Goal: Task Accomplishment & Management: Use online tool/utility

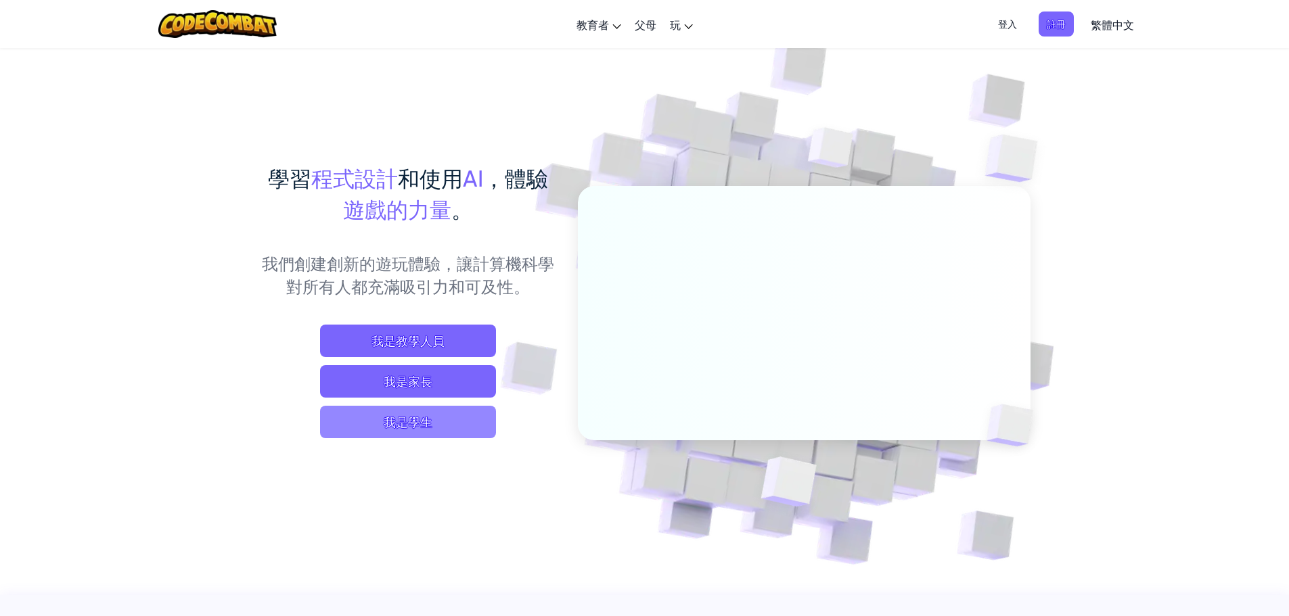
click at [429, 432] on span "我是學生" at bounding box center [408, 422] width 176 height 32
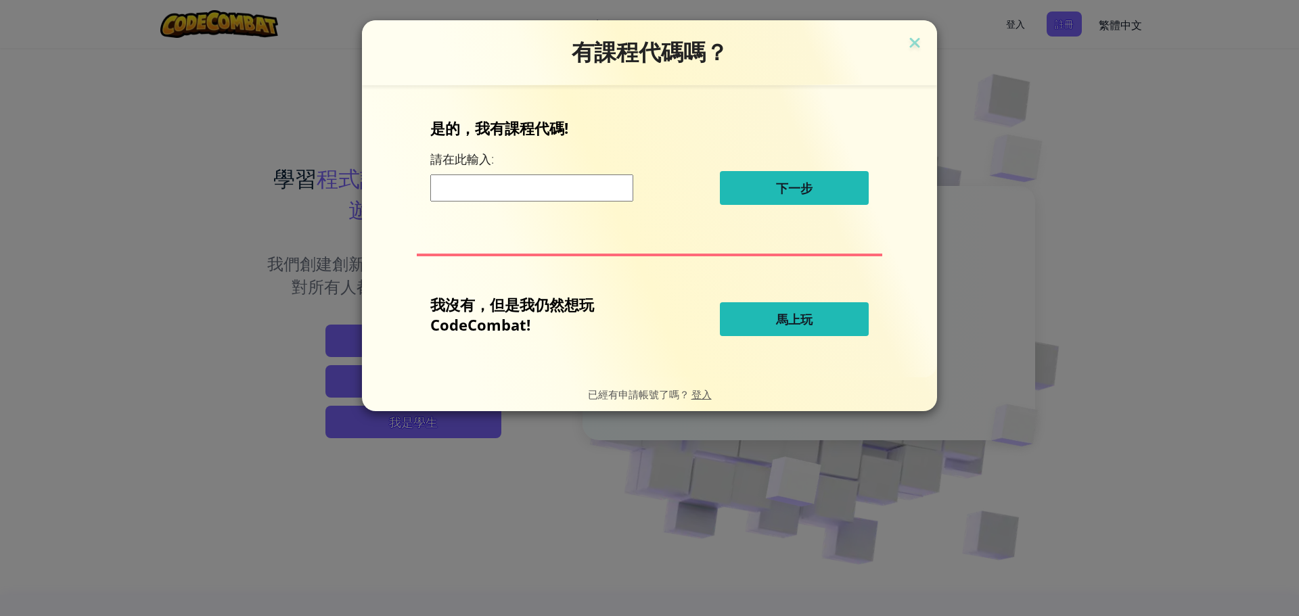
click at [541, 191] on input at bounding box center [531, 188] width 203 height 27
click at [783, 313] on span "馬上玩" at bounding box center [794, 319] width 37 height 16
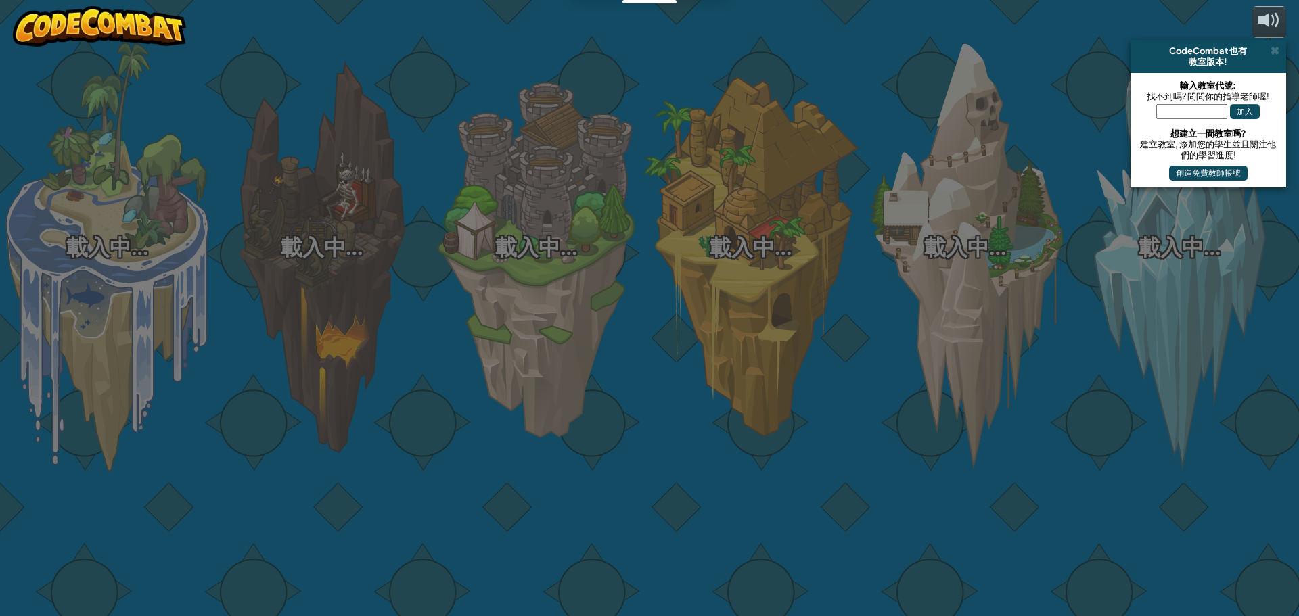
select select "zh-HANT"
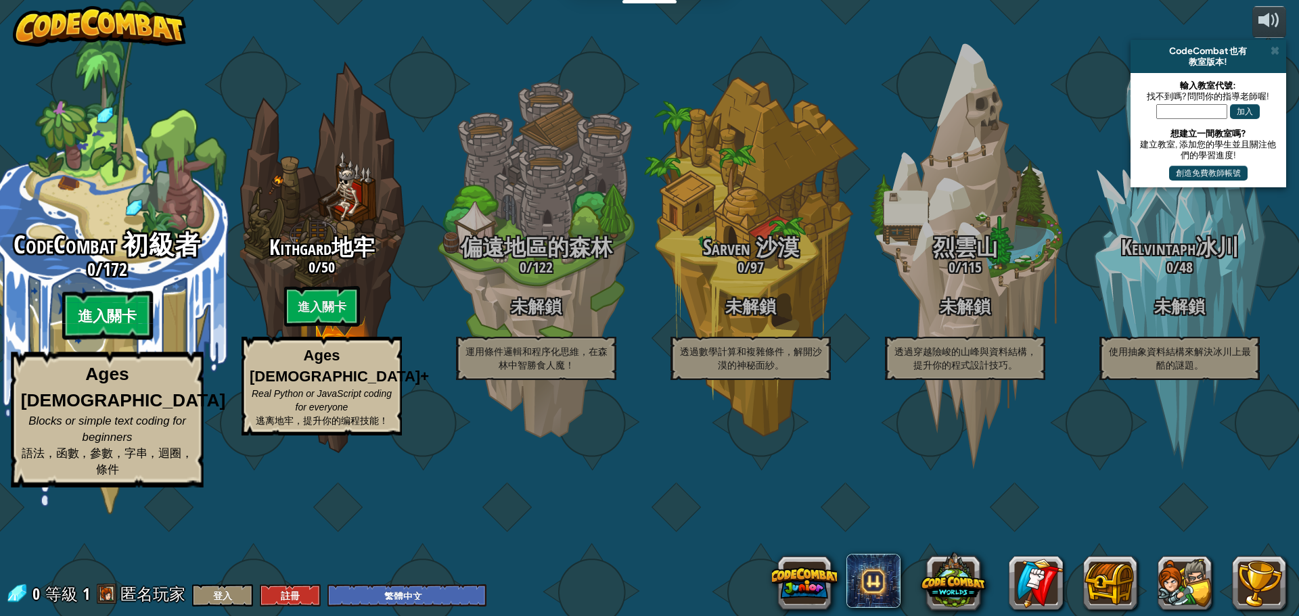
click at [111, 340] on btn "進入關卡" at bounding box center [107, 316] width 91 height 49
select select "zh-HANT"
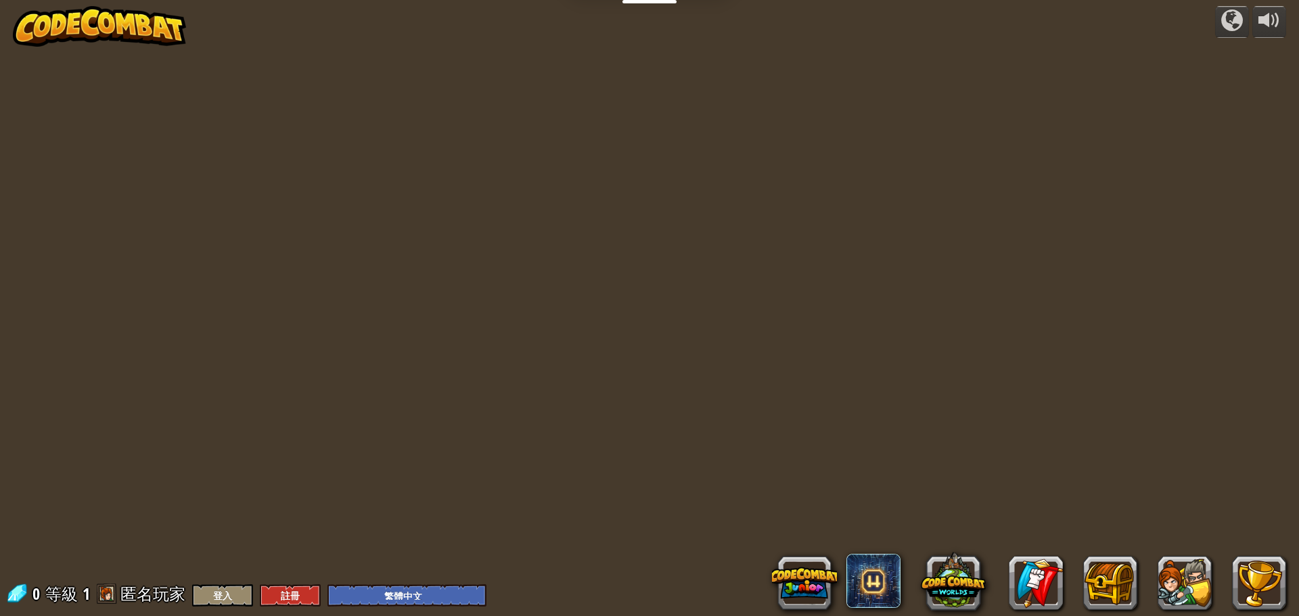
select select "zh-HANT"
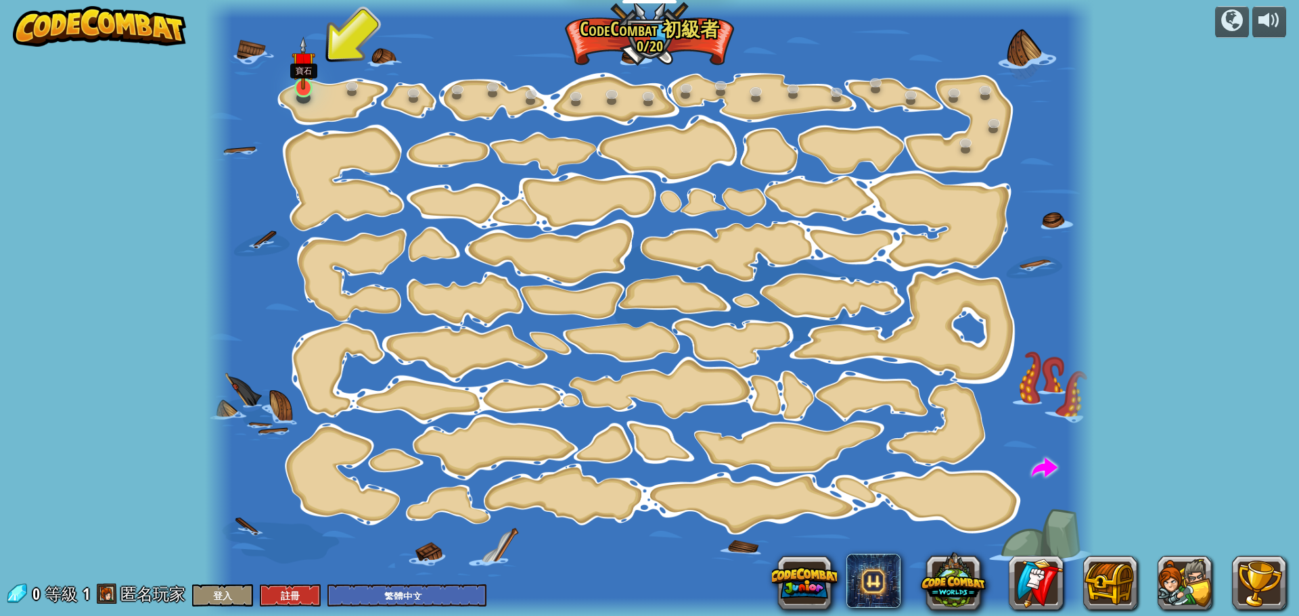
click at [299, 81] on img at bounding box center [303, 63] width 23 height 53
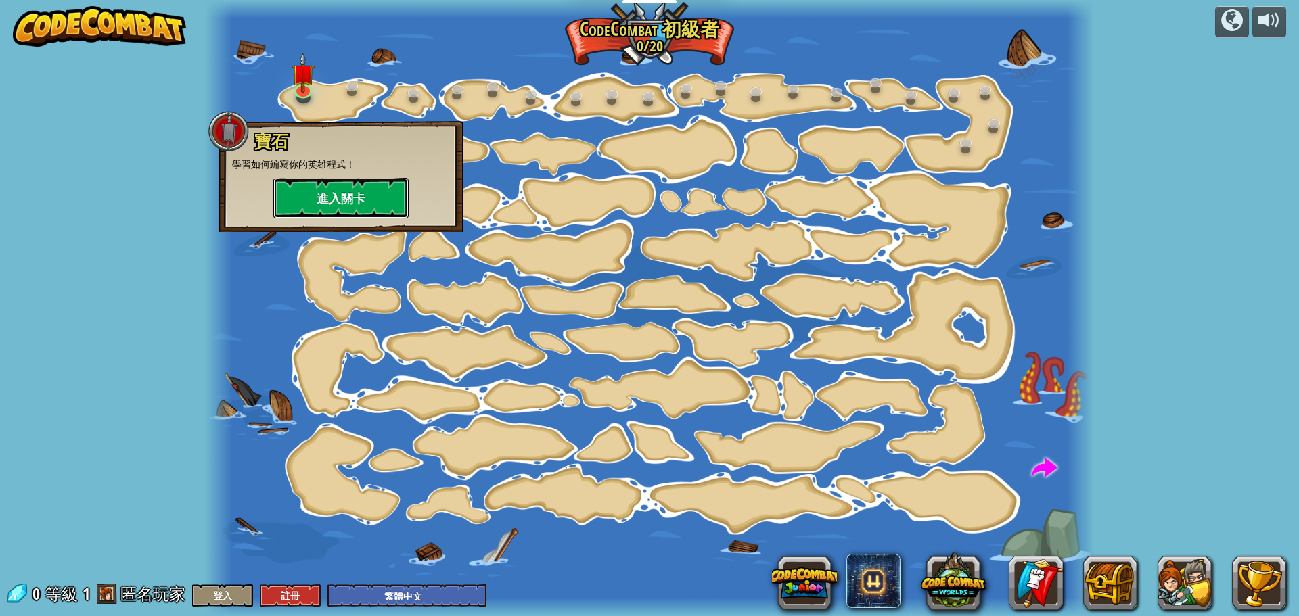
click at [327, 200] on button "進入關卡" at bounding box center [340, 198] width 135 height 41
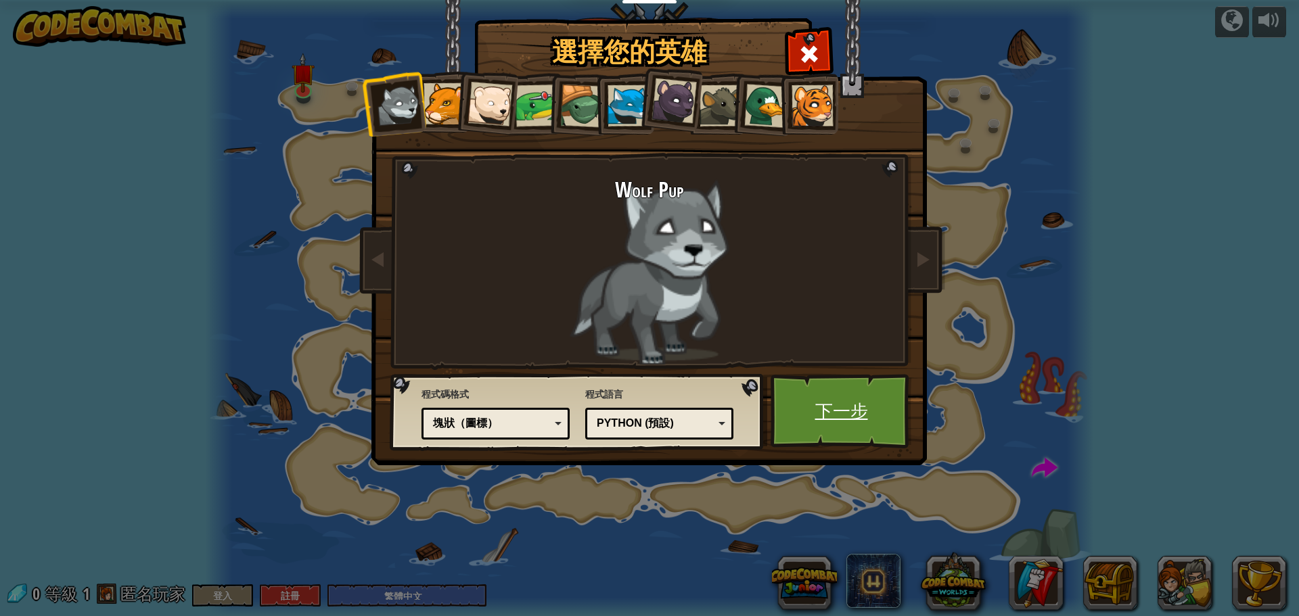
click at [816, 422] on link "下一步" at bounding box center [841, 411] width 141 height 74
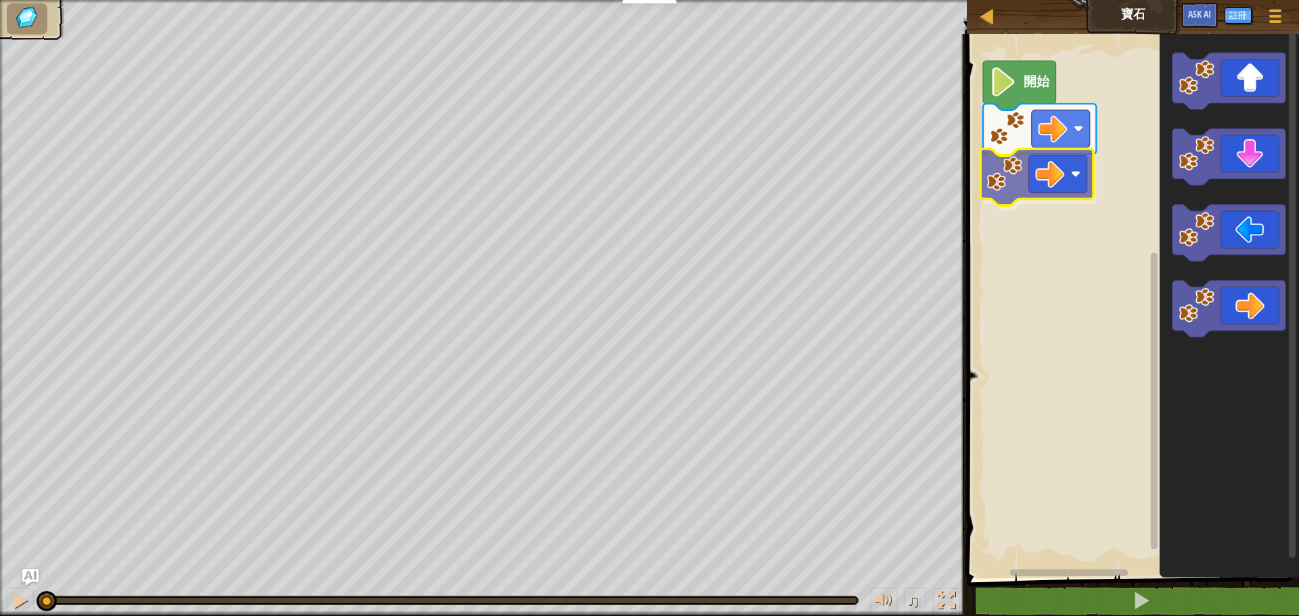
click at [1061, 177] on div "開始" at bounding box center [1131, 302] width 336 height 551
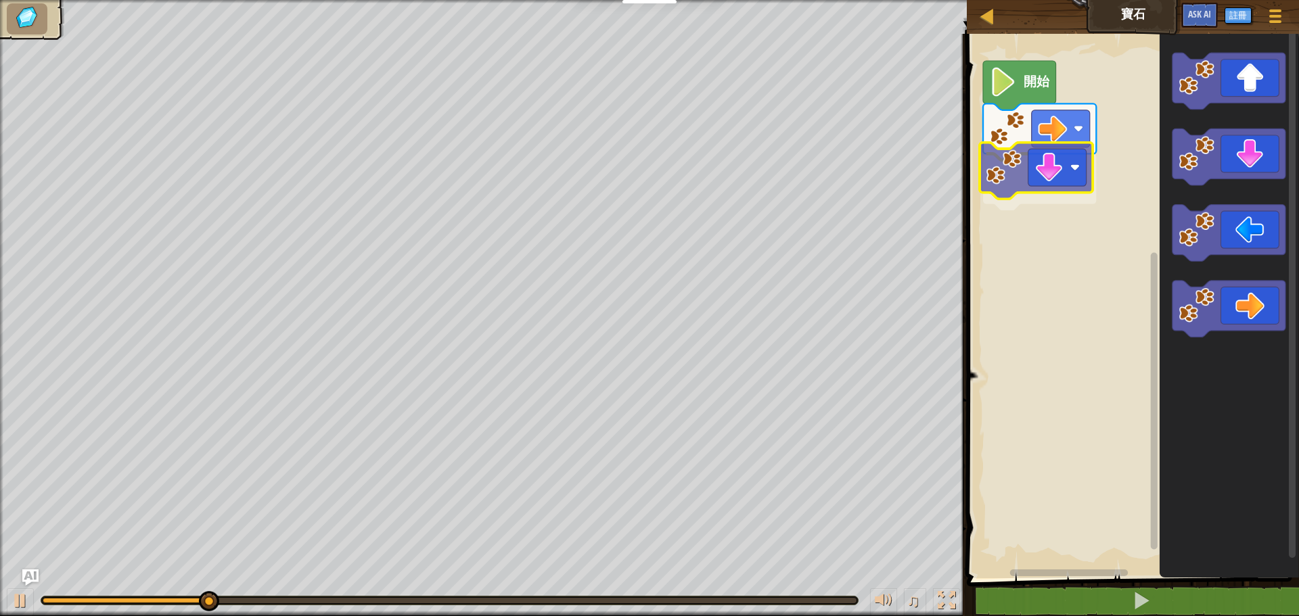
click at [1041, 189] on div "開始" at bounding box center [1131, 302] width 336 height 551
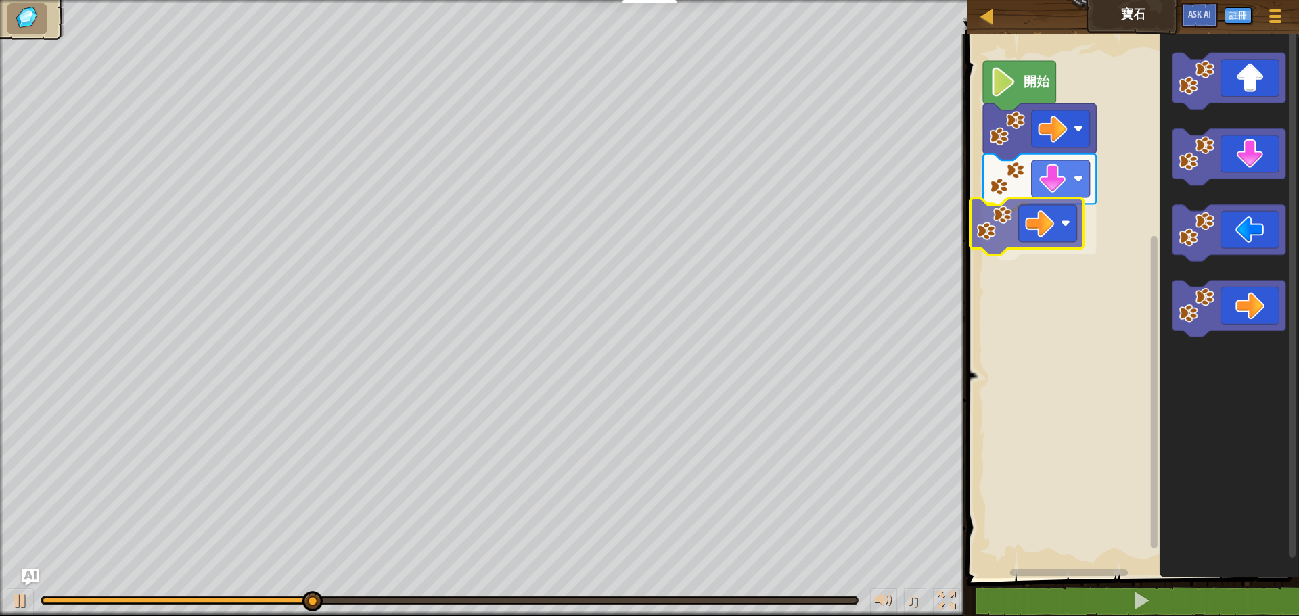
click at [1047, 248] on div "開始" at bounding box center [1131, 302] width 336 height 551
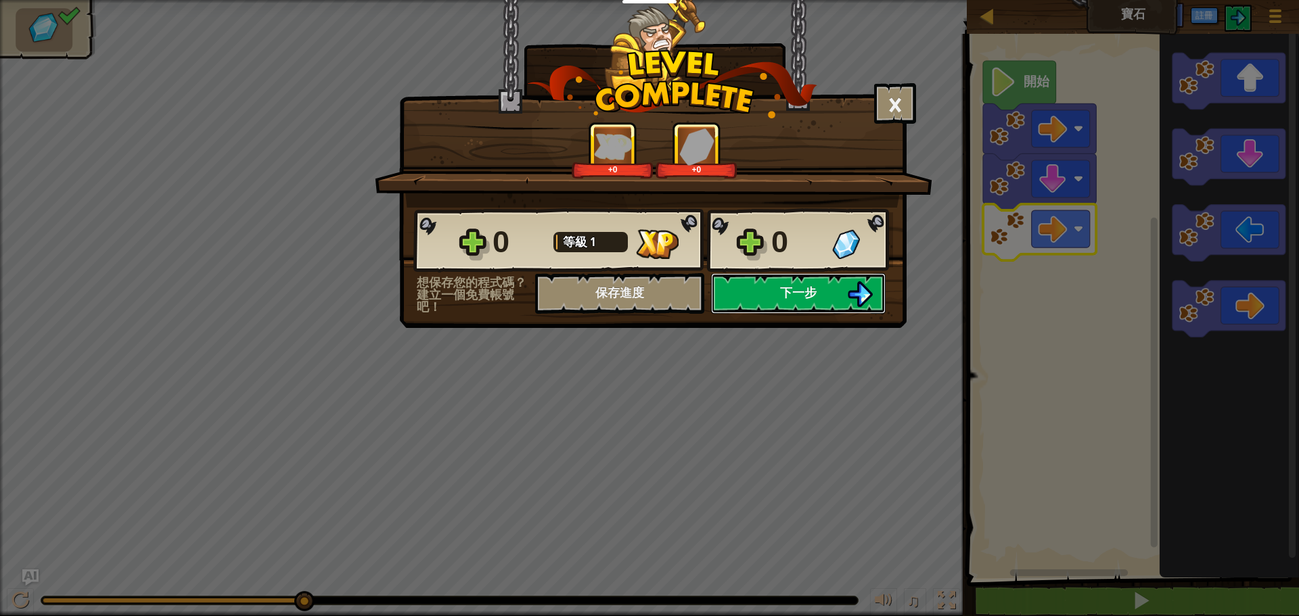
click at [816, 281] on button "下一步" at bounding box center [798, 293] width 175 height 41
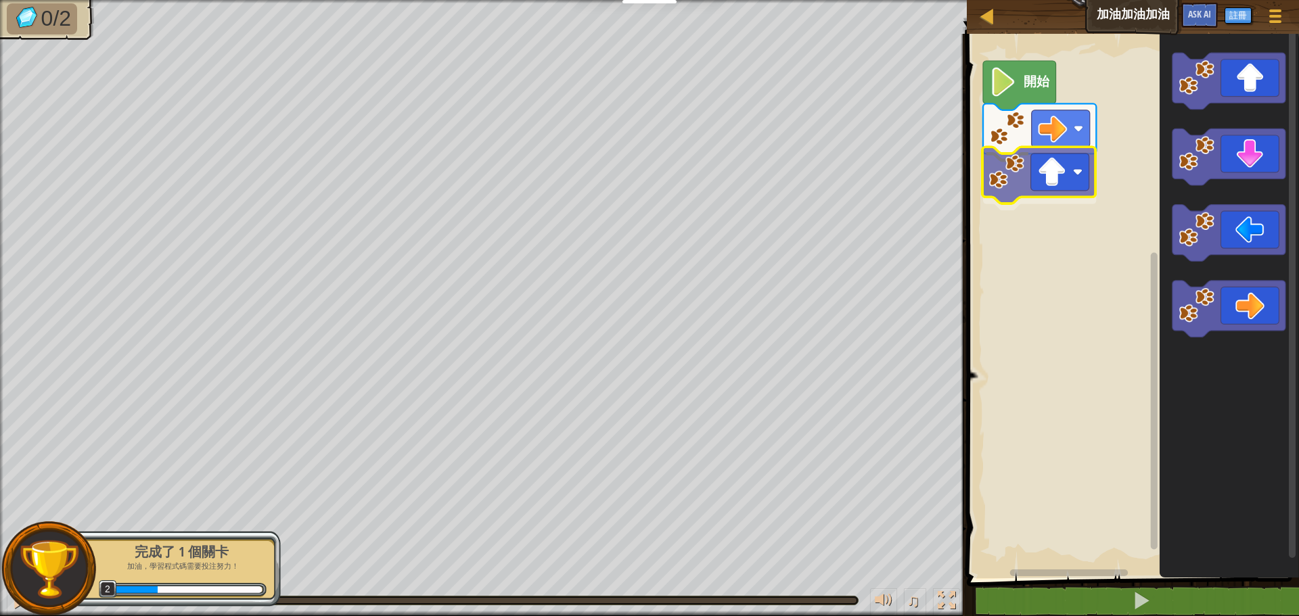
click at [1061, 182] on div "開始" at bounding box center [1131, 302] width 336 height 551
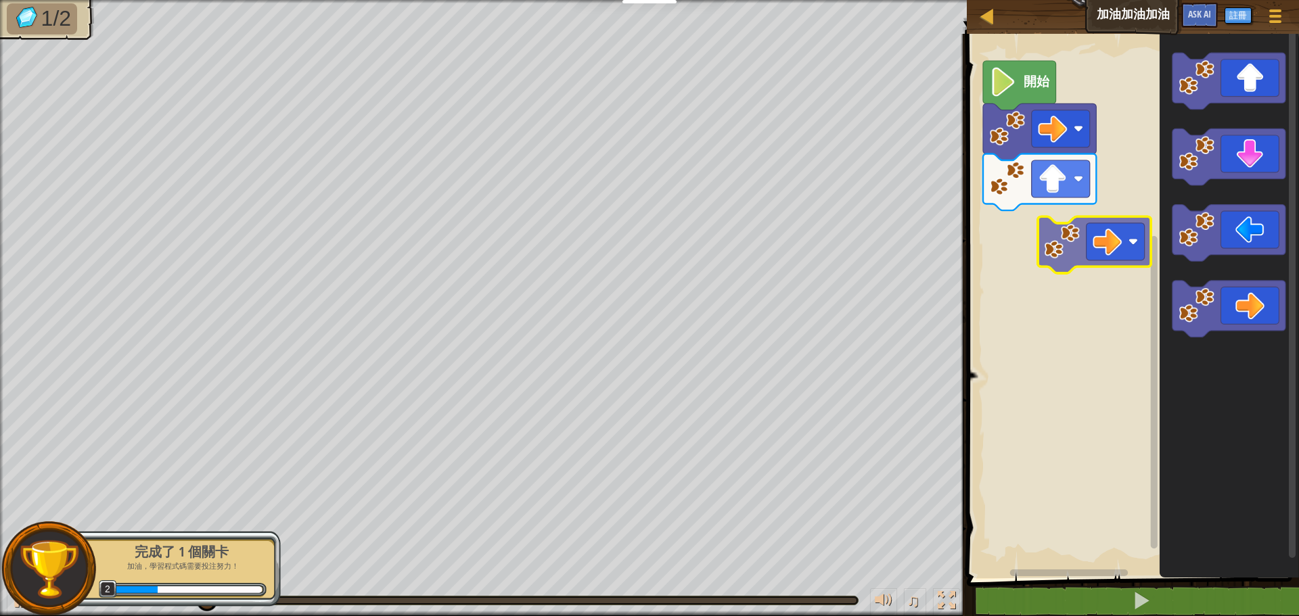
click at [1065, 231] on div "開始" at bounding box center [1131, 302] width 336 height 551
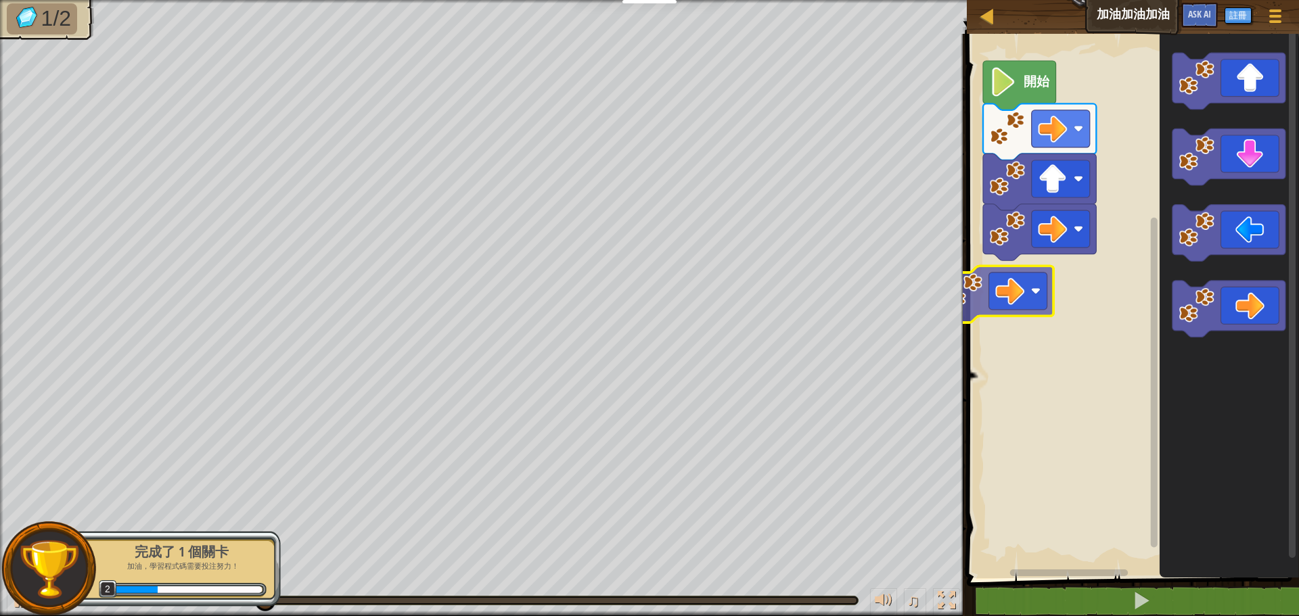
click at [1046, 277] on div "開始" at bounding box center [1131, 302] width 336 height 551
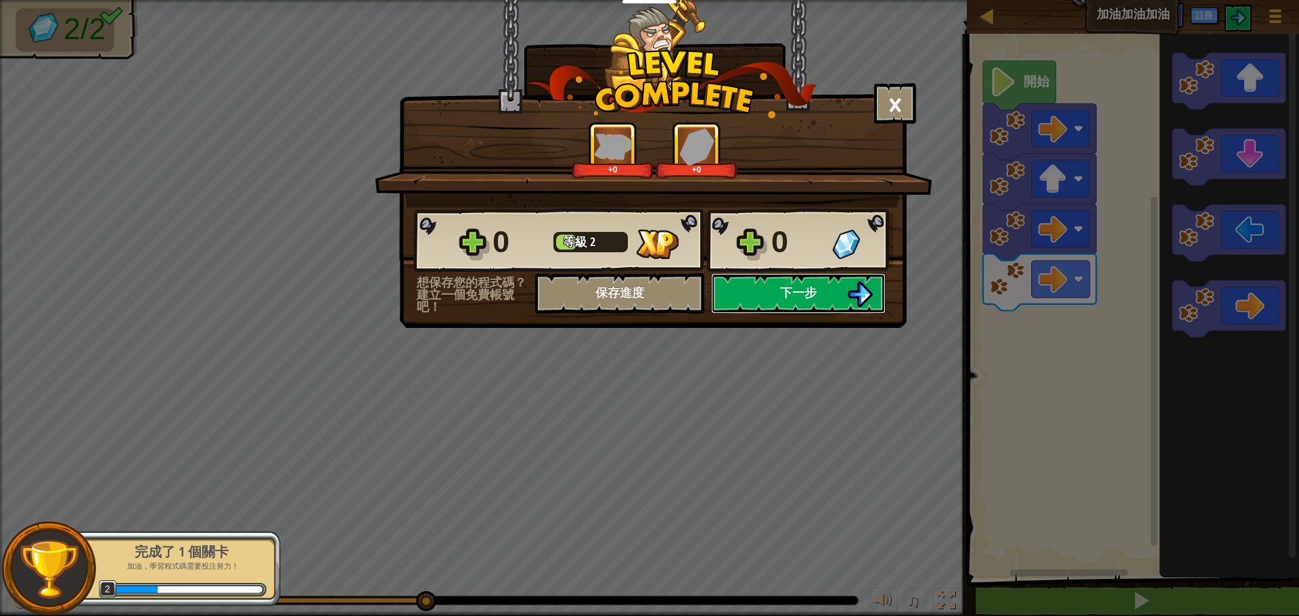
click at [784, 296] on span "下一步" at bounding box center [798, 292] width 37 height 17
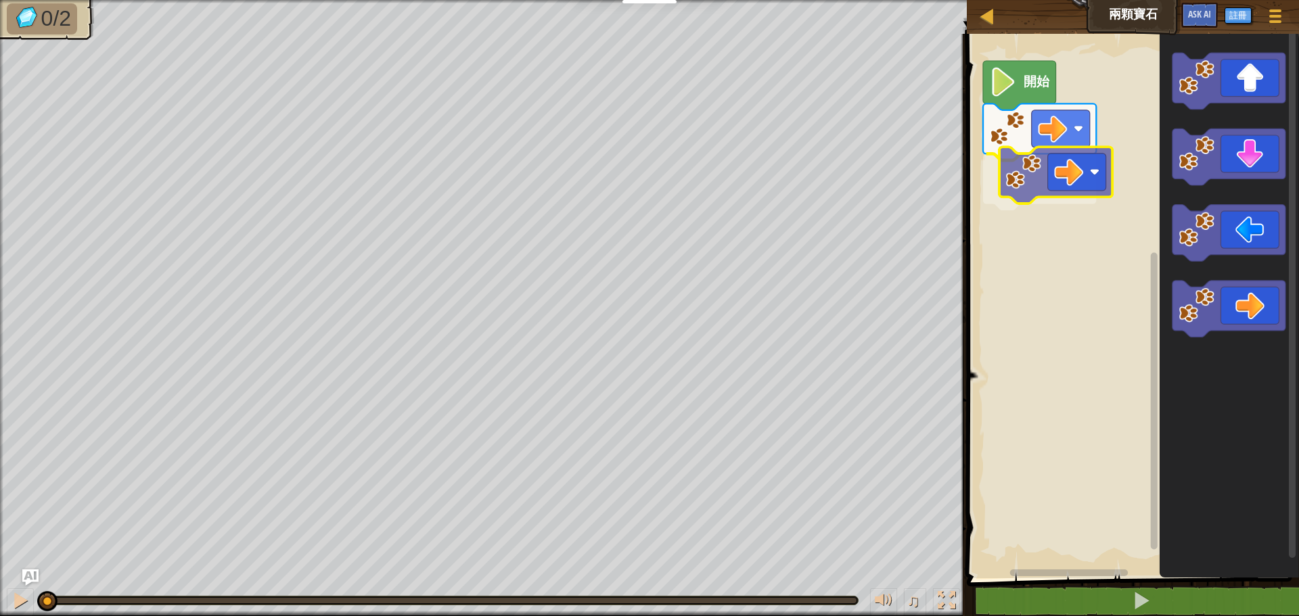
click at [1068, 196] on div "開始" at bounding box center [1131, 302] width 336 height 551
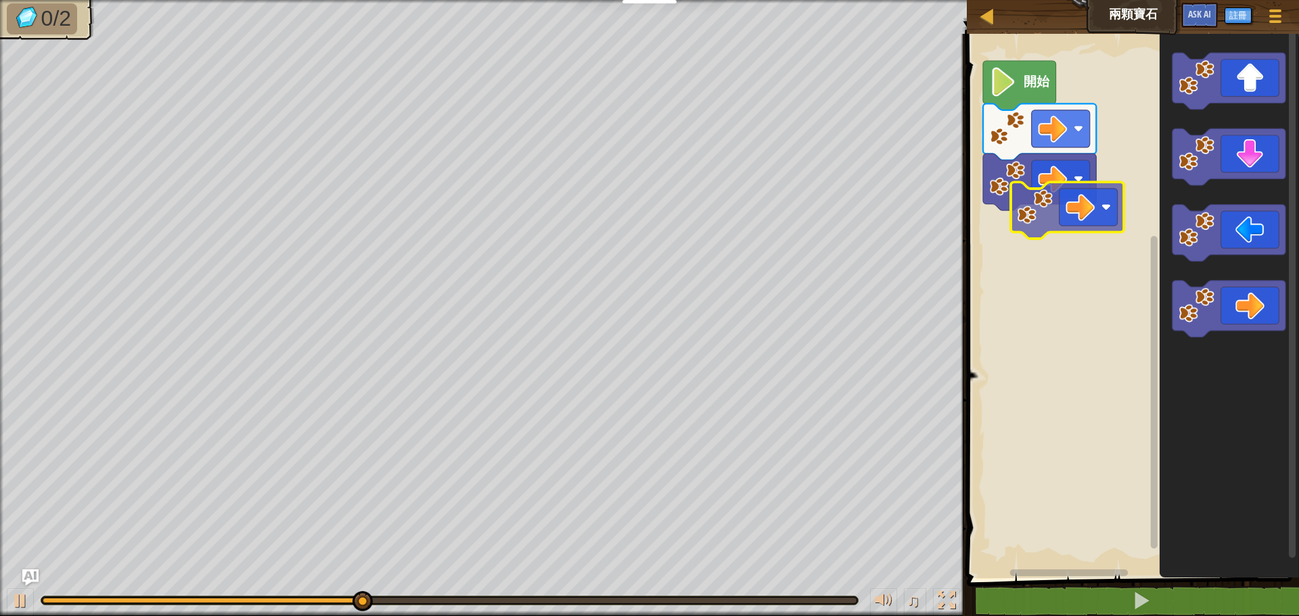
click at [1083, 242] on div "開始" at bounding box center [1131, 302] width 336 height 551
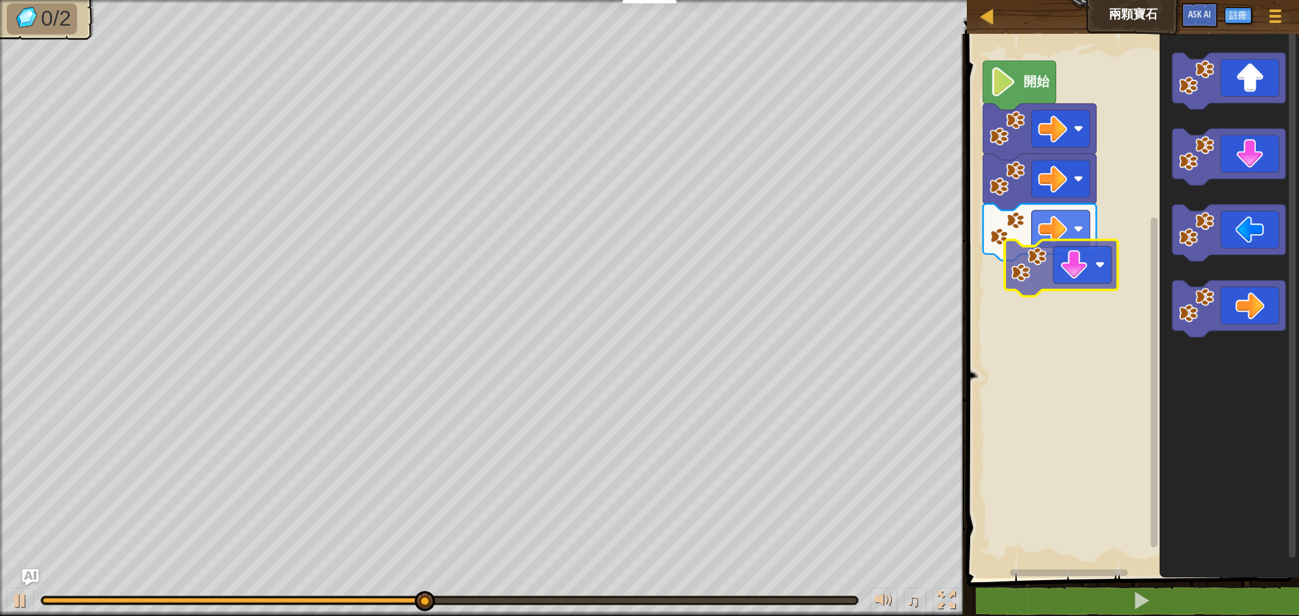
click at [1067, 280] on div "開始" at bounding box center [1131, 302] width 336 height 551
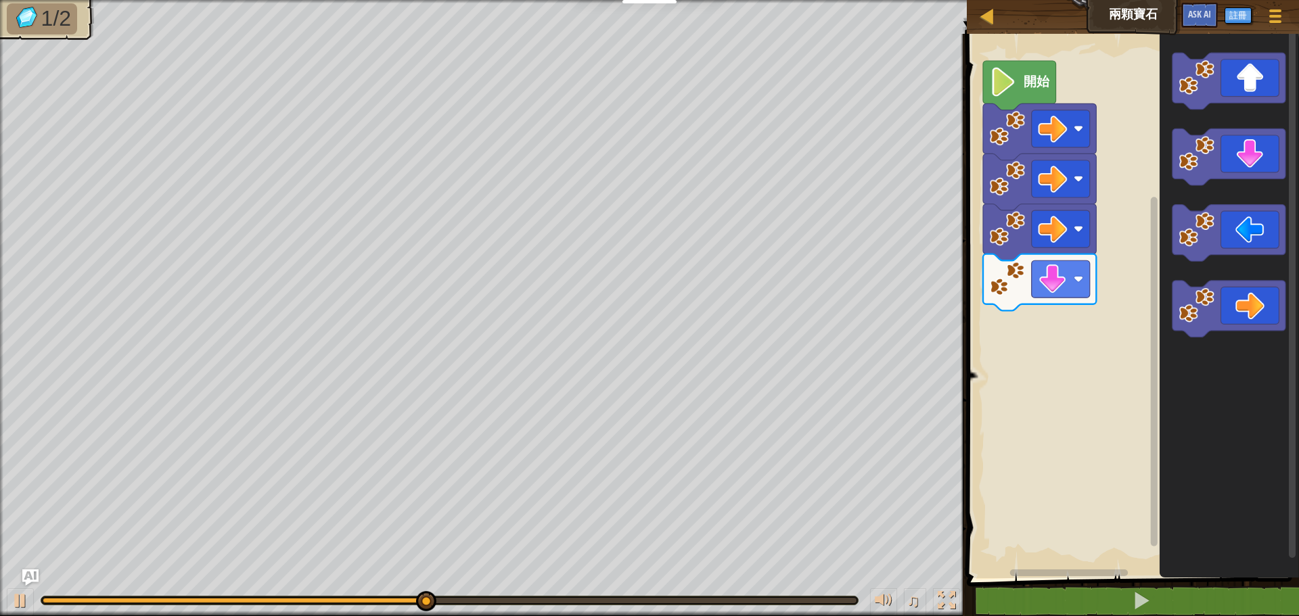
click at [1100, 343] on div "開始" at bounding box center [1131, 302] width 336 height 551
click at [1070, 317] on div "開始" at bounding box center [1131, 302] width 336 height 551
click at [1072, 303] on div "開始" at bounding box center [1131, 302] width 336 height 551
click at [1061, 201] on div "開始" at bounding box center [1131, 302] width 336 height 551
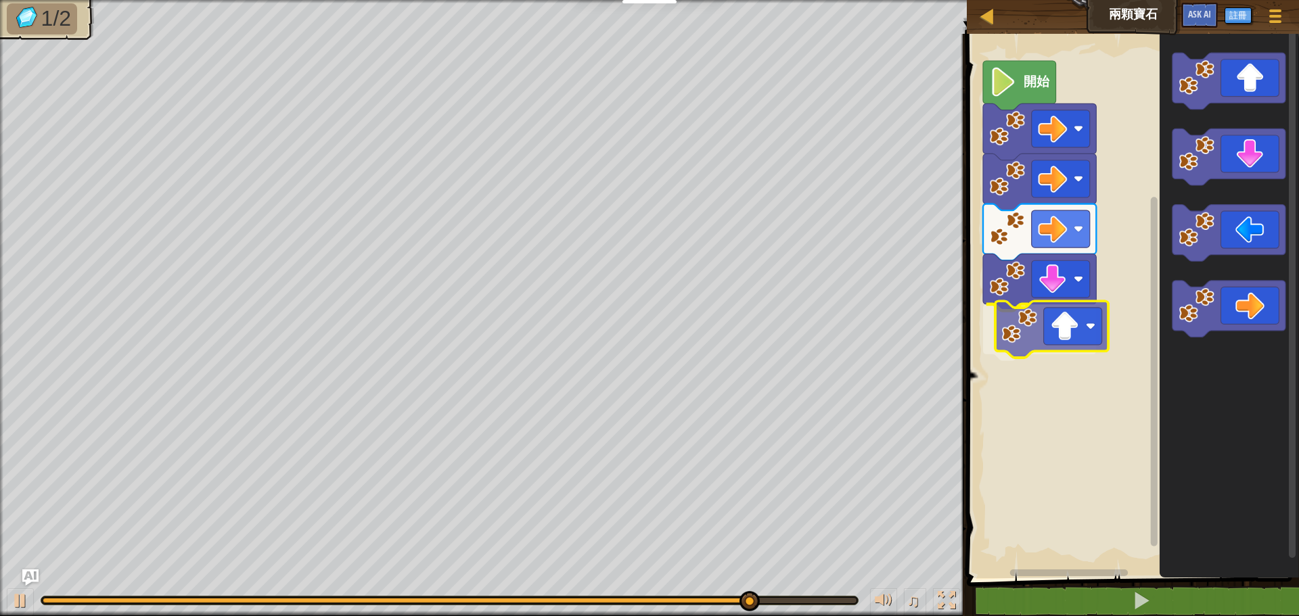
click at [1018, 331] on div "開始" at bounding box center [1131, 302] width 336 height 551
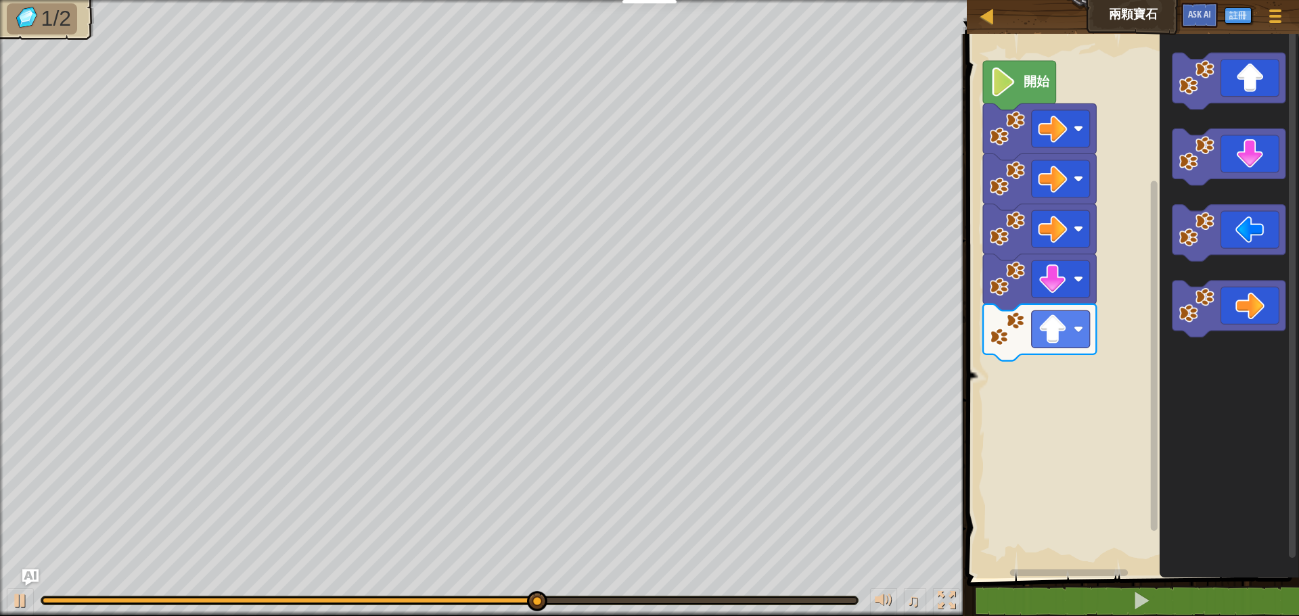
click at [1080, 307] on div "開始" at bounding box center [1131, 302] width 336 height 551
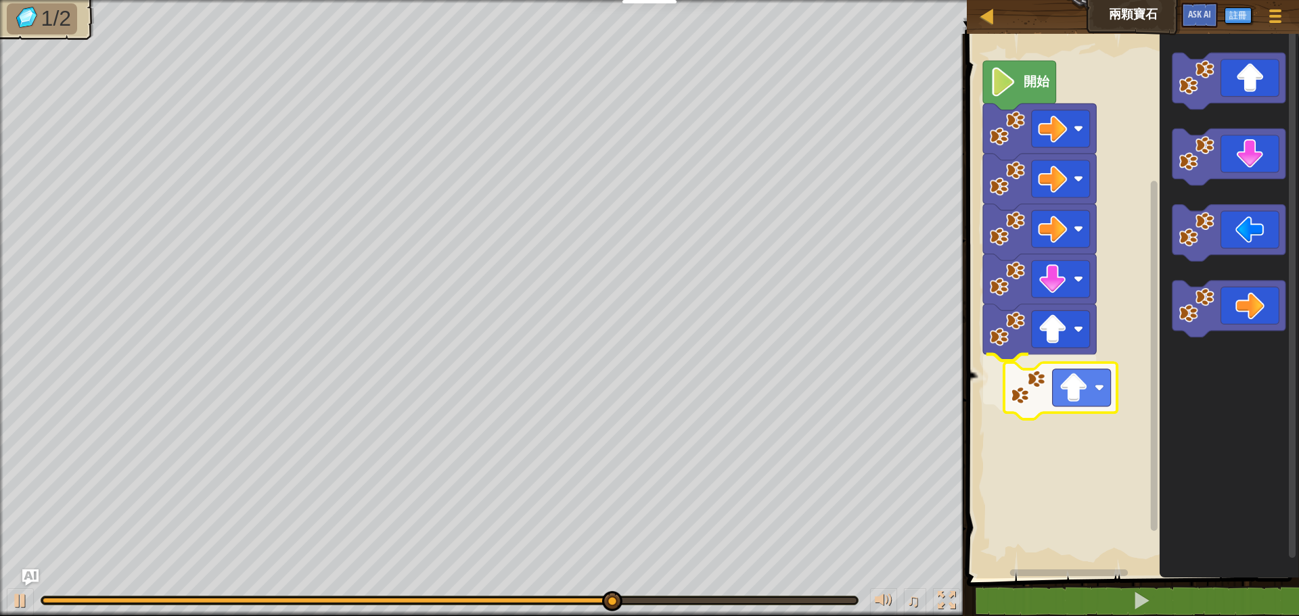
click at [1031, 359] on div "開始" at bounding box center [1131, 302] width 336 height 551
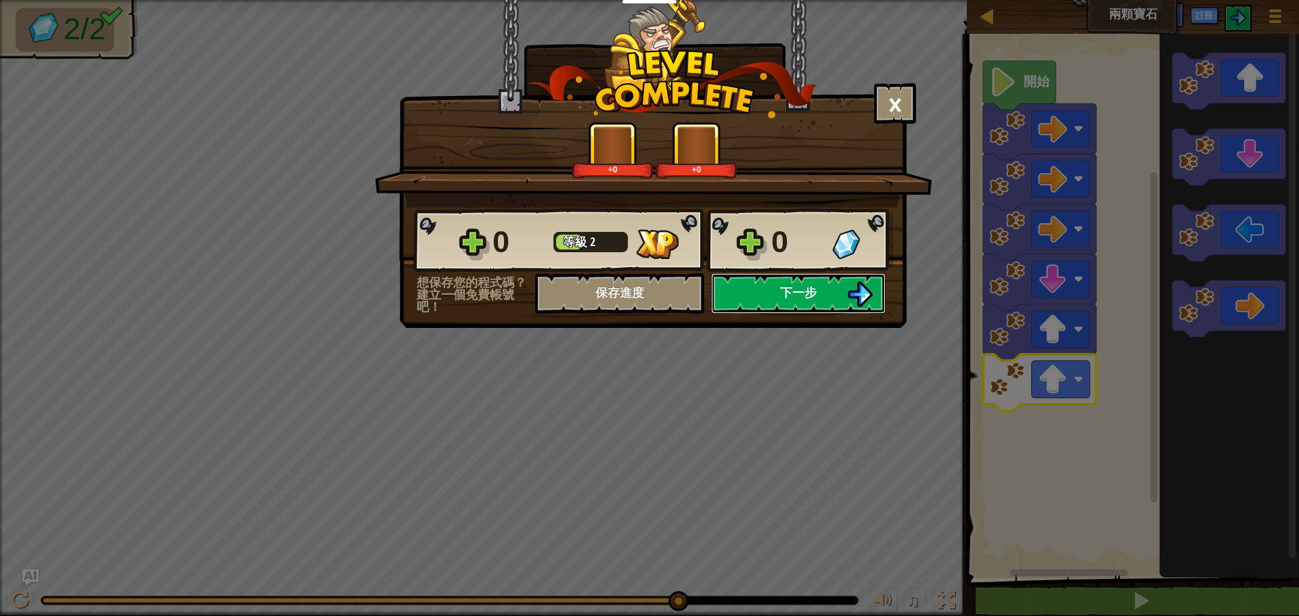
click at [787, 294] on span "下一步" at bounding box center [798, 292] width 37 height 17
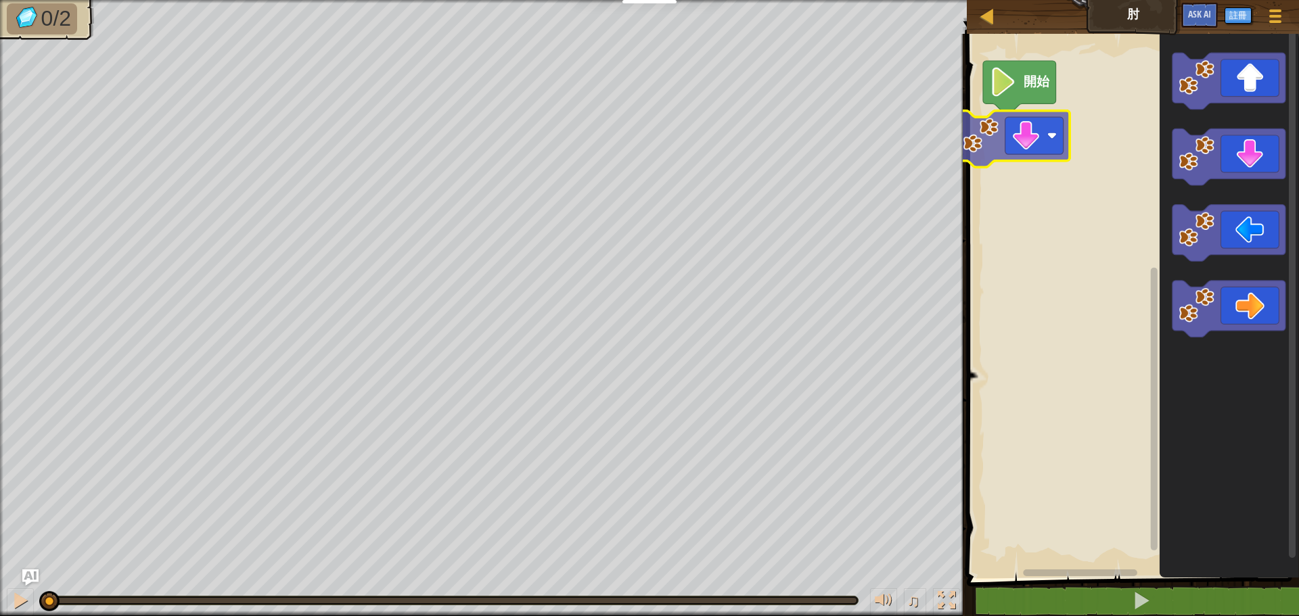
click at [1045, 147] on div "開始" at bounding box center [1131, 302] width 336 height 551
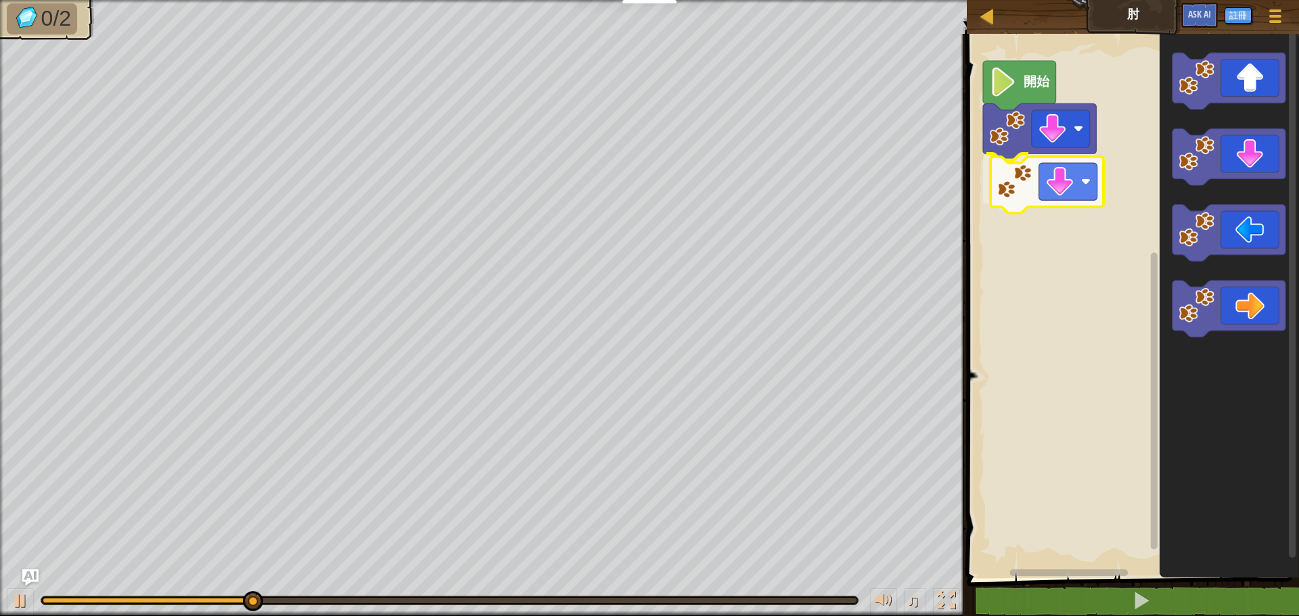
click at [1061, 191] on div "開始" at bounding box center [1131, 302] width 336 height 551
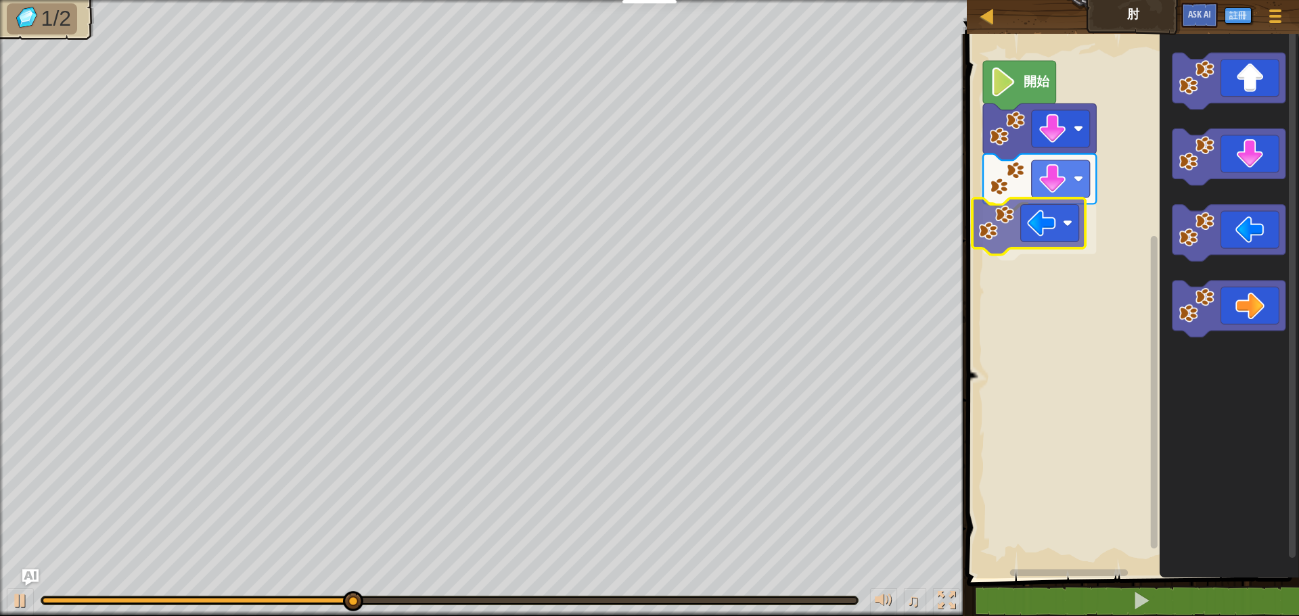
click at [1065, 231] on div "開始" at bounding box center [1131, 302] width 336 height 551
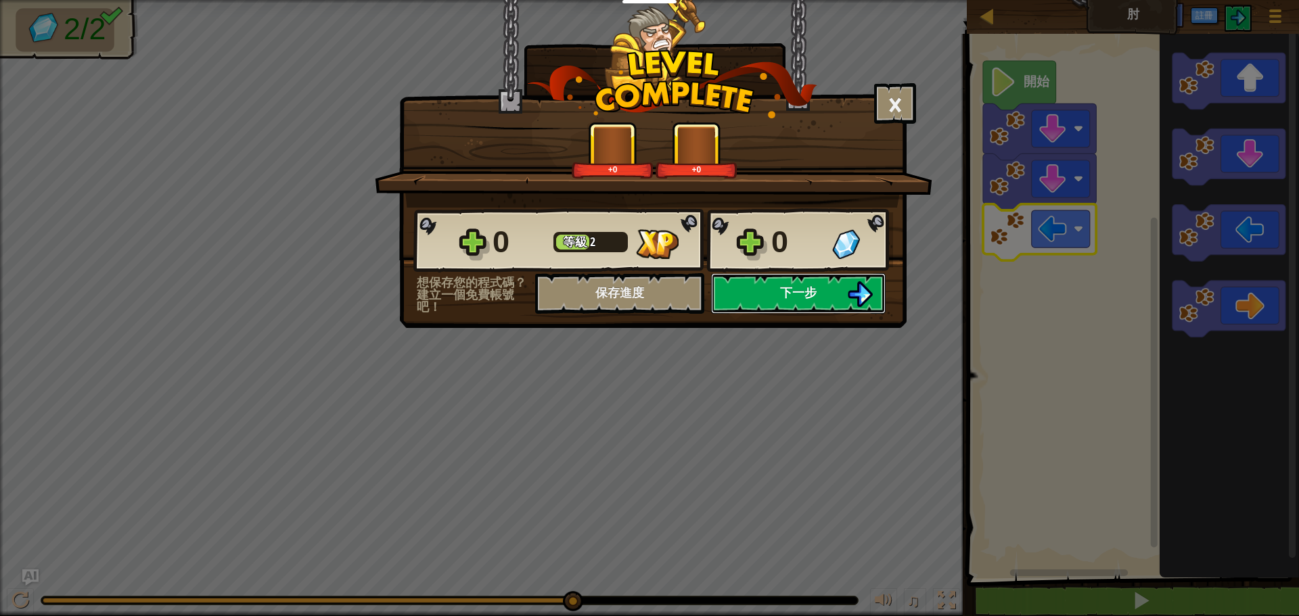
click at [793, 284] on span "下一步" at bounding box center [798, 292] width 37 height 17
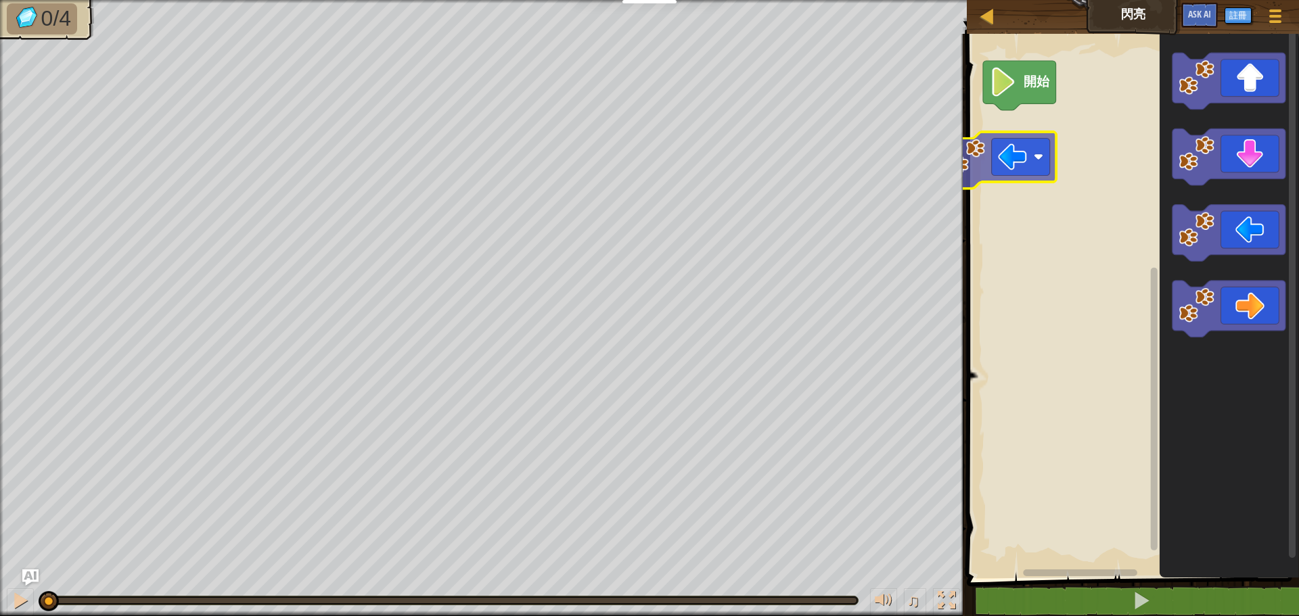
click at [1049, 156] on div "開始" at bounding box center [1131, 302] width 336 height 551
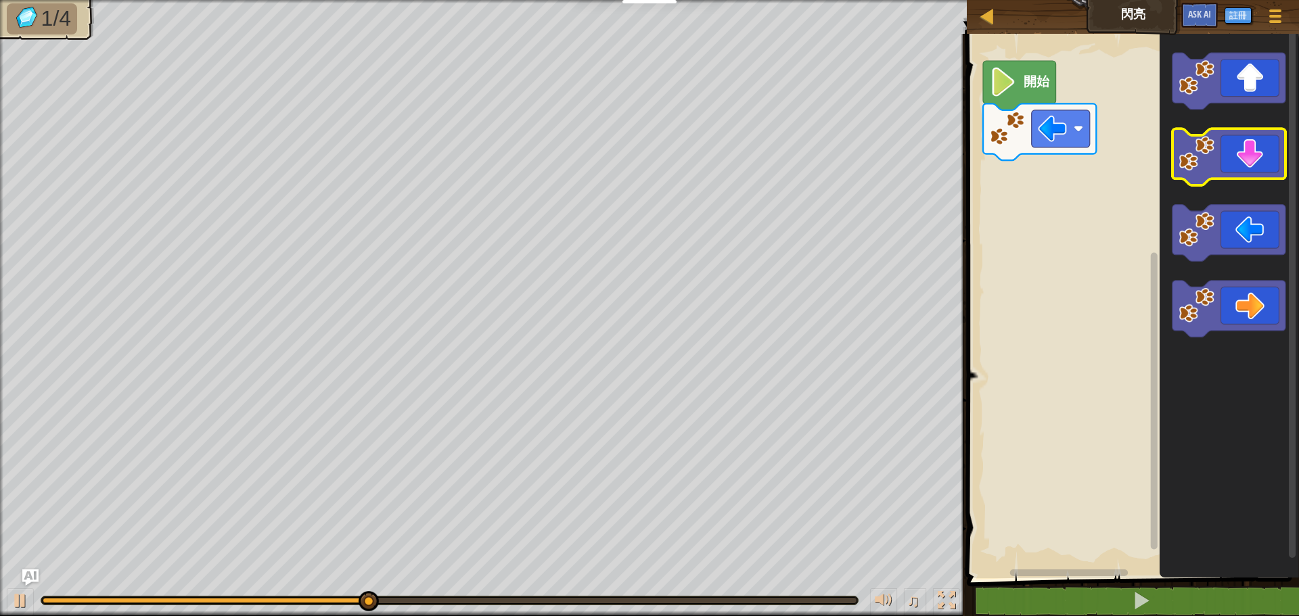
click at [1063, 185] on div "開始" at bounding box center [1131, 302] width 336 height 551
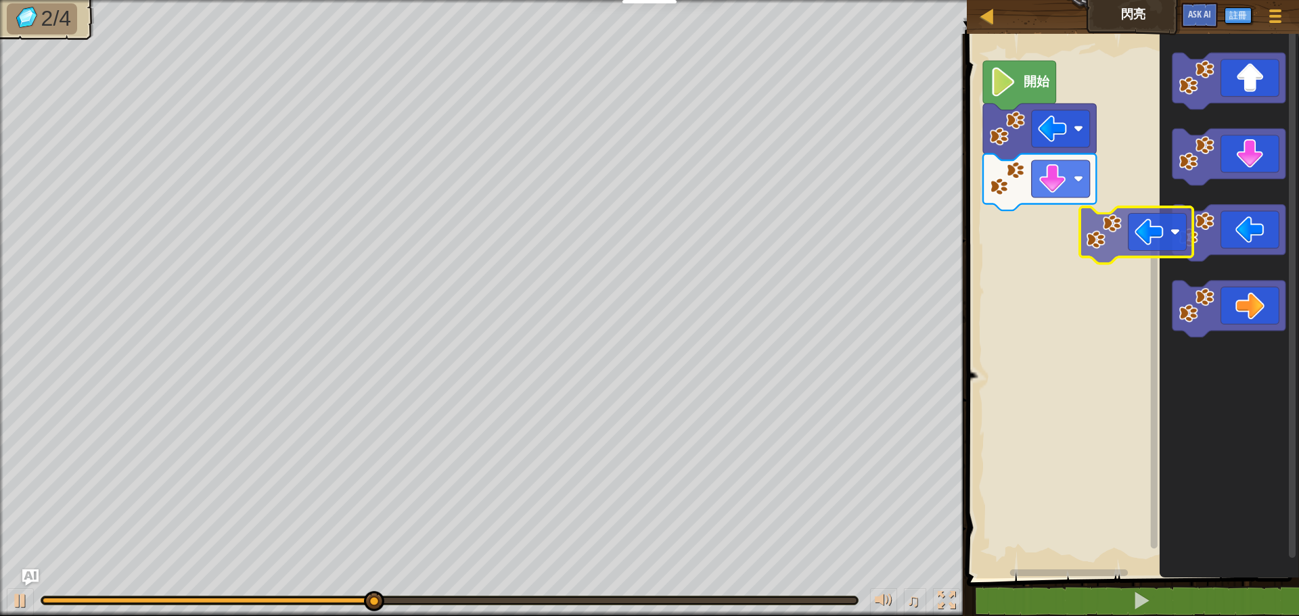
click at [1054, 233] on div "開始" at bounding box center [1131, 302] width 336 height 551
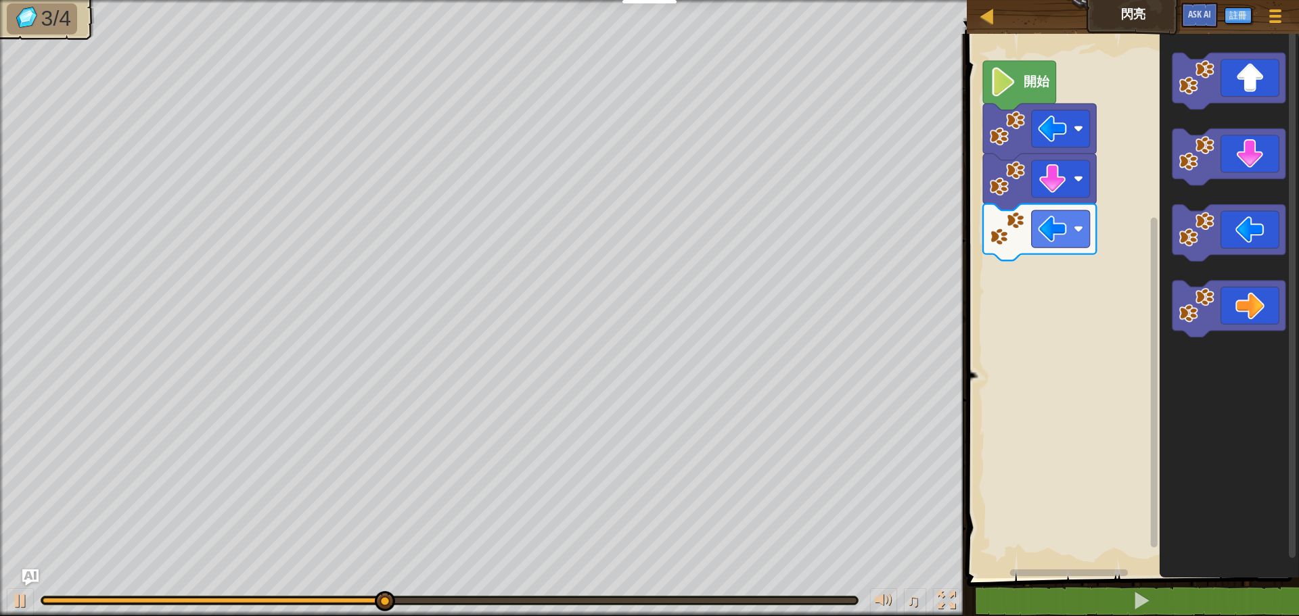
click at [1053, 302] on div "開始" at bounding box center [1131, 302] width 336 height 551
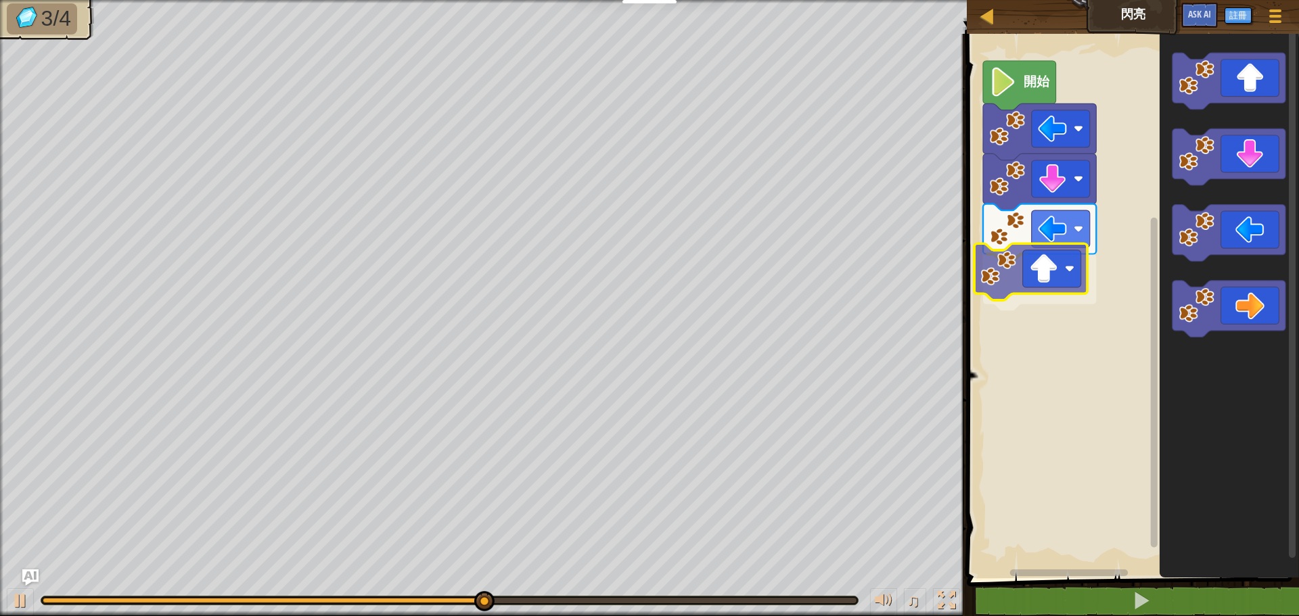
click at [1077, 285] on div "開始" at bounding box center [1131, 302] width 336 height 551
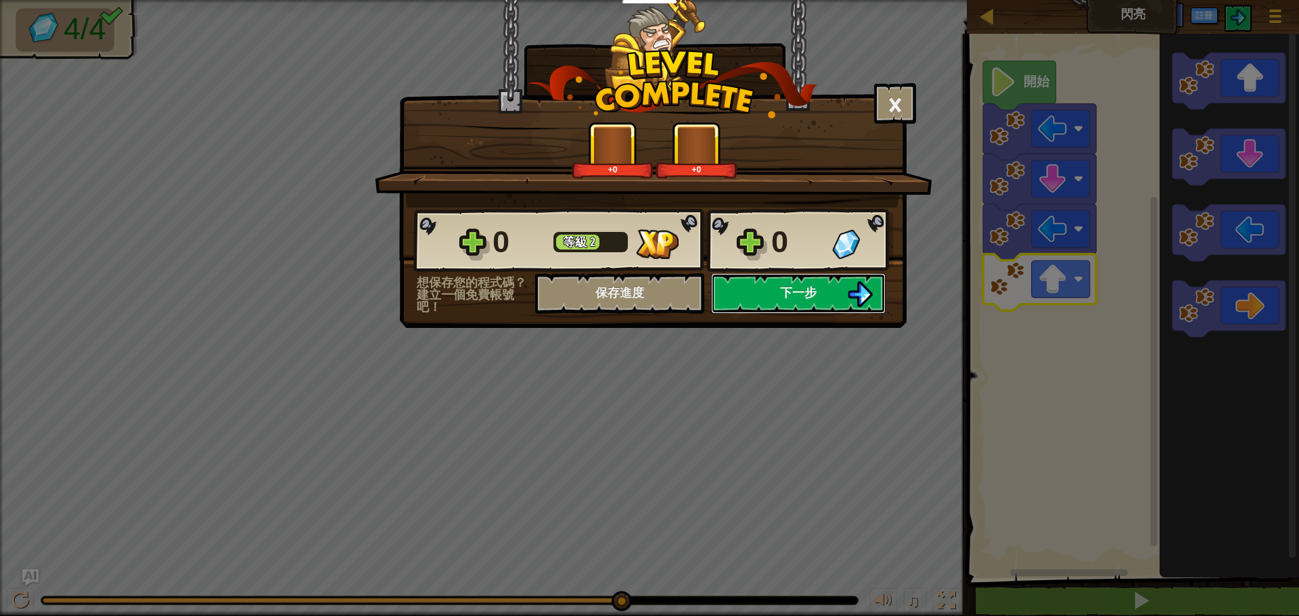
click at [787, 304] on button "下一步" at bounding box center [798, 293] width 175 height 41
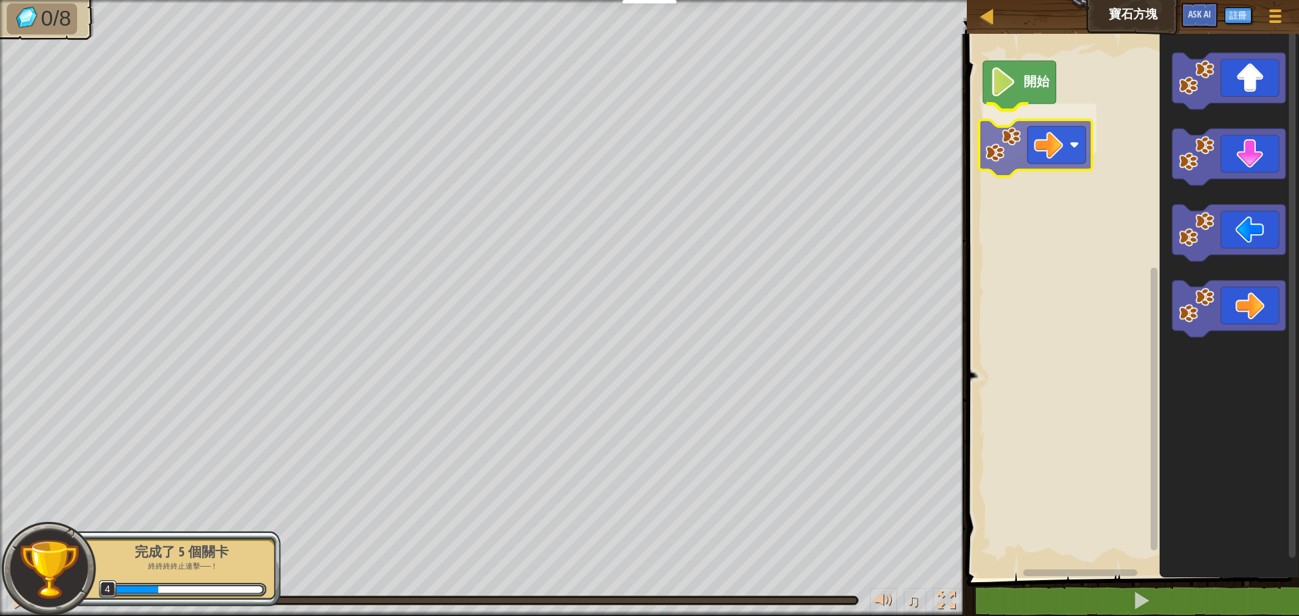
click at [1049, 152] on div "開始" at bounding box center [1131, 302] width 336 height 551
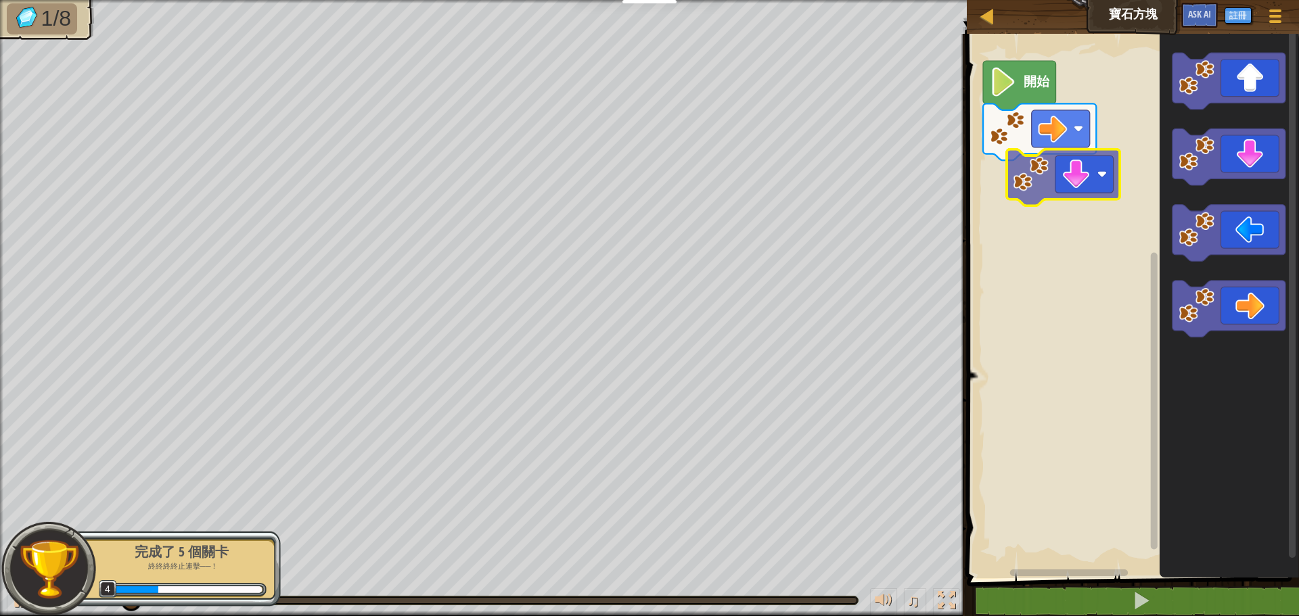
click at [1071, 160] on div "開始" at bounding box center [1131, 302] width 336 height 551
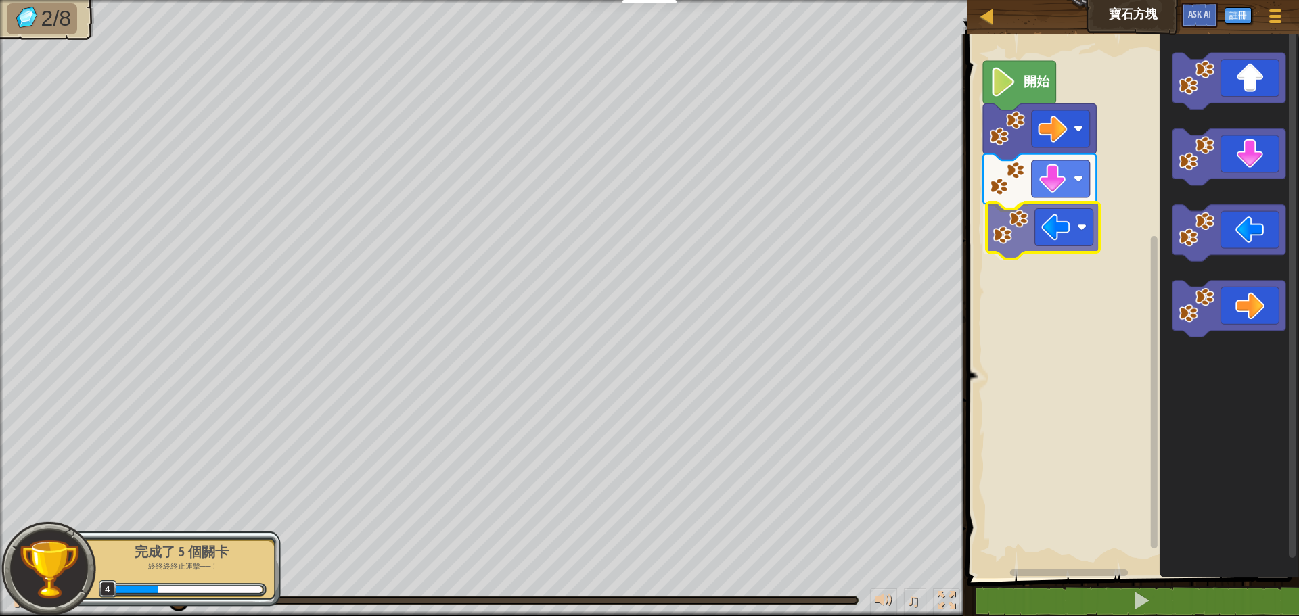
click at [1049, 214] on div "開始" at bounding box center [1131, 302] width 336 height 551
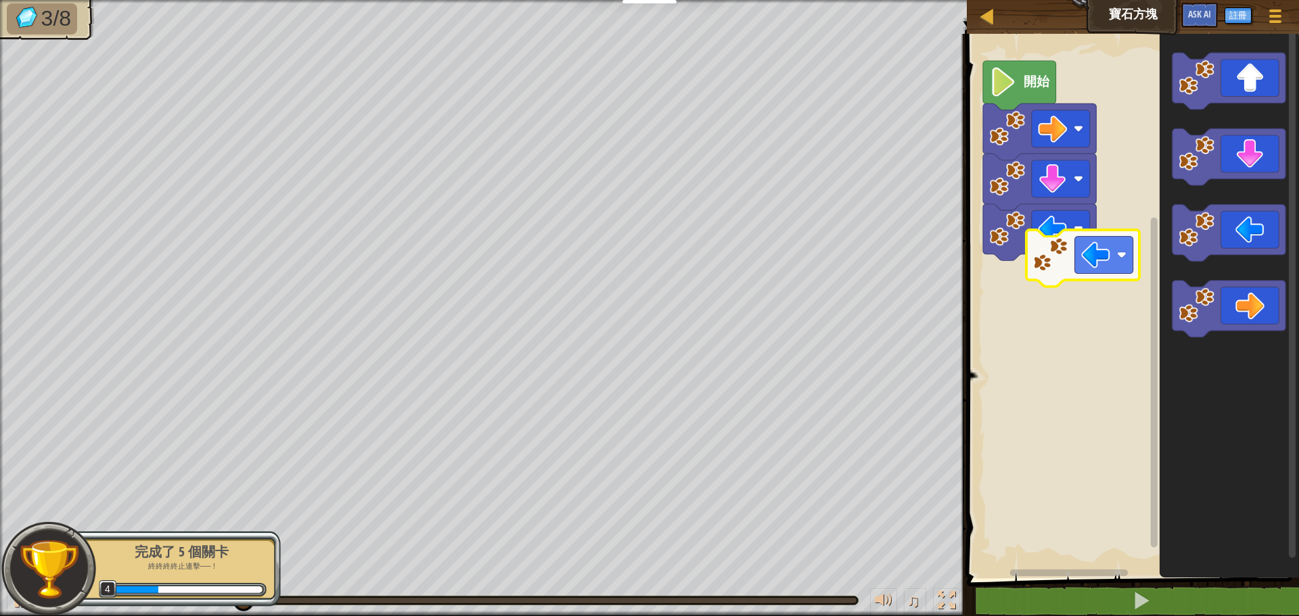
click at [1051, 260] on div "開始" at bounding box center [1131, 302] width 336 height 551
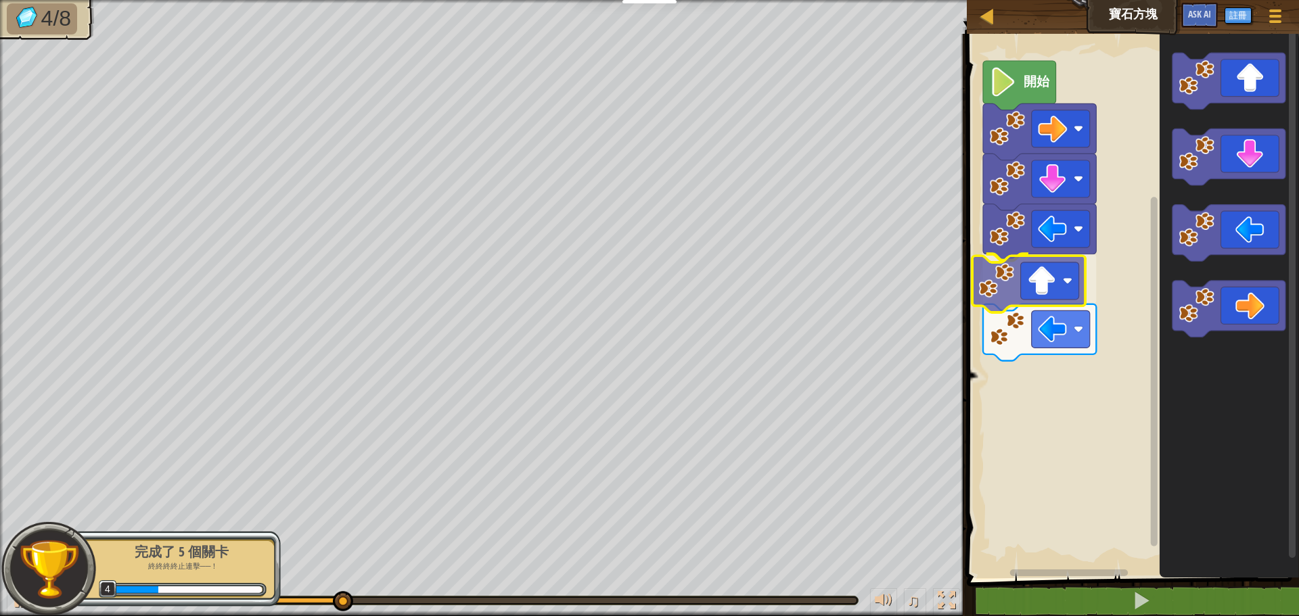
click at [1062, 285] on div "開始" at bounding box center [1131, 302] width 336 height 551
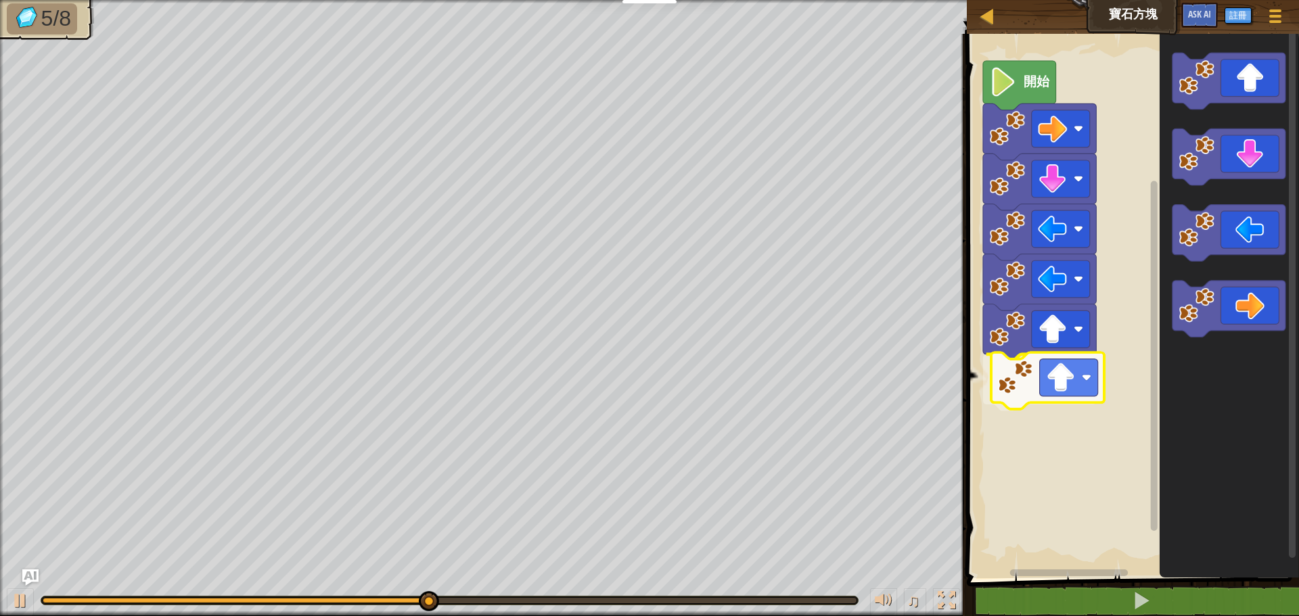
click at [1053, 369] on div "開始" at bounding box center [1131, 302] width 336 height 551
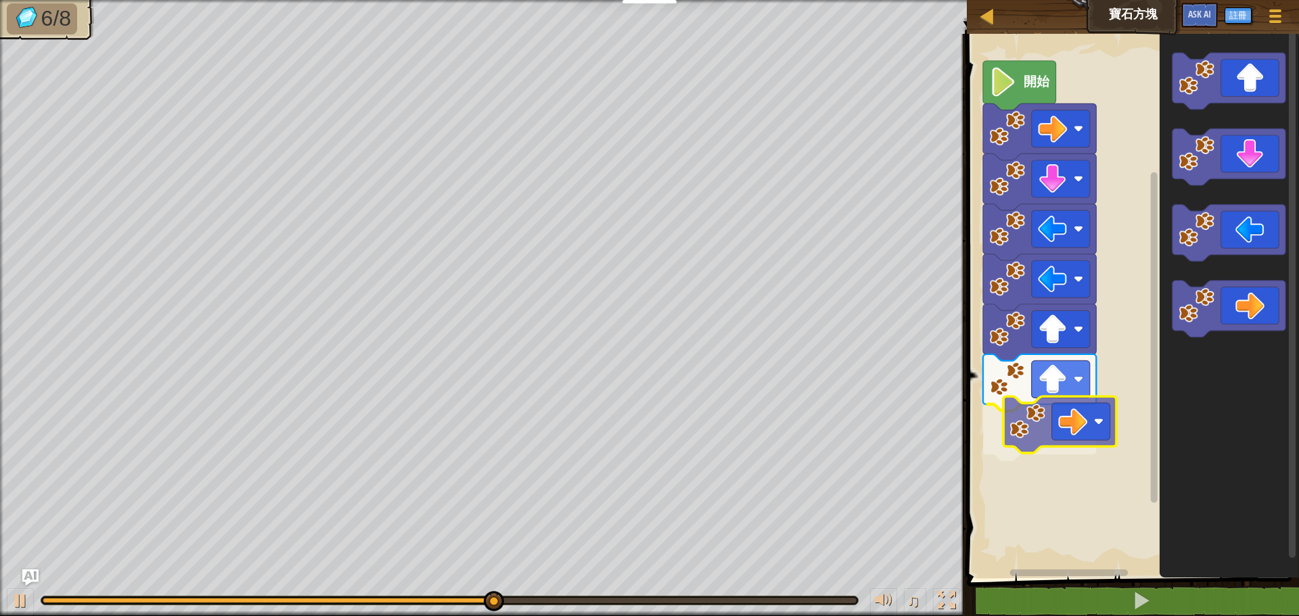
click at [1063, 436] on div "開始" at bounding box center [1131, 302] width 336 height 551
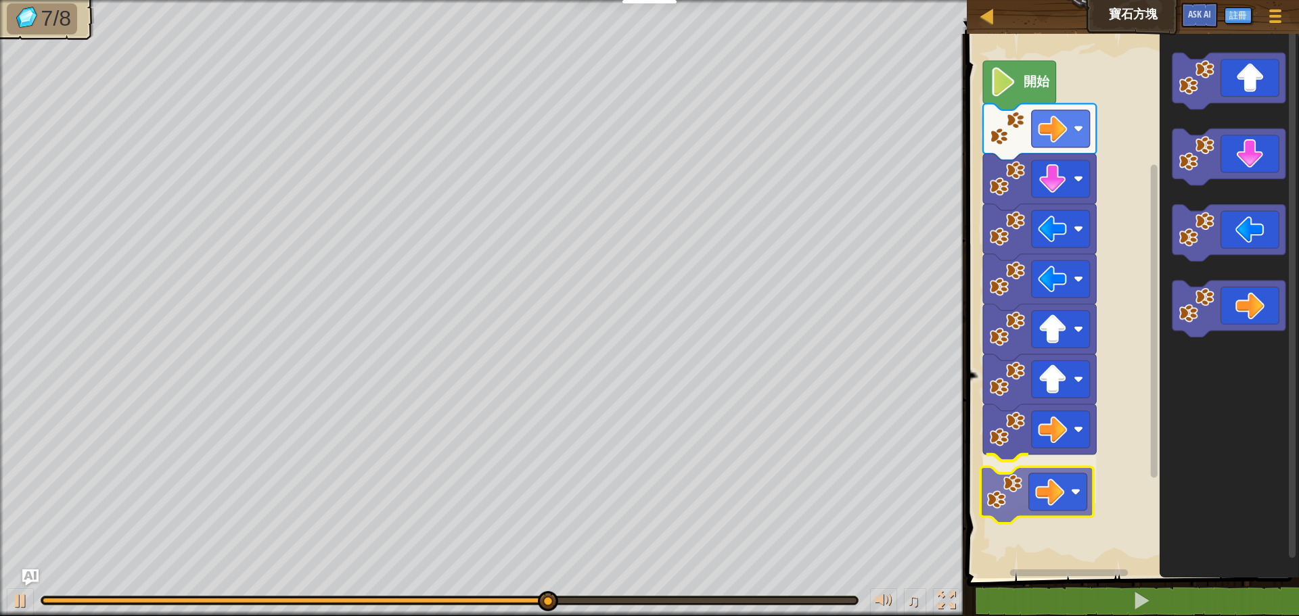
click at [1052, 499] on div "開始" at bounding box center [1131, 302] width 336 height 551
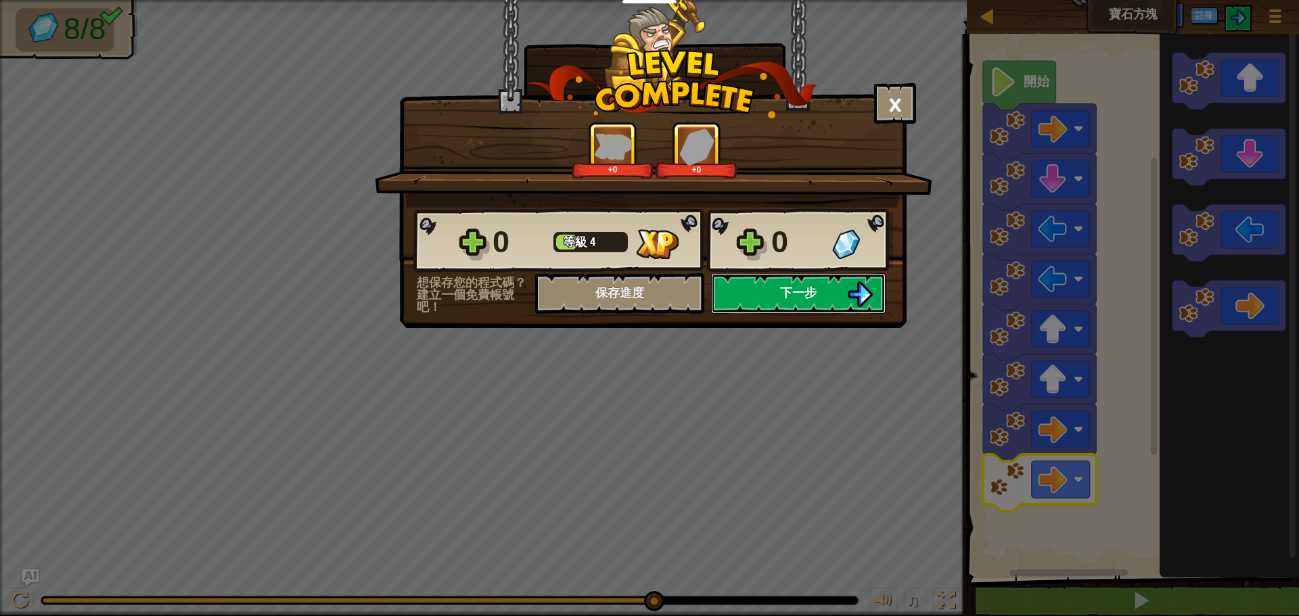
click at [762, 288] on button "下一步" at bounding box center [798, 293] width 175 height 41
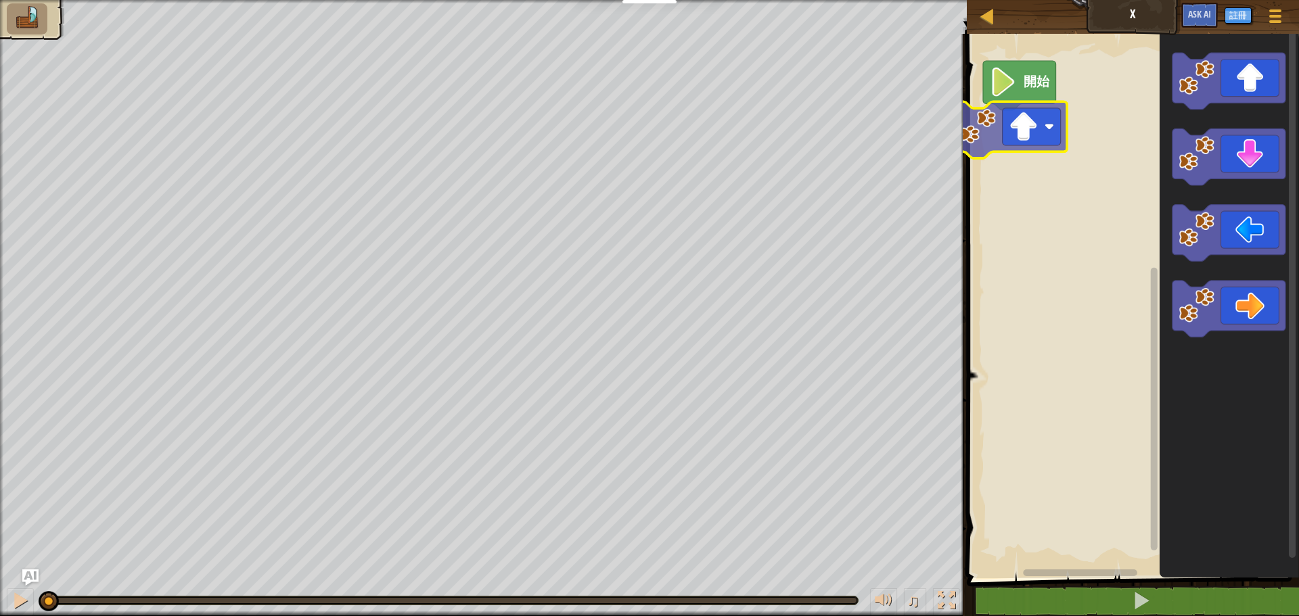
click at [1025, 127] on div "開始" at bounding box center [1131, 302] width 336 height 551
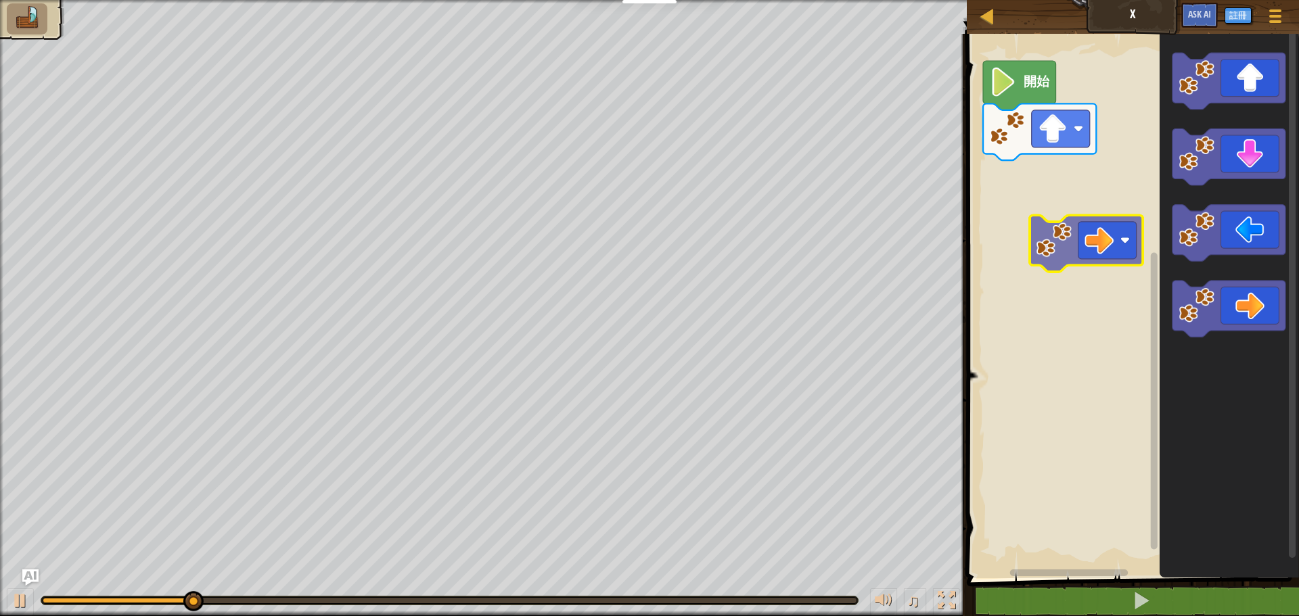
click at [1049, 196] on div "開始" at bounding box center [1131, 302] width 336 height 551
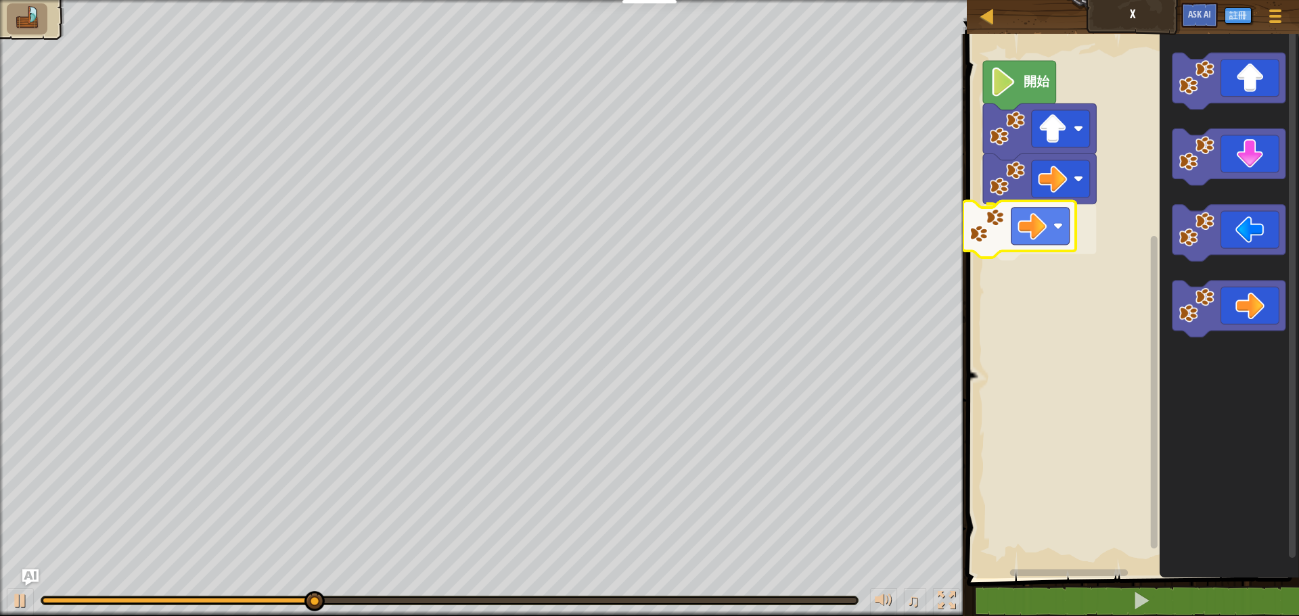
click at [1027, 219] on div "開始" at bounding box center [1131, 302] width 336 height 551
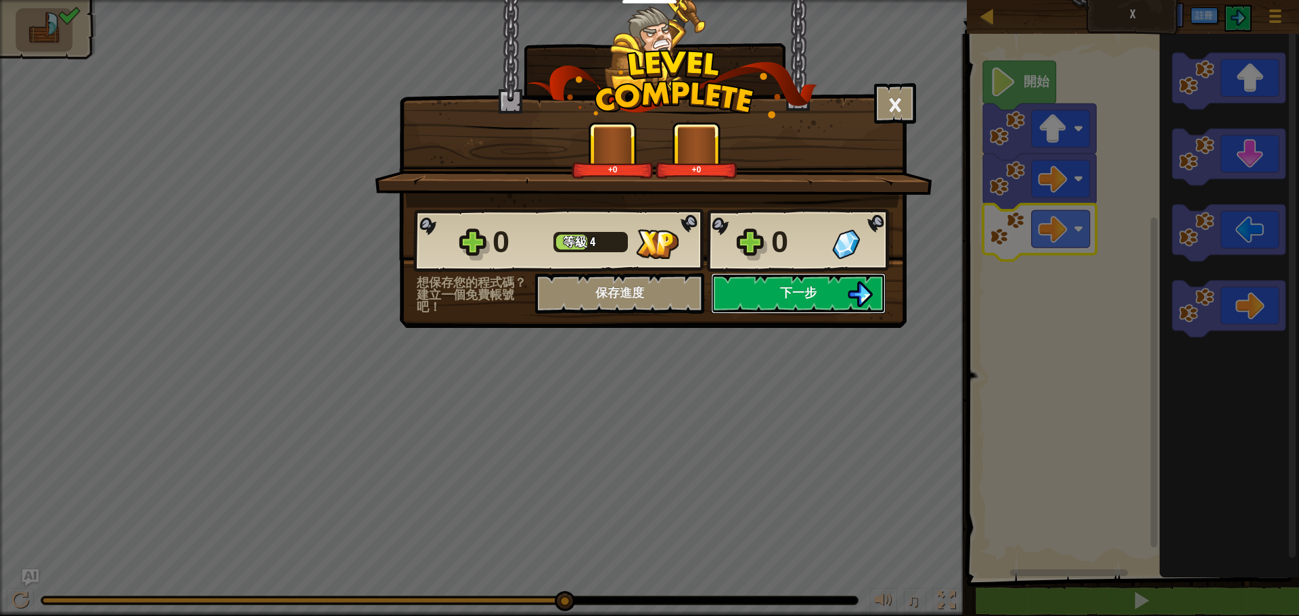
click at [760, 291] on button "下一步" at bounding box center [798, 293] width 175 height 41
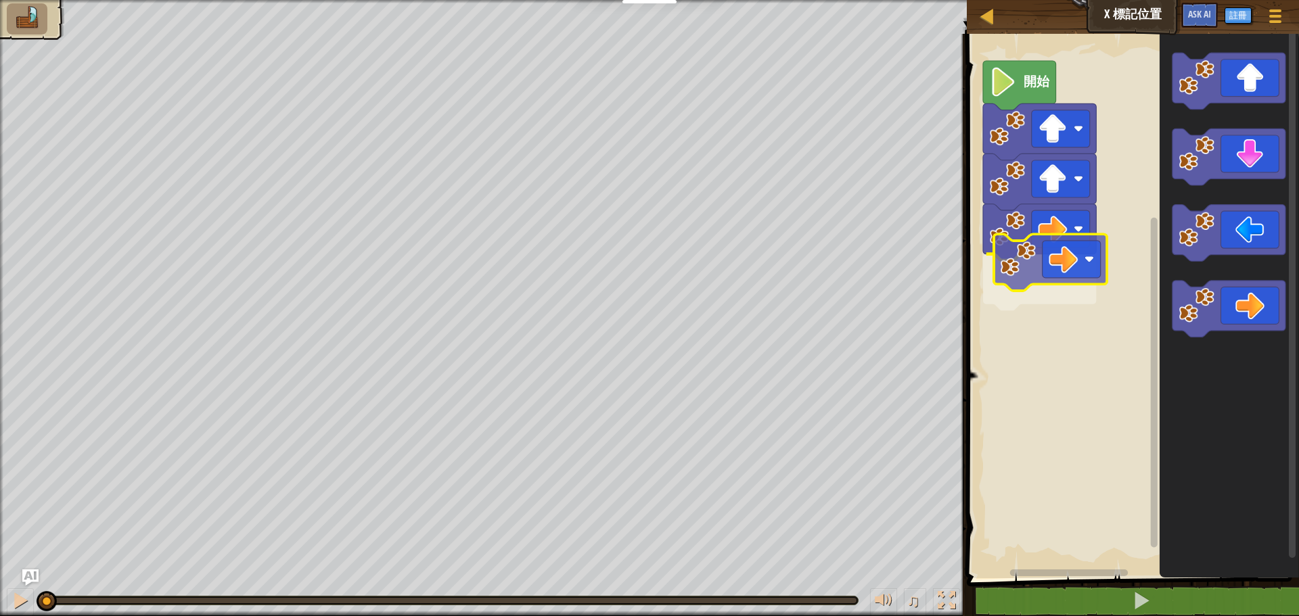
click at [1059, 276] on div "開始" at bounding box center [1131, 302] width 336 height 551
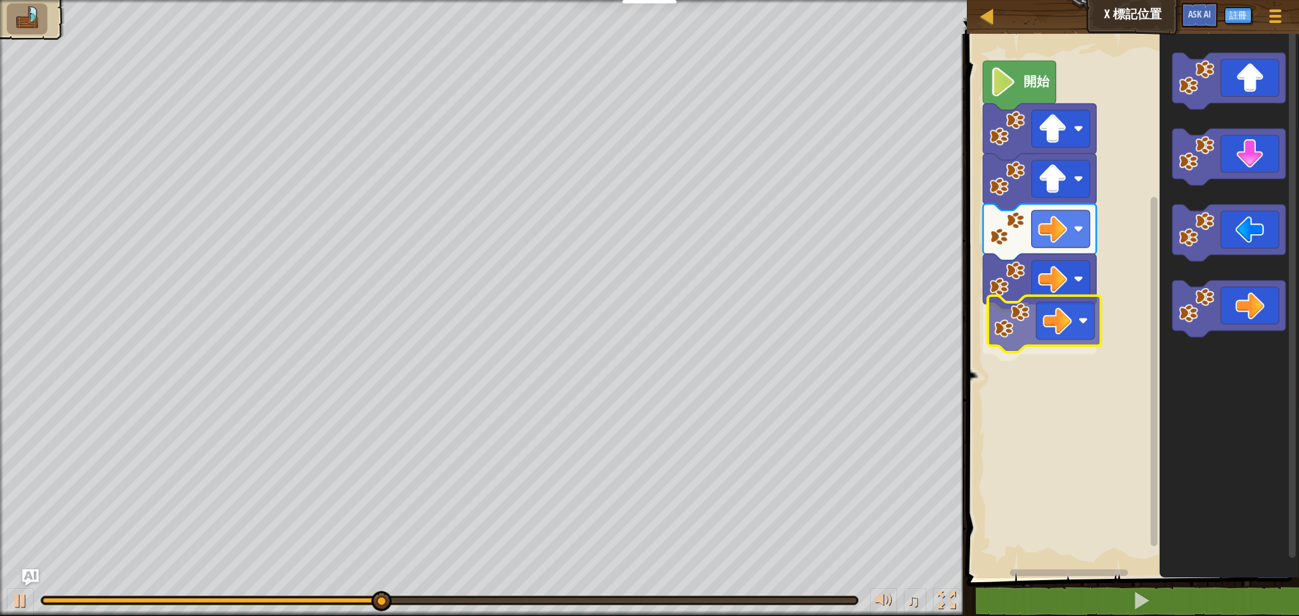
click at [1042, 337] on div "開始" at bounding box center [1131, 302] width 336 height 551
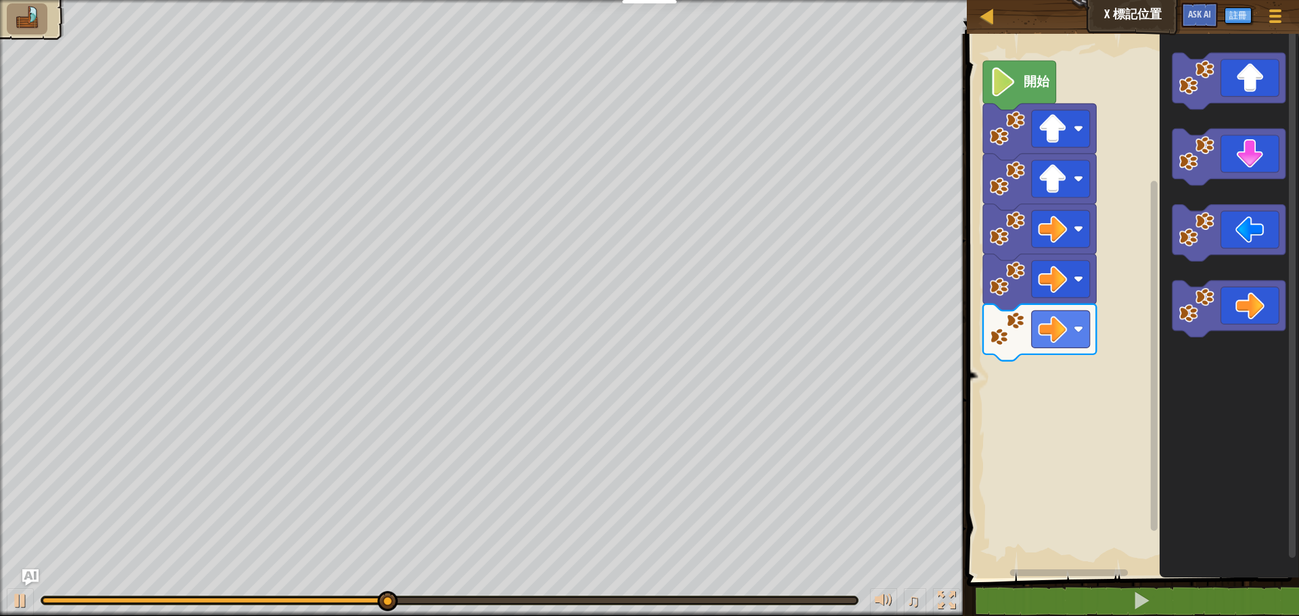
click at [1095, 388] on div "開始" at bounding box center [1131, 302] width 336 height 551
click at [1107, 392] on div "開始" at bounding box center [1131, 302] width 336 height 551
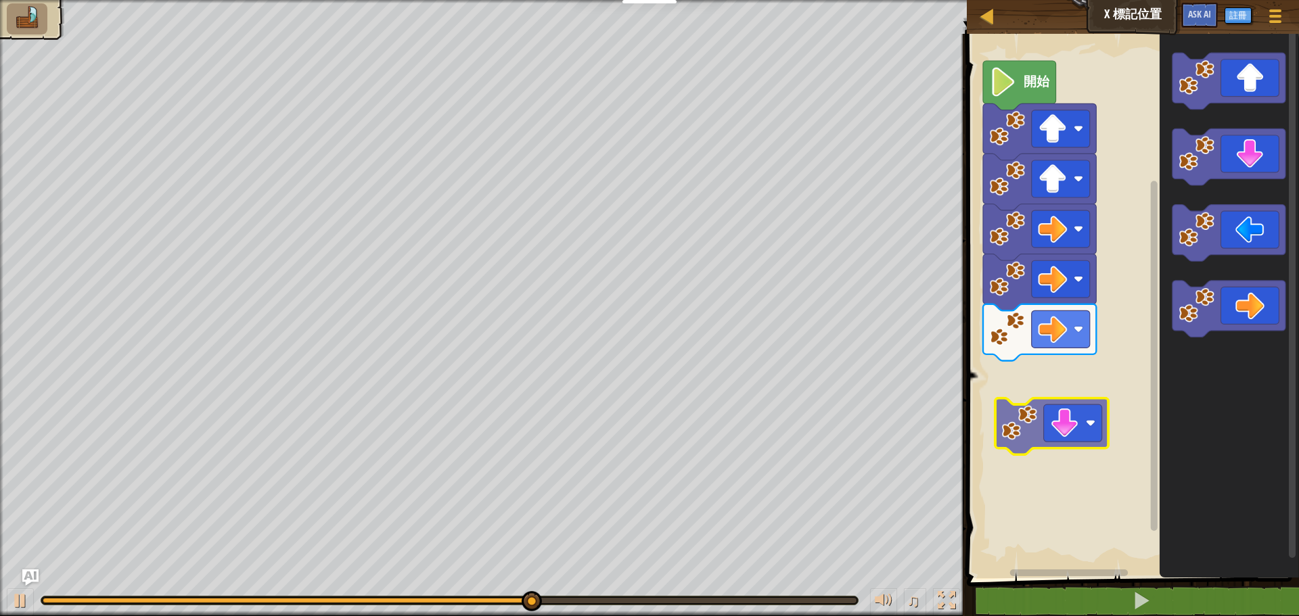
click at [1059, 389] on div "開始" at bounding box center [1131, 302] width 336 height 551
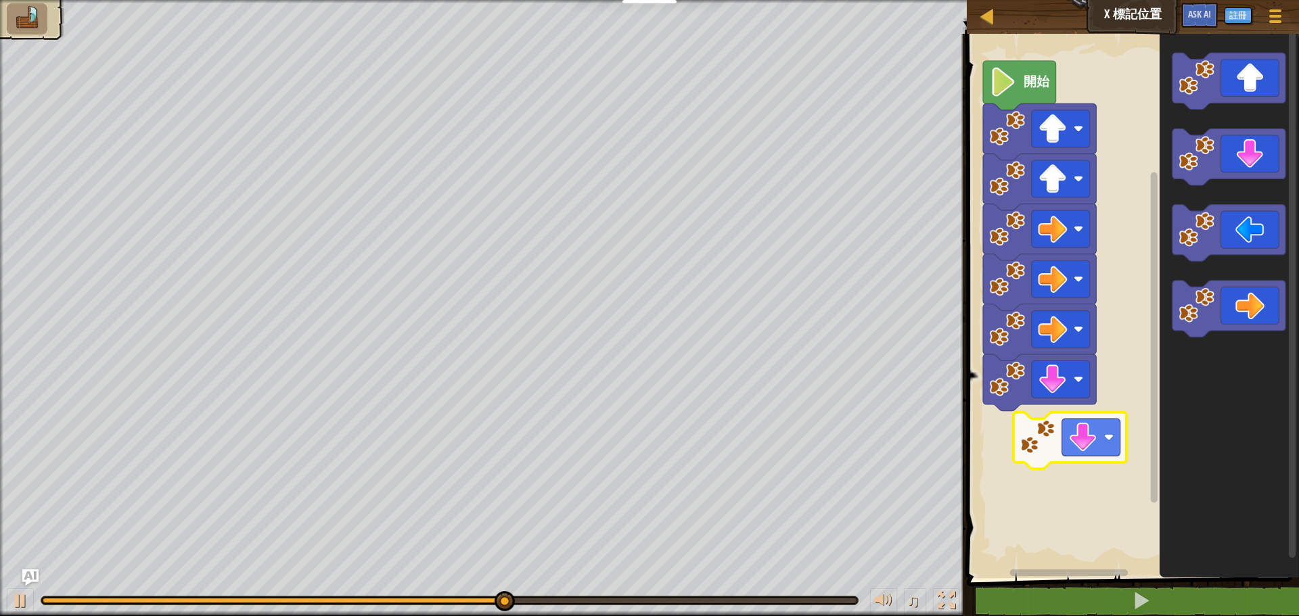
click at [1062, 431] on div "開始" at bounding box center [1131, 302] width 336 height 551
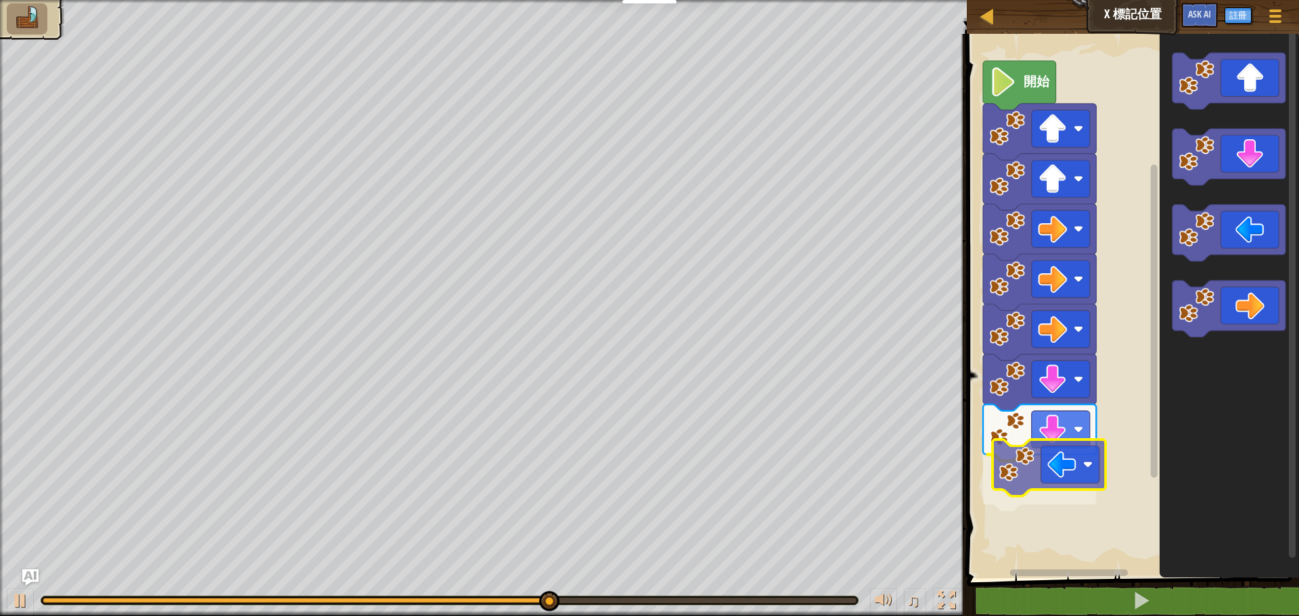
click at [1055, 458] on div "開始" at bounding box center [1131, 302] width 336 height 551
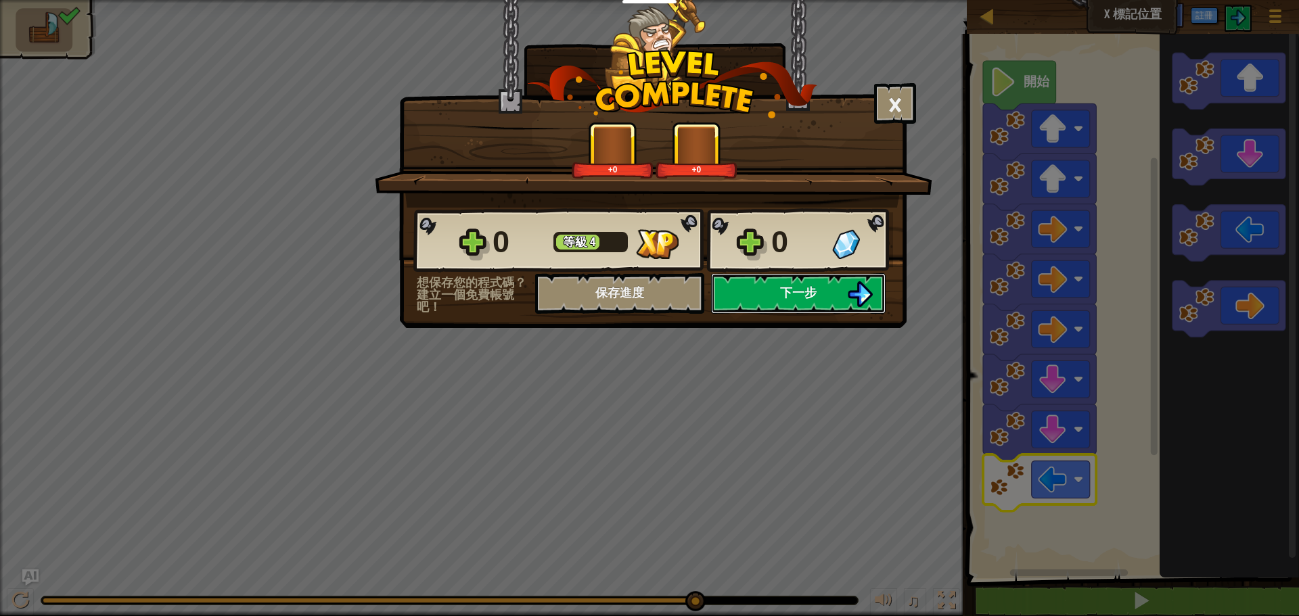
click at [764, 275] on button "下一步" at bounding box center [798, 293] width 175 height 41
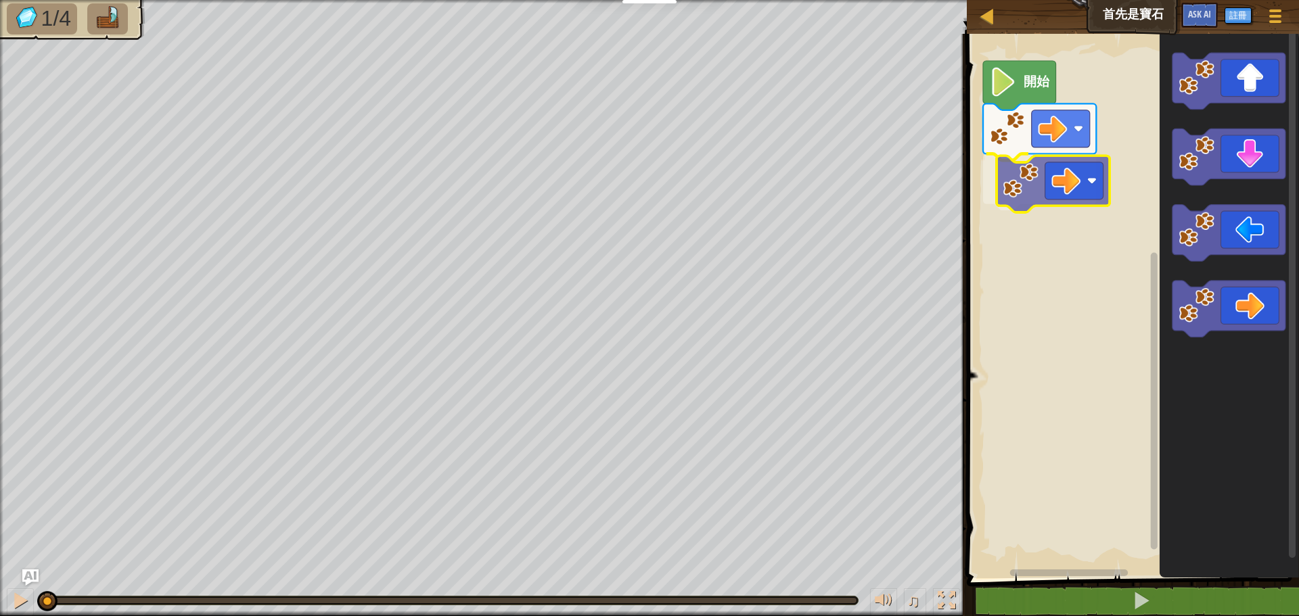
click at [1061, 191] on div "開始" at bounding box center [1131, 302] width 336 height 551
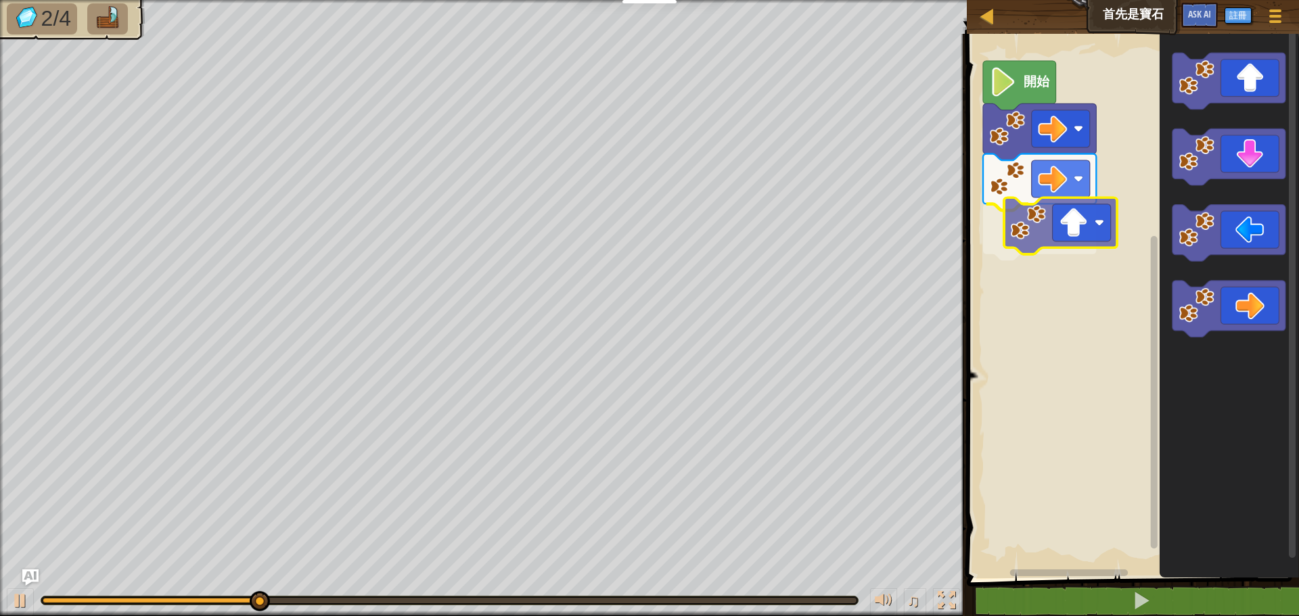
click at [1059, 232] on div "開始" at bounding box center [1131, 302] width 336 height 551
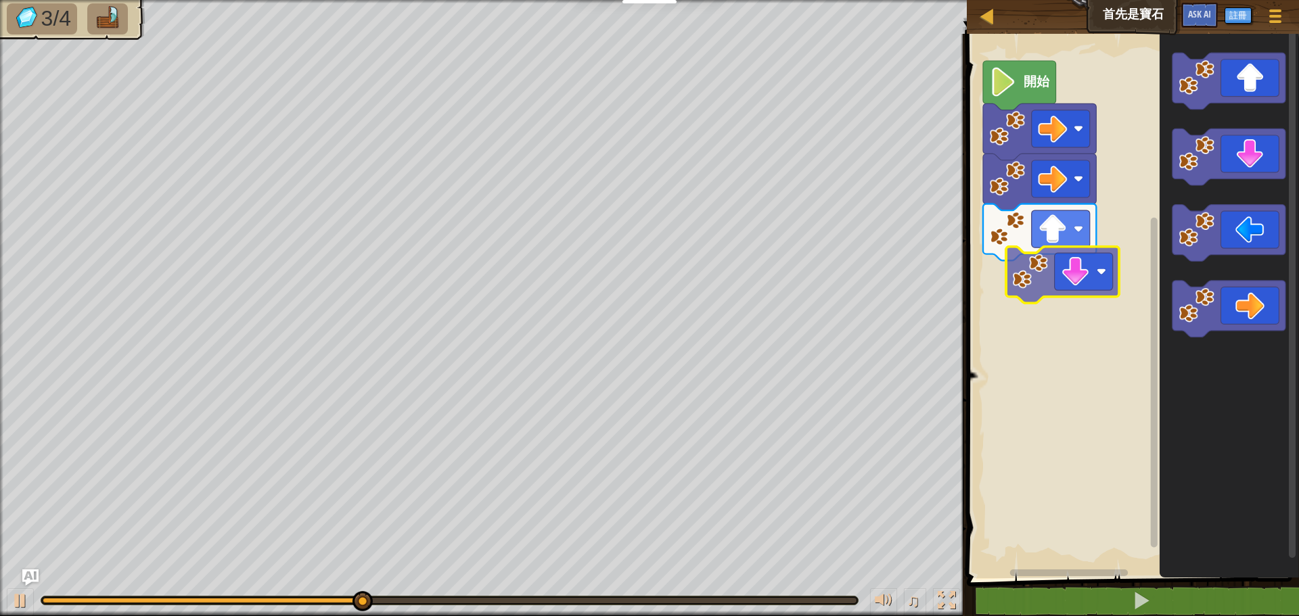
click at [1065, 281] on div "開始" at bounding box center [1131, 302] width 336 height 551
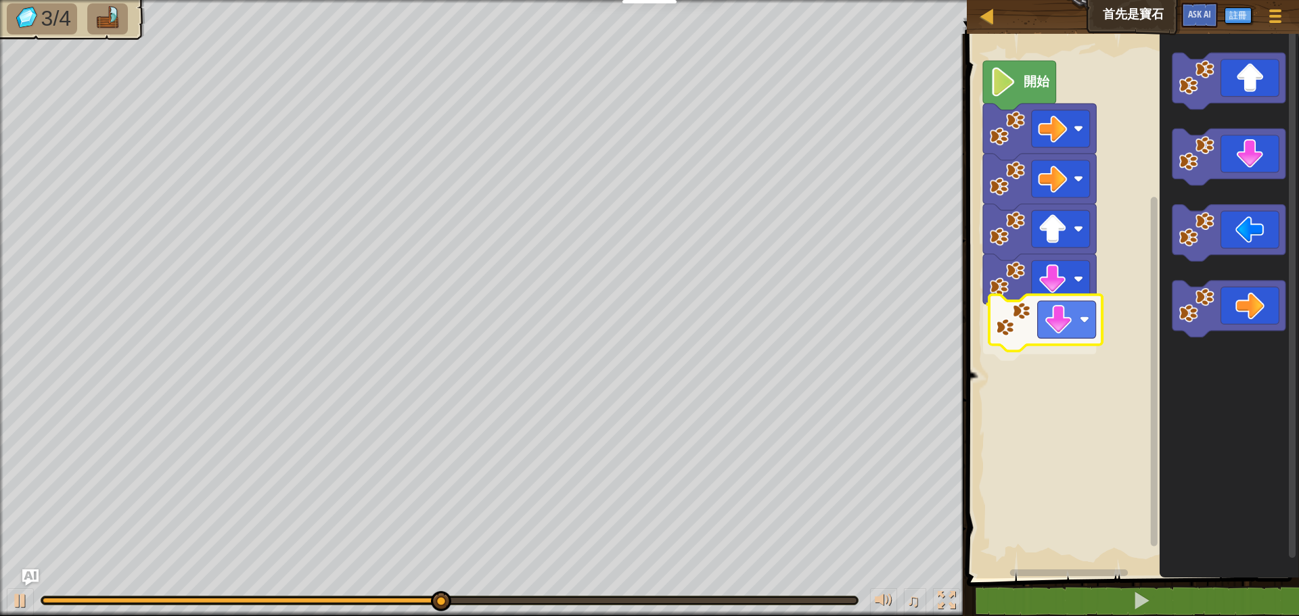
click at [1068, 329] on div "開始" at bounding box center [1131, 302] width 336 height 551
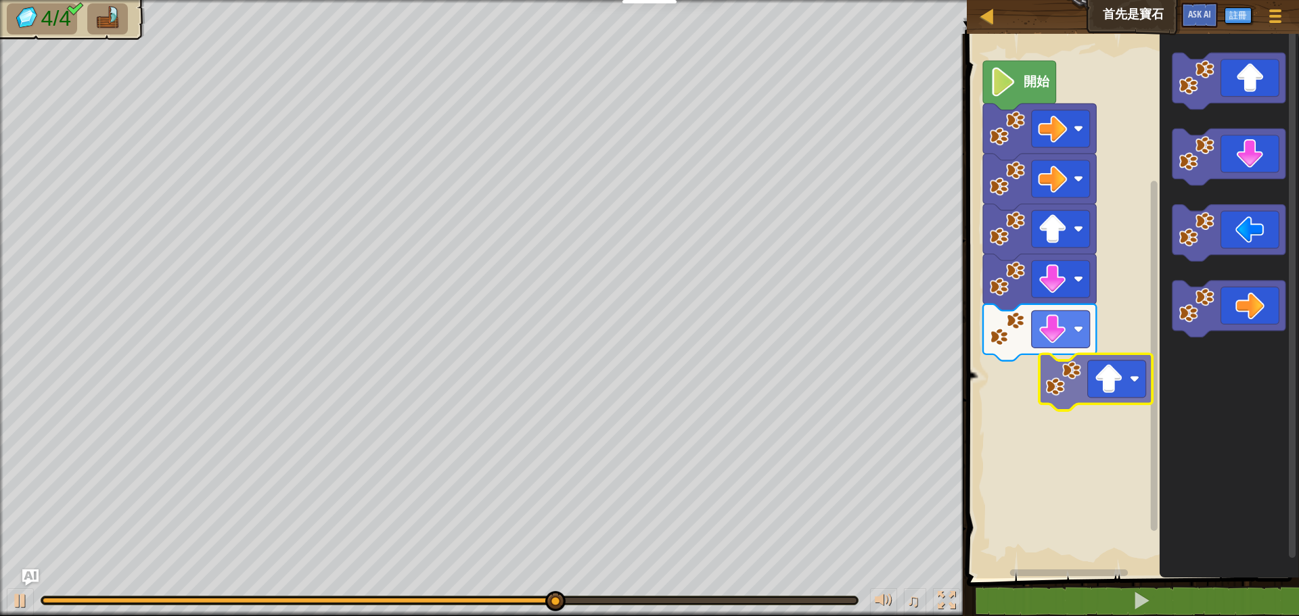
click at [1101, 390] on div "開始" at bounding box center [1131, 302] width 336 height 551
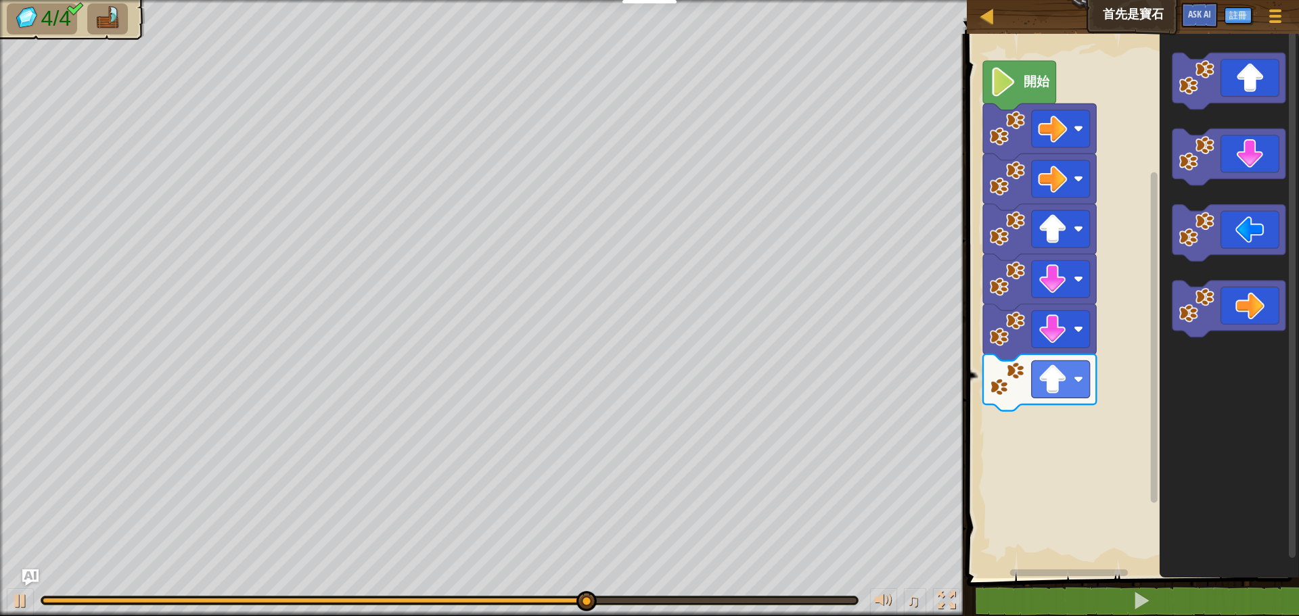
click at [1072, 442] on div "開始" at bounding box center [1131, 302] width 336 height 551
click at [1083, 424] on div "開始" at bounding box center [1131, 302] width 336 height 551
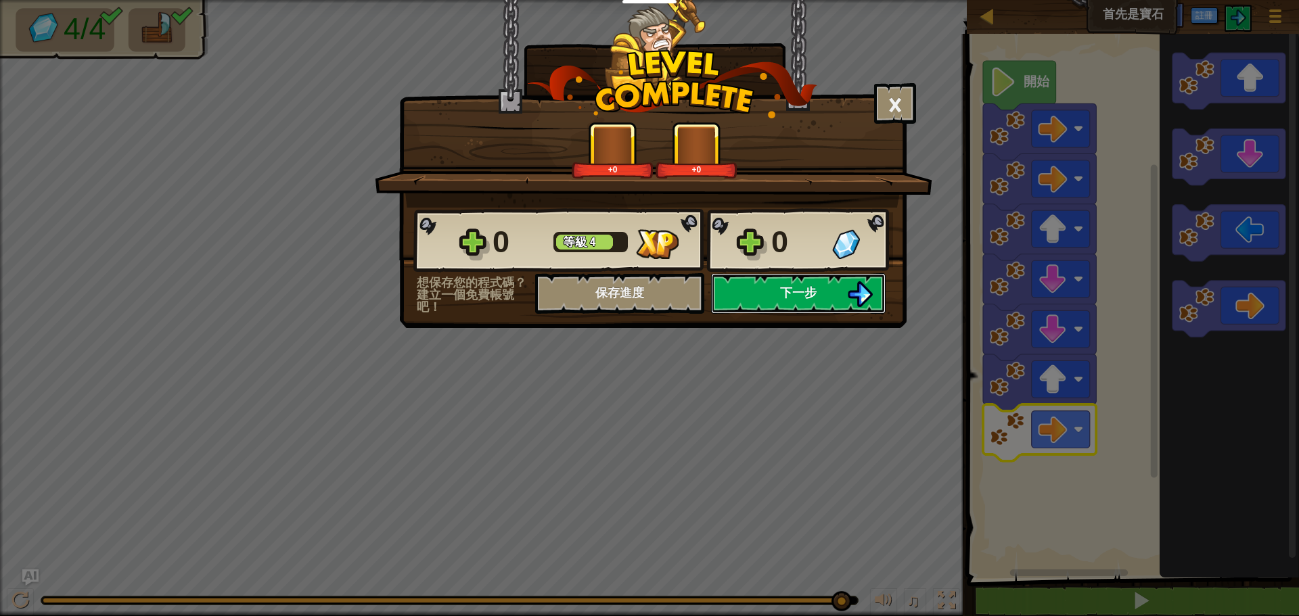
click at [808, 287] on span "下一步" at bounding box center [798, 292] width 37 height 17
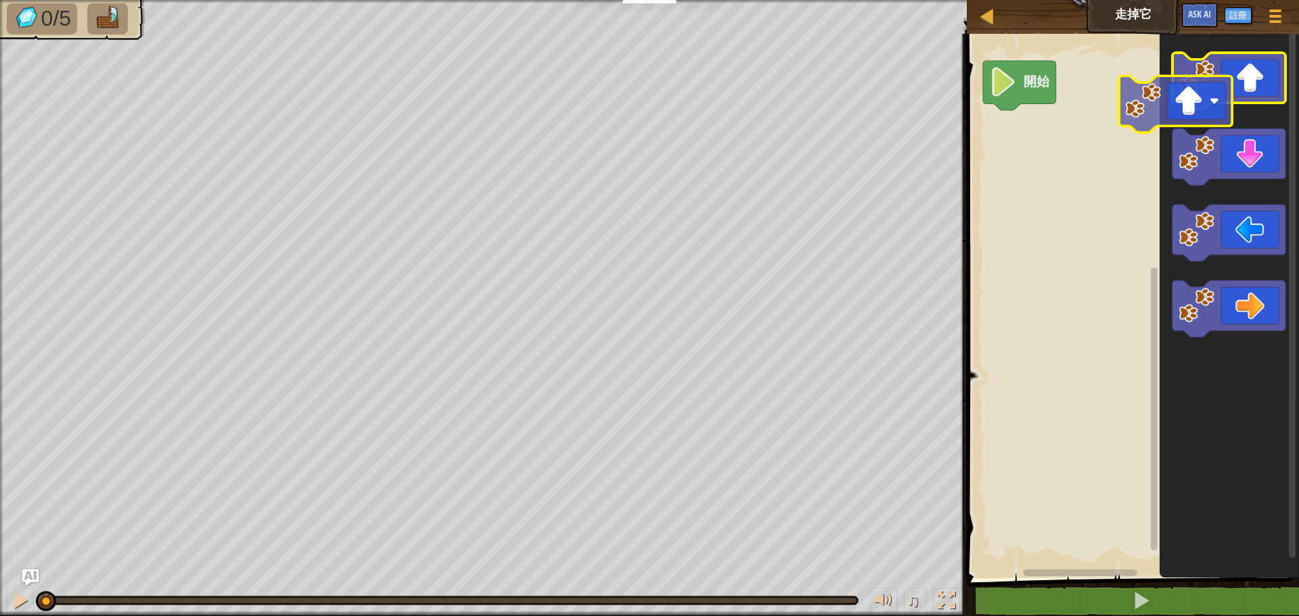
click at [1007, 146] on div "開始" at bounding box center [1131, 302] width 336 height 551
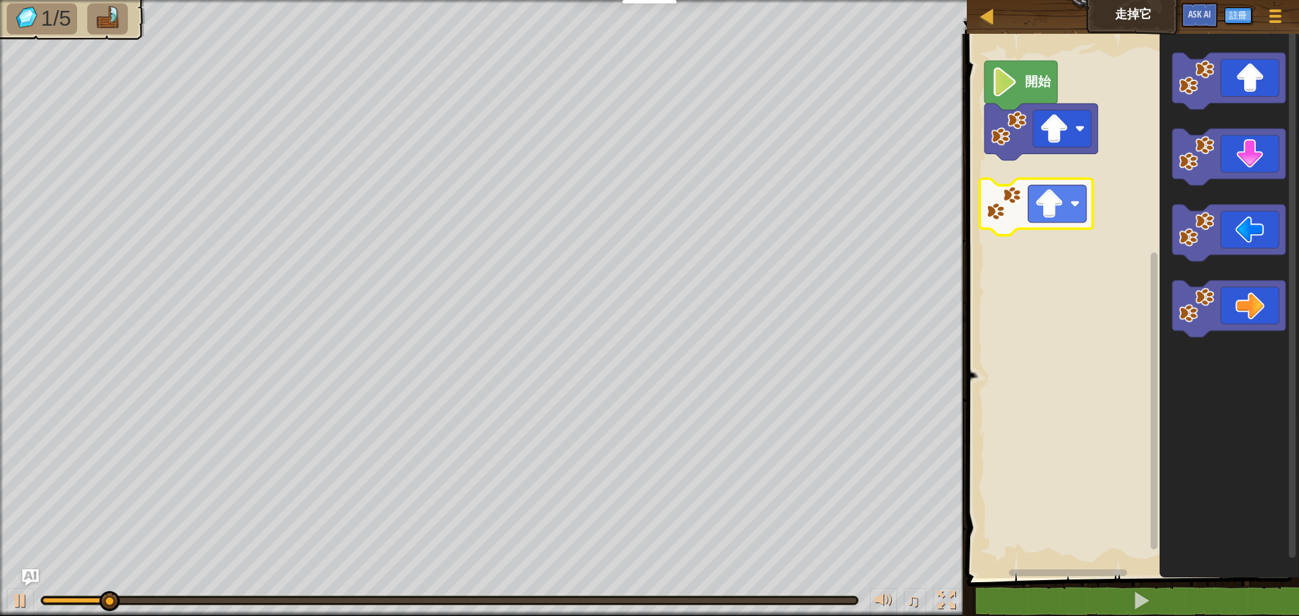
click at [1043, 186] on div "開始" at bounding box center [1131, 302] width 336 height 551
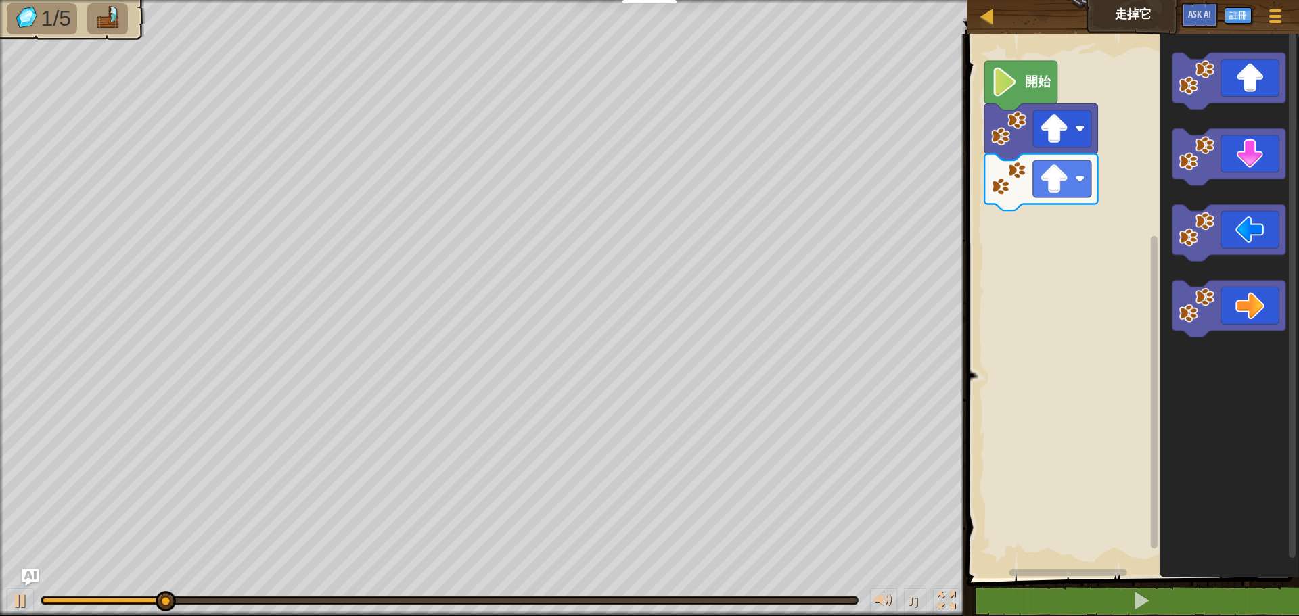
click at [1122, 212] on div "開始" at bounding box center [1131, 302] width 336 height 551
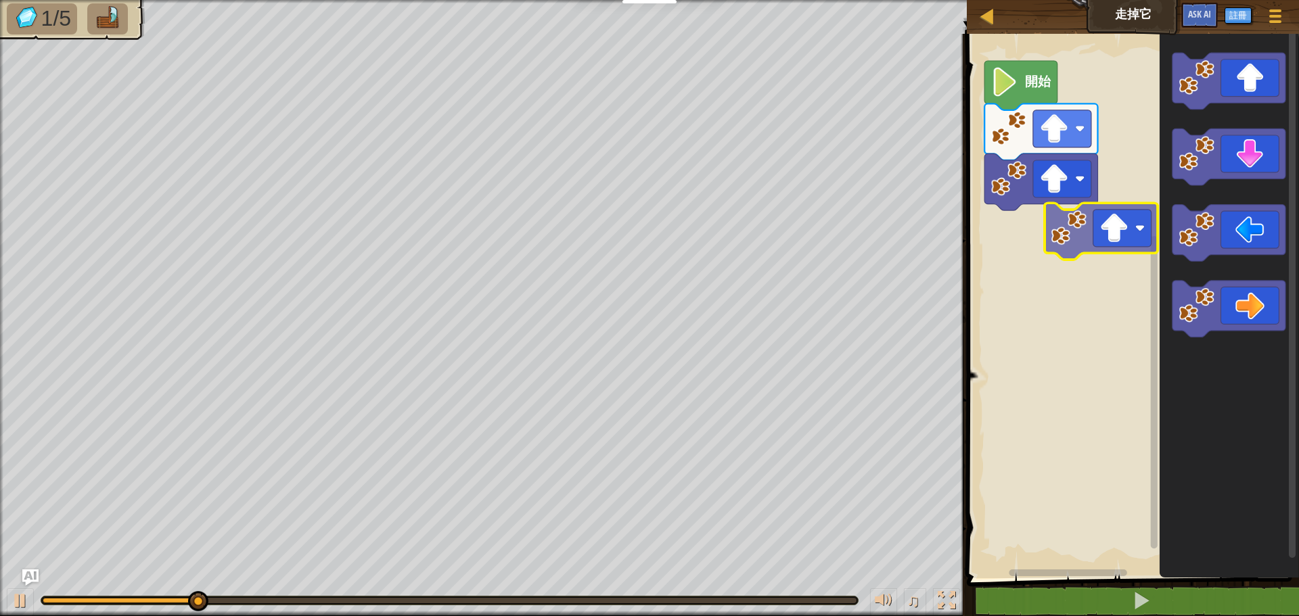
click at [1081, 252] on div "開始" at bounding box center [1131, 302] width 336 height 551
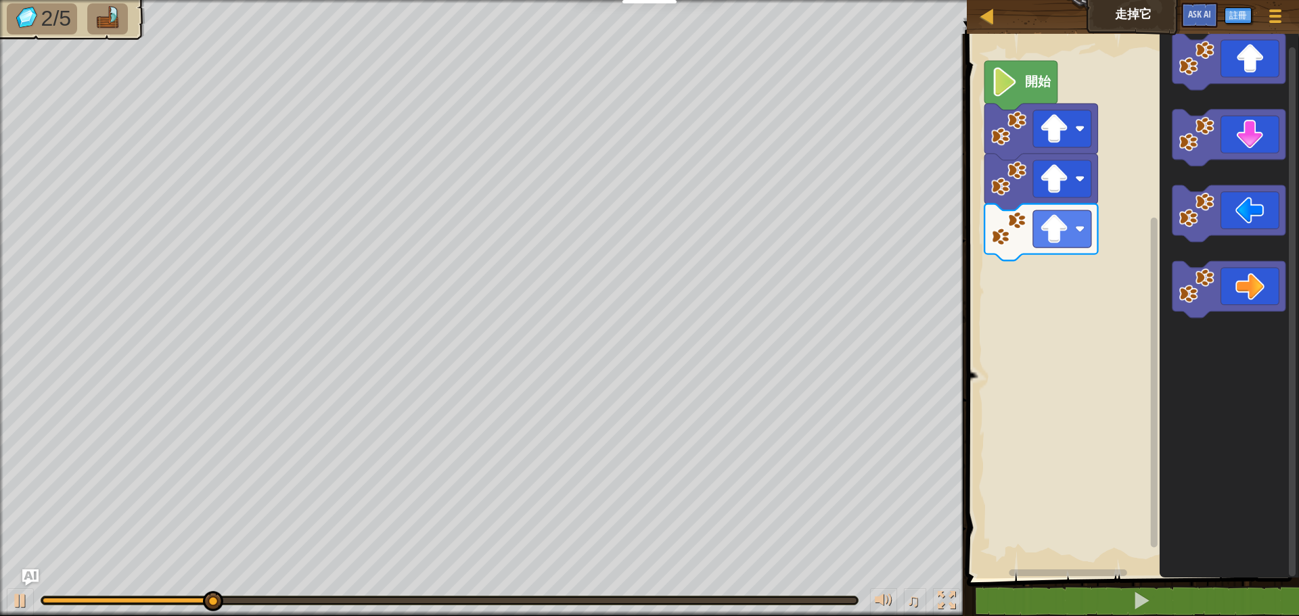
click at [995, 266] on div "開始" at bounding box center [1131, 302] width 336 height 551
click at [1014, 275] on div "開始" at bounding box center [1131, 302] width 336 height 551
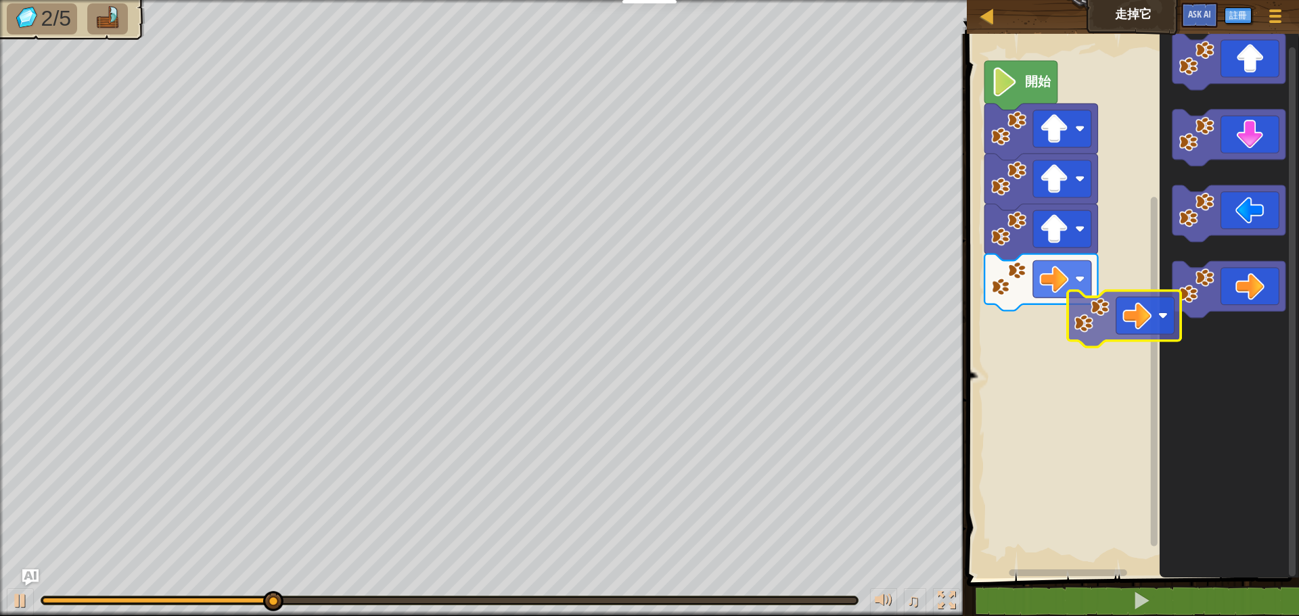
click at [995, 333] on div "開始" at bounding box center [1131, 302] width 336 height 551
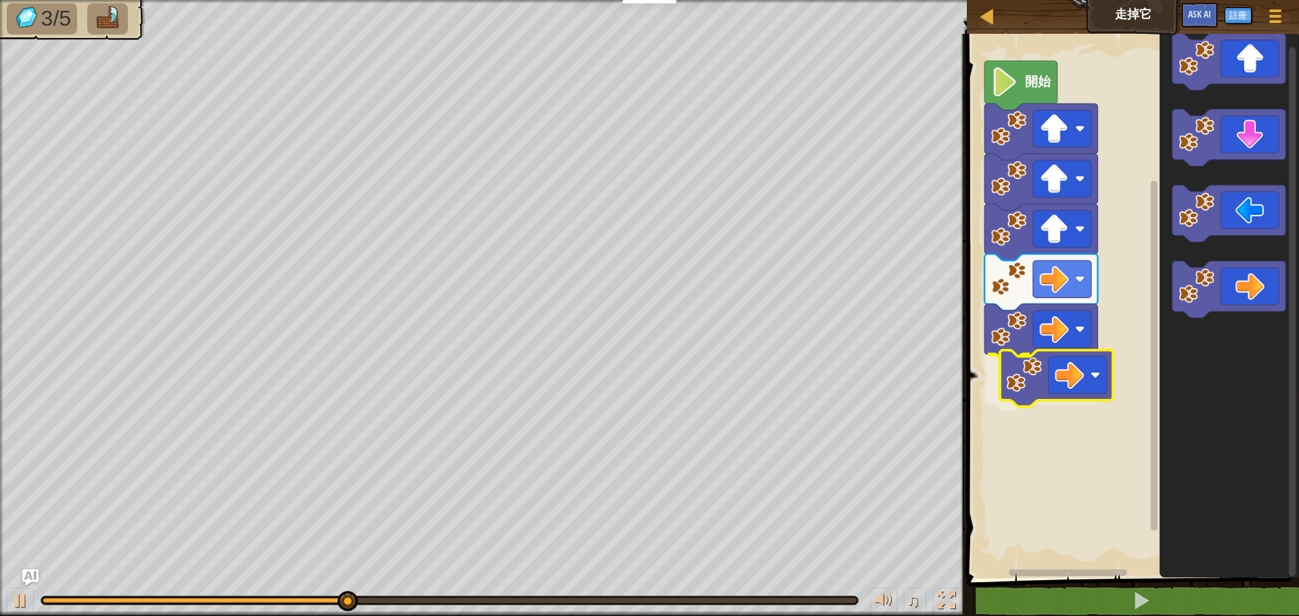
click at [1071, 402] on div "開始" at bounding box center [1131, 302] width 336 height 551
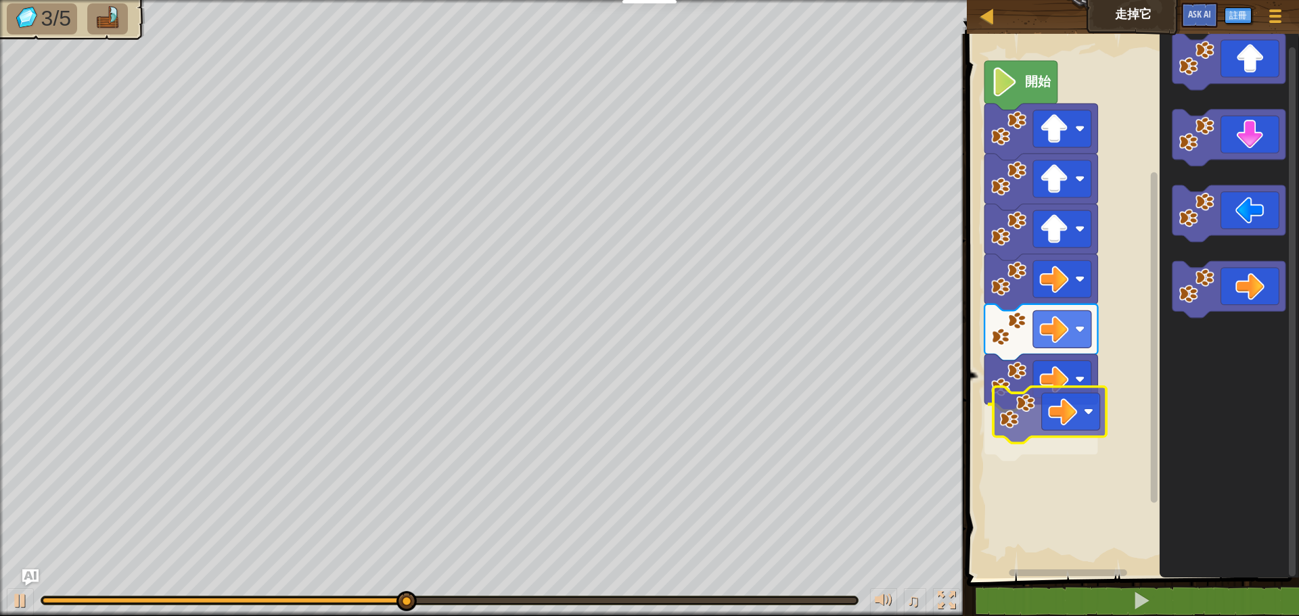
click at [1101, 430] on div "開始" at bounding box center [1131, 302] width 336 height 551
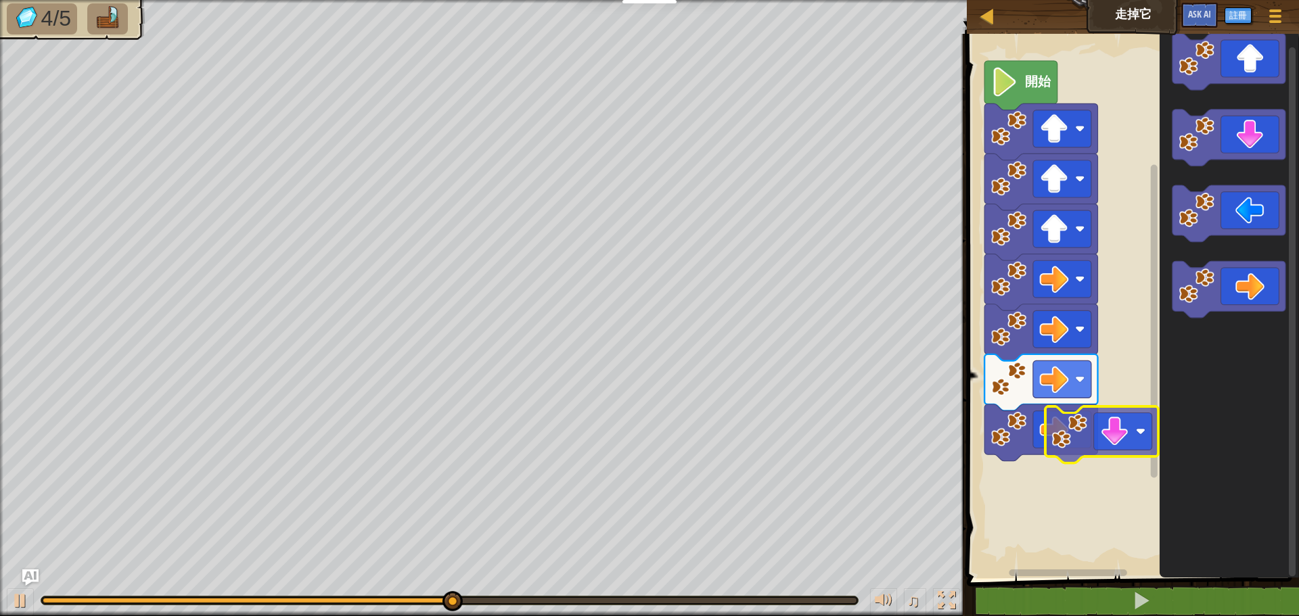
click at [1059, 472] on div "開始" at bounding box center [1131, 302] width 336 height 551
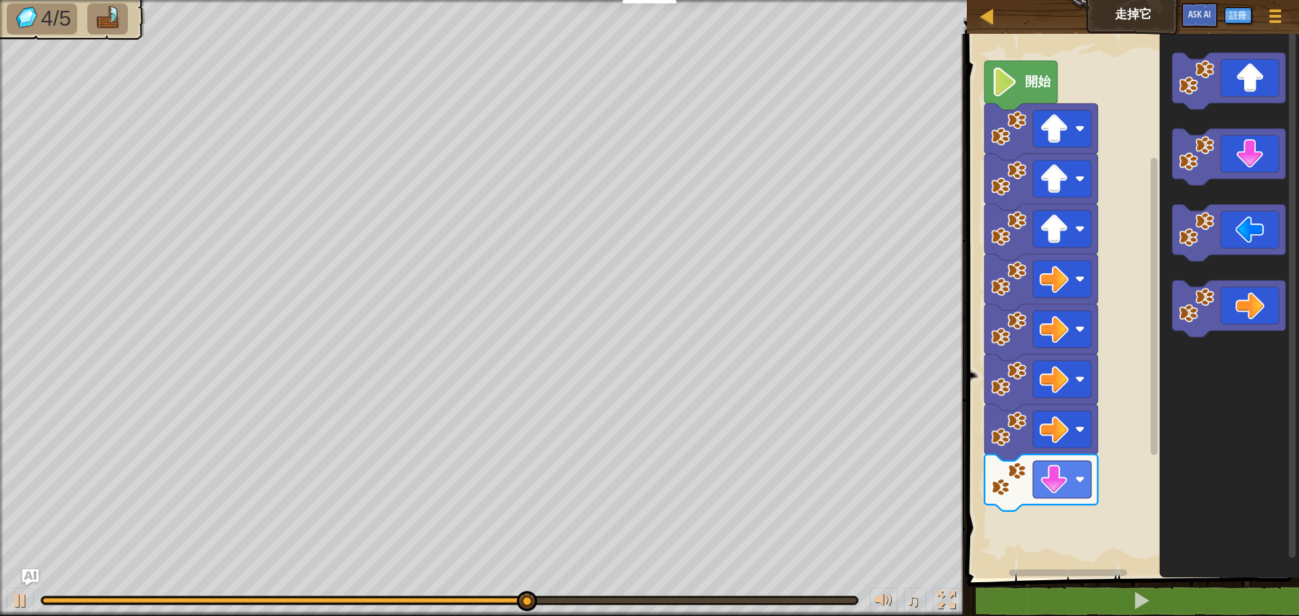
click at [1058, 521] on div "開始" at bounding box center [1131, 302] width 336 height 551
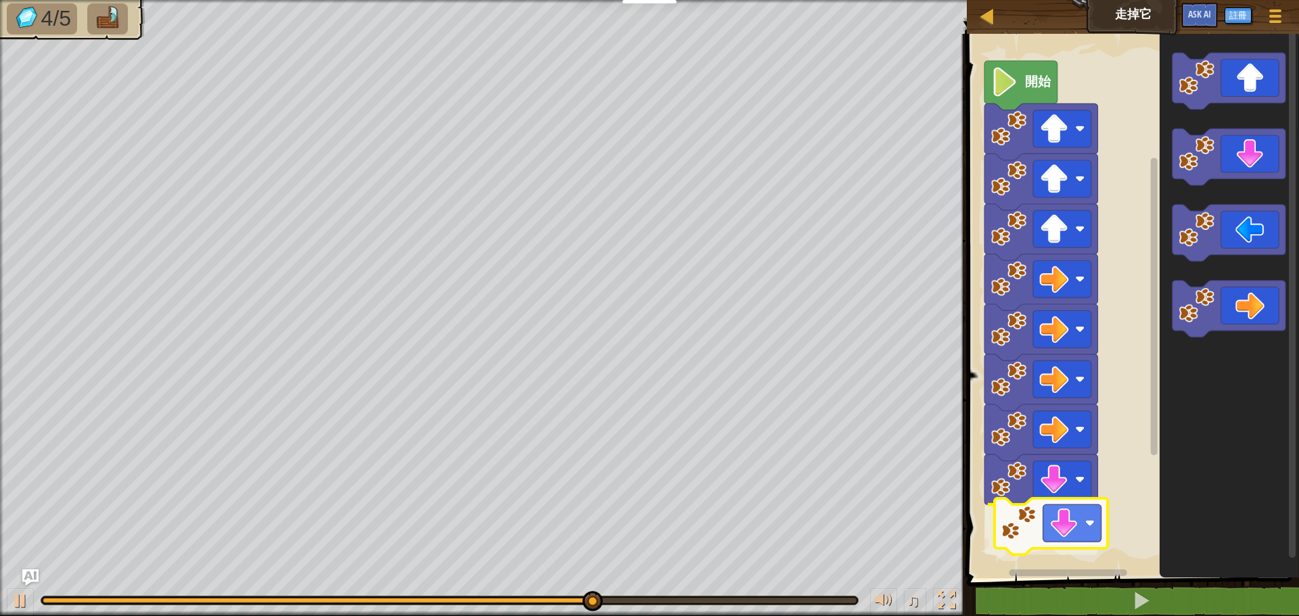
click at [1051, 529] on div "開始" at bounding box center [1131, 302] width 336 height 551
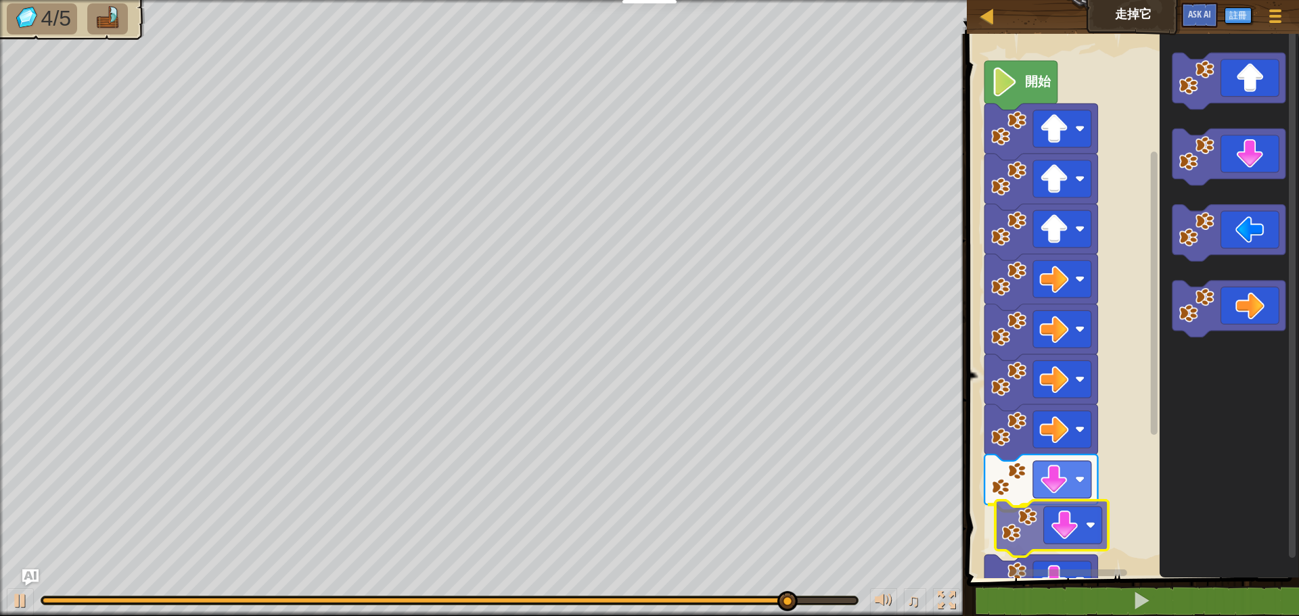
click at [1065, 527] on div "開始" at bounding box center [1131, 302] width 336 height 551
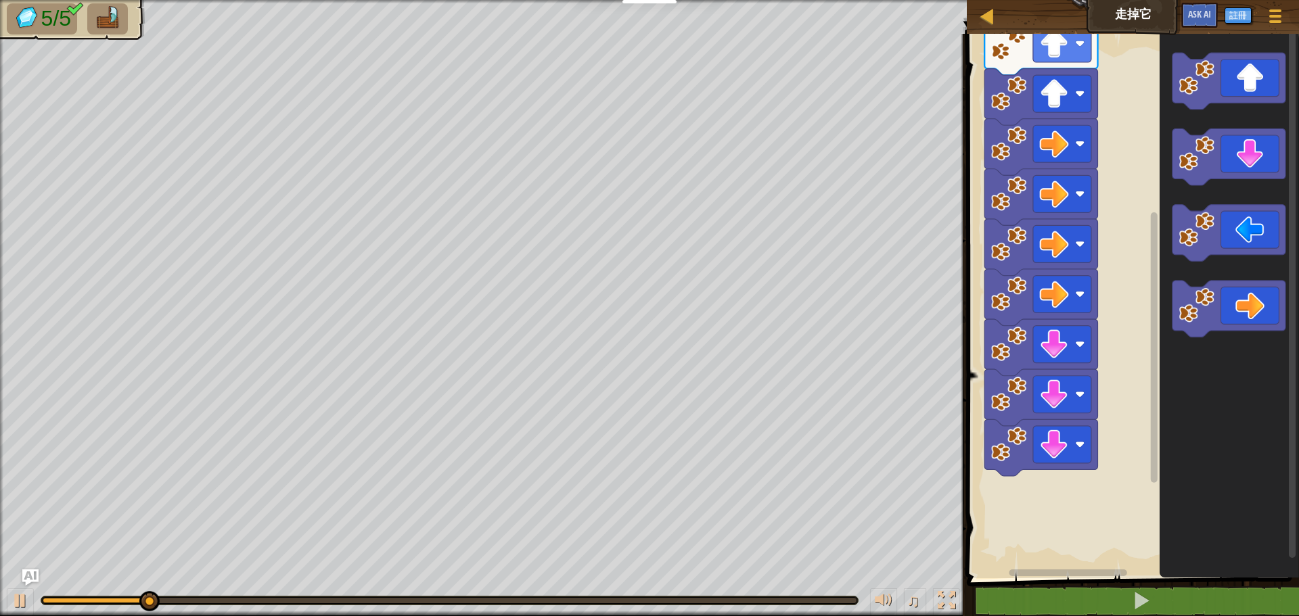
click at [1122, 386] on div "開始" at bounding box center [1131, 302] width 336 height 551
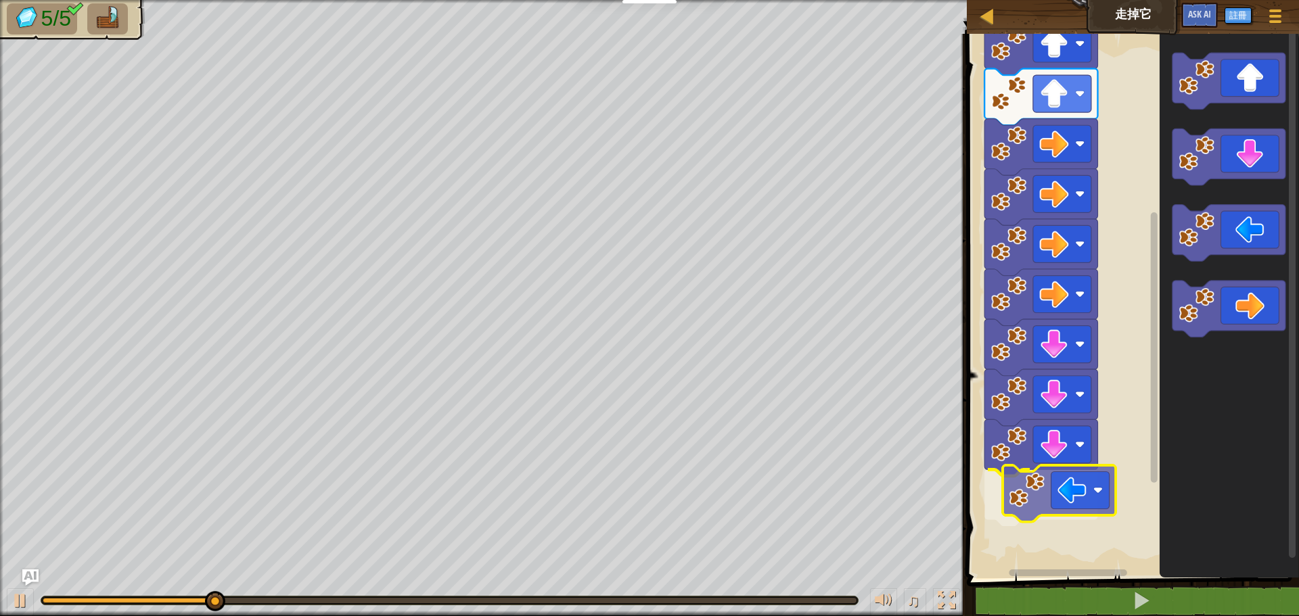
click at [1019, 505] on div "開始" at bounding box center [1131, 302] width 336 height 551
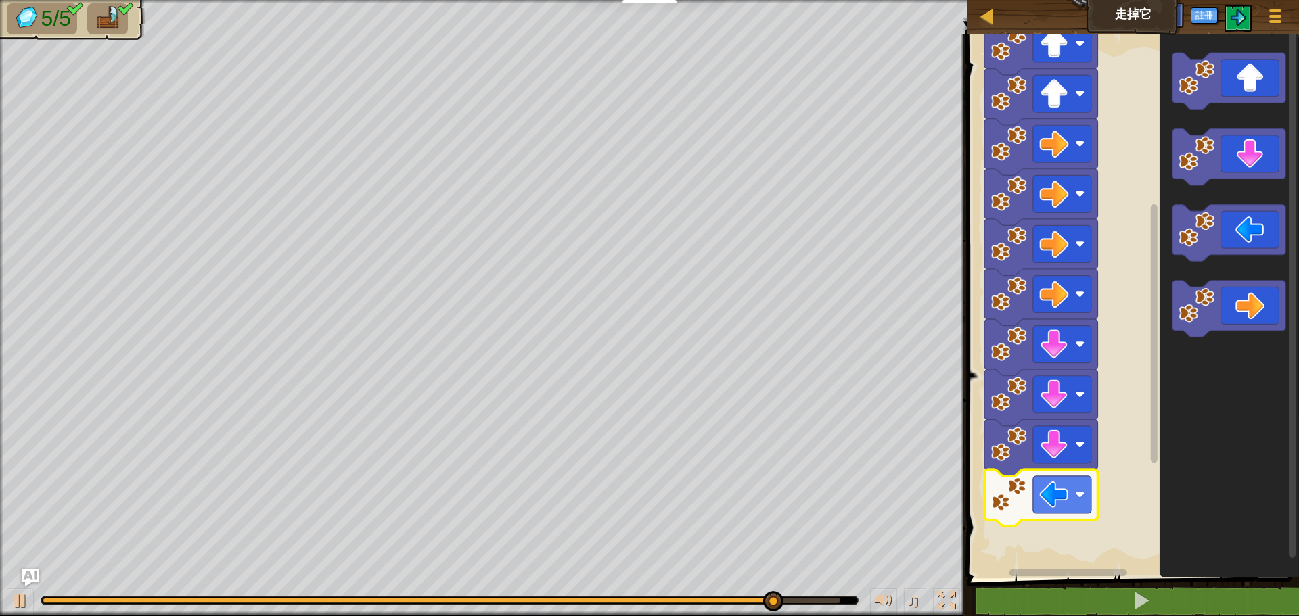
click at [35, 569] on img "Ask AI" at bounding box center [31, 578] width 18 height 18
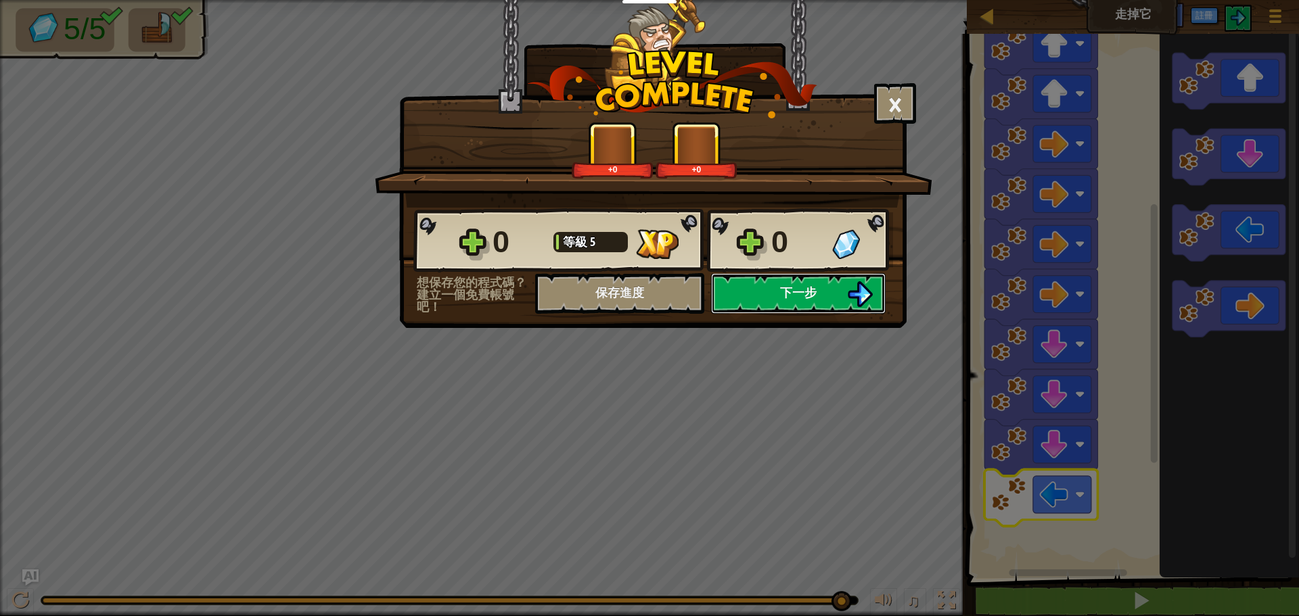
click at [810, 307] on button "下一步" at bounding box center [798, 293] width 175 height 41
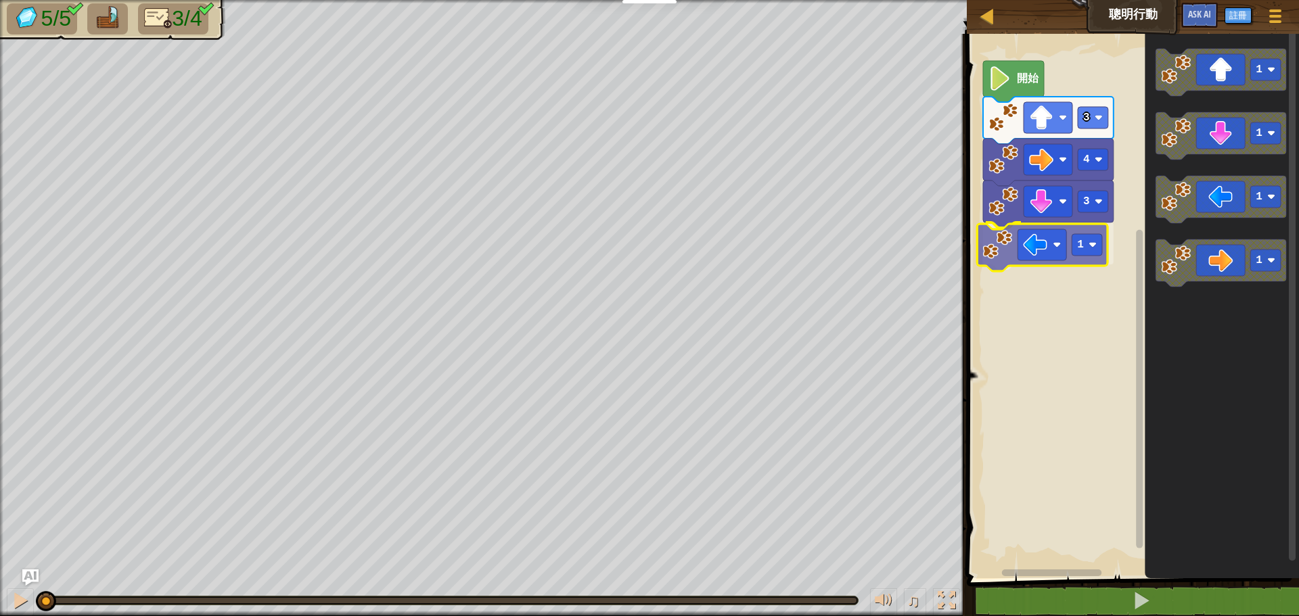
click at [1047, 232] on div "3 1 4 3 開始 1 1 1 1 1" at bounding box center [1131, 302] width 336 height 551
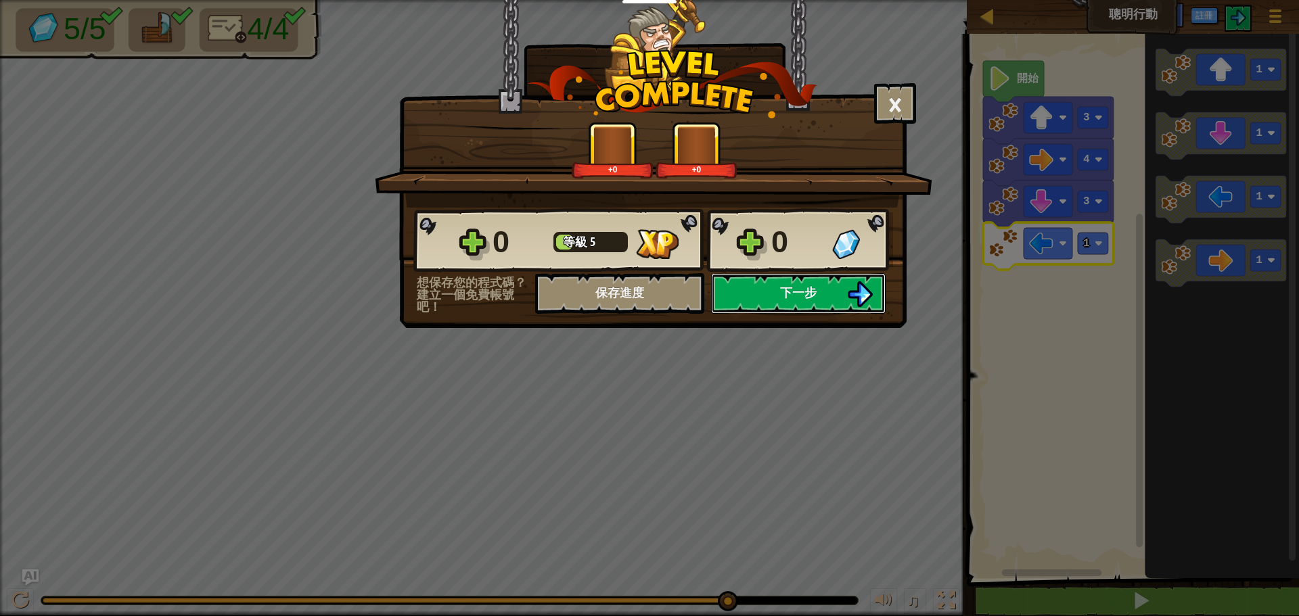
click at [753, 295] on button "下一步" at bounding box center [798, 293] width 175 height 41
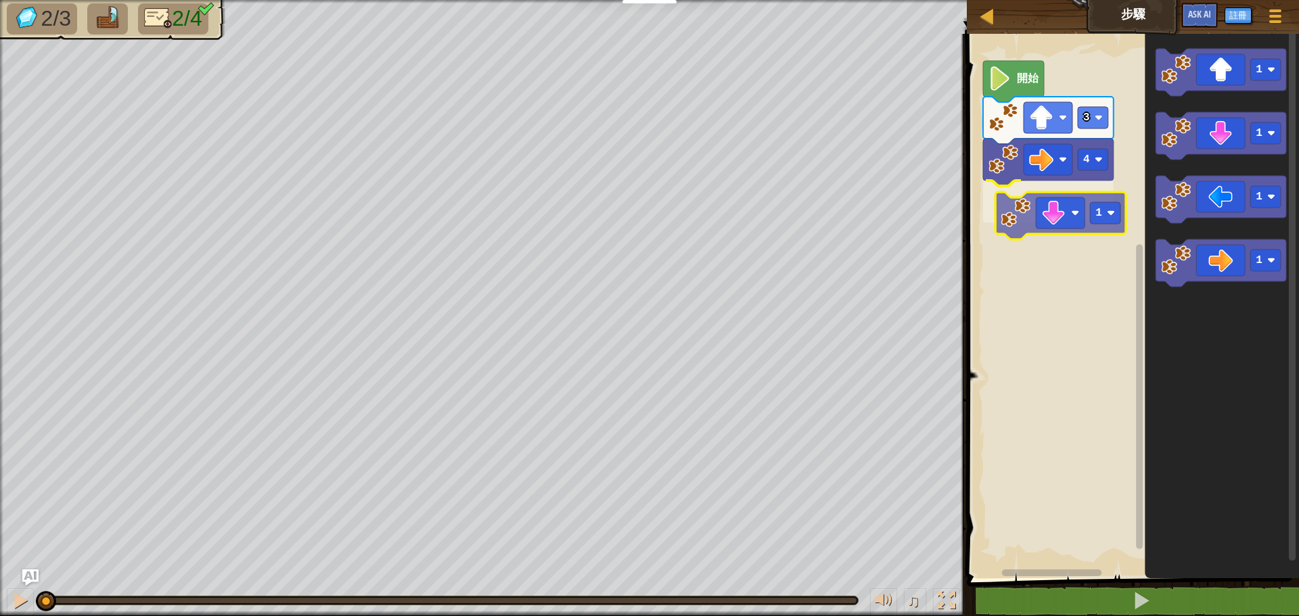
click at [1053, 186] on div "4 1 3 開始 1 1 1 1 1" at bounding box center [1131, 302] width 336 height 551
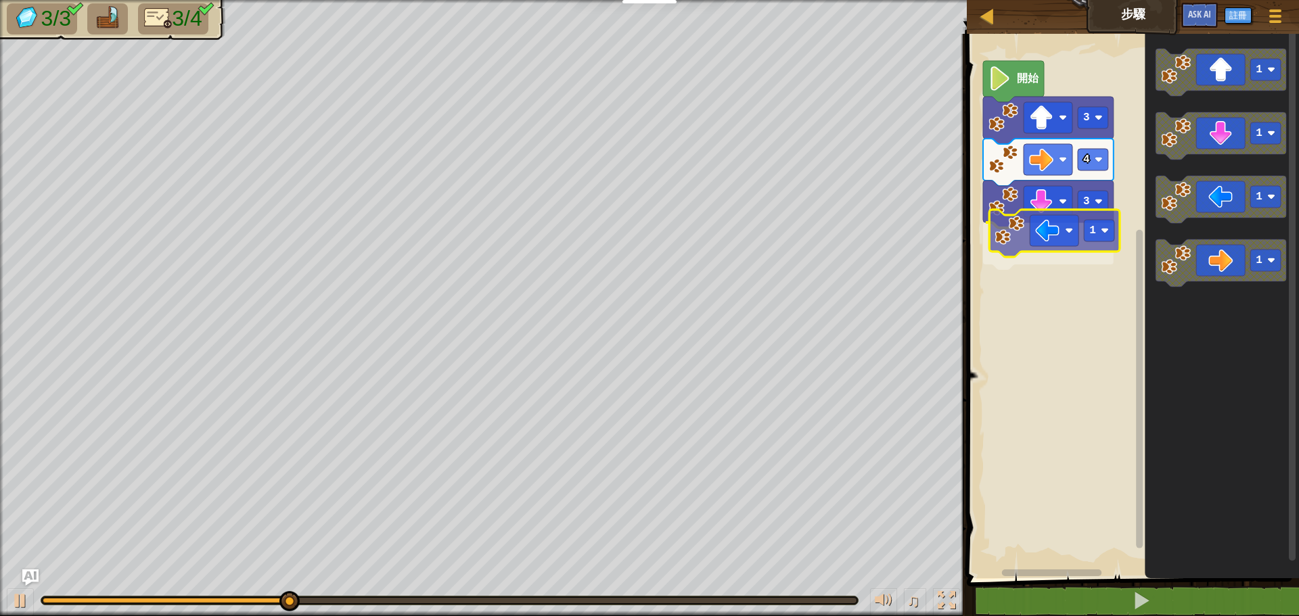
click at [1044, 227] on div "開始 3 4 3 1 1 1 1 1 1" at bounding box center [1131, 302] width 336 height 551
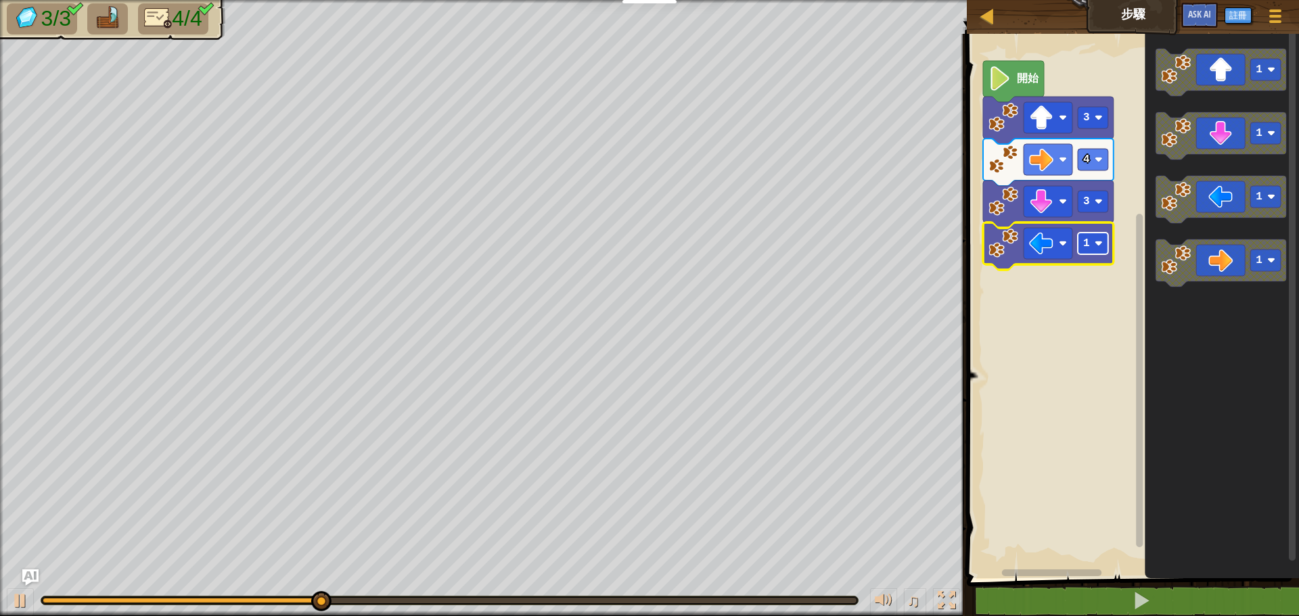
click at [1100, 244] on image "Blockly工作區" at bounding box center [1099, 243] width 8 height 8
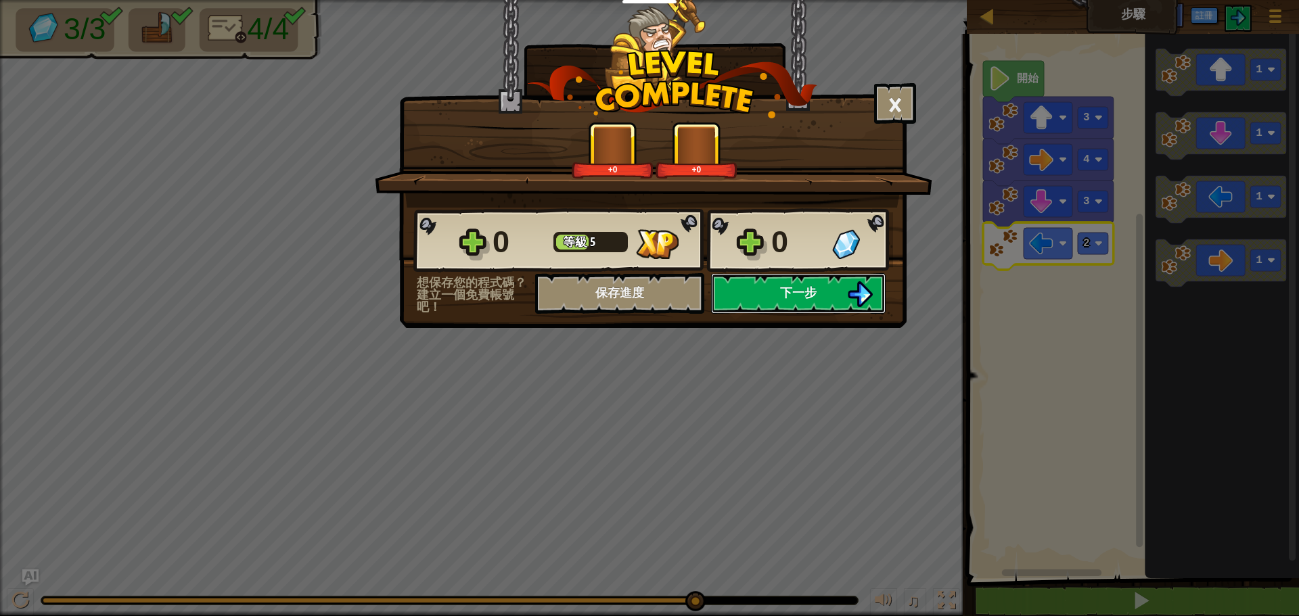
click at [778, 305] on button "下一步" at bounding box center [798, 293] width 175 height 41
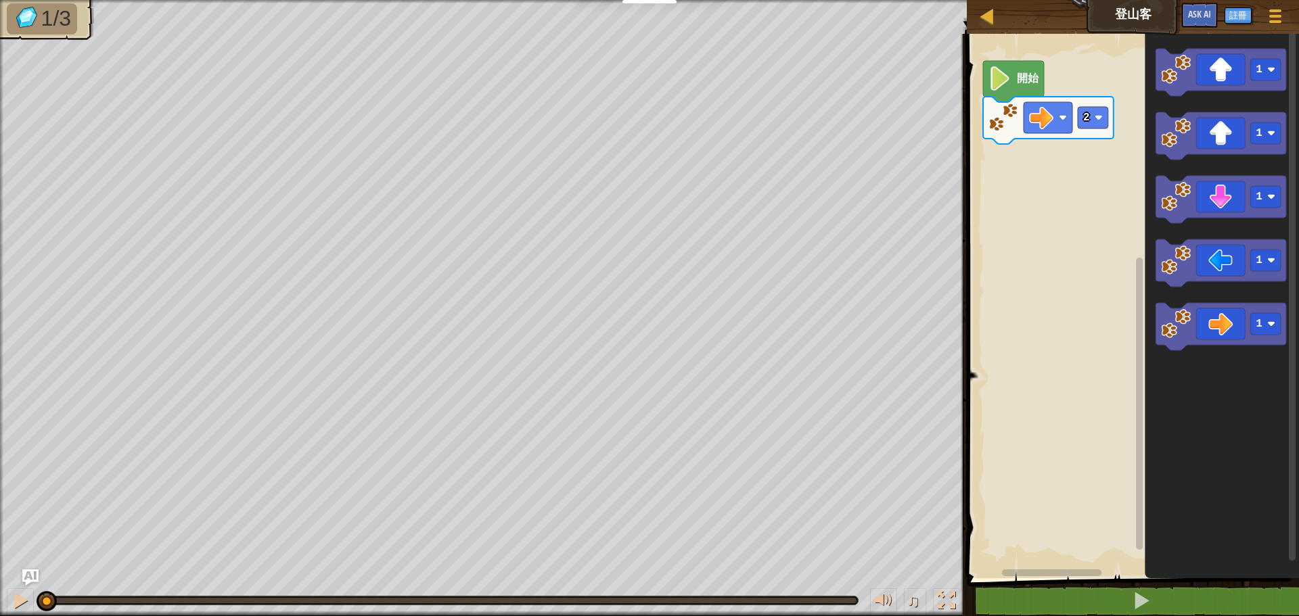
click at [1090, 150] on div "2 開始 1 1 1 1 1" at bounding box center [1131, 302] width 336 height 551
click at [1044, 156] on div "2 1 開始 1 1 1 1 1 1" at bounding box center [1131, 302] width 336 height 551
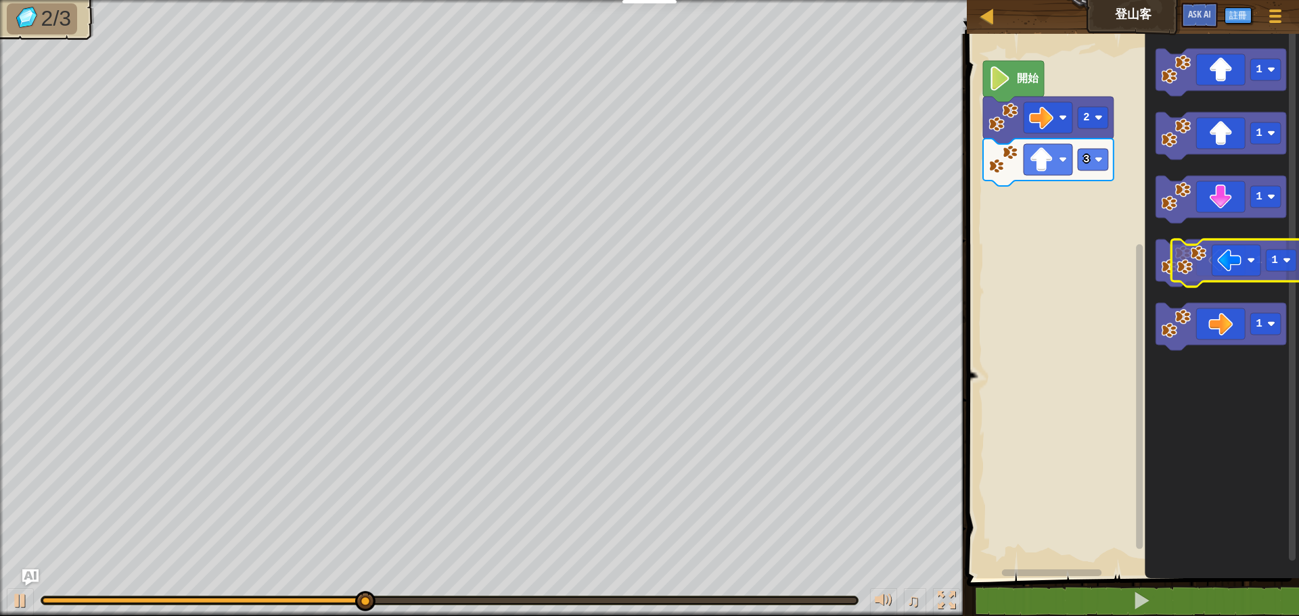
click at [1218, 247] on icon "Blockly工作區" at bounding box center [1220, 262] width 131 height 47
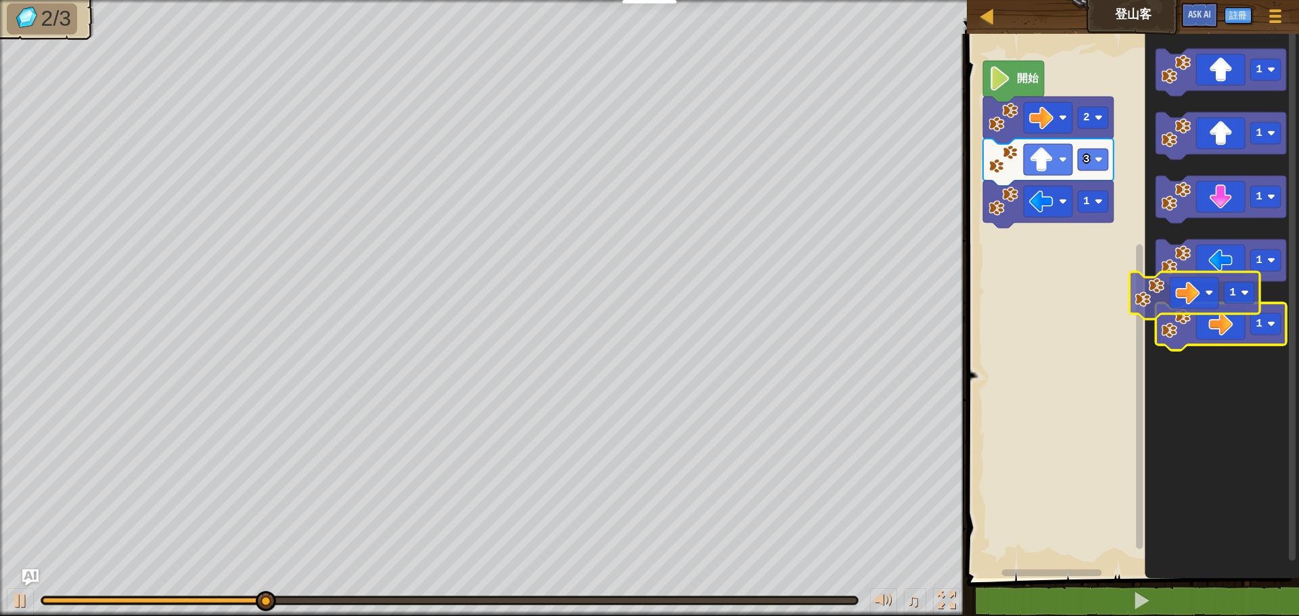
click at [1213, 315] on icon "Blockly工作區" at bounding box center [1220, 326] width 131 height 47
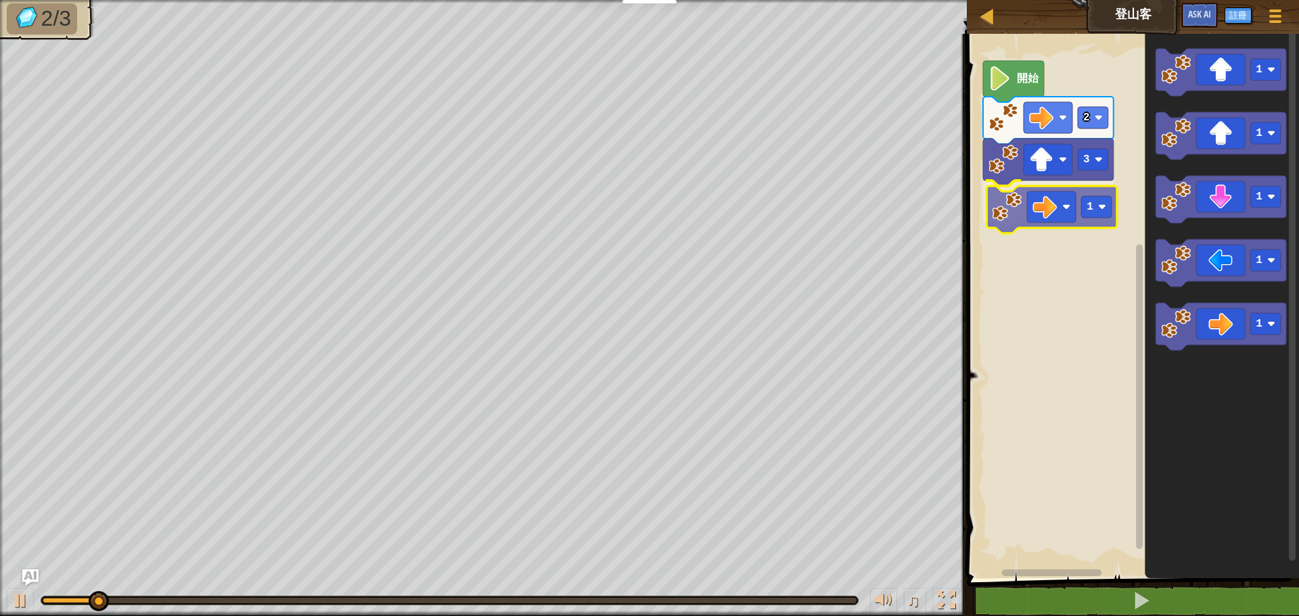
click at [1054, 202] on div "開始 2 3 1 1 1 1 1 1 1" at bounding box center [1131, 302] width 336 height 551
click at [1093, 206] on rect "Blockly工作區" at bounding box center [1093, 202] width 30 height 22
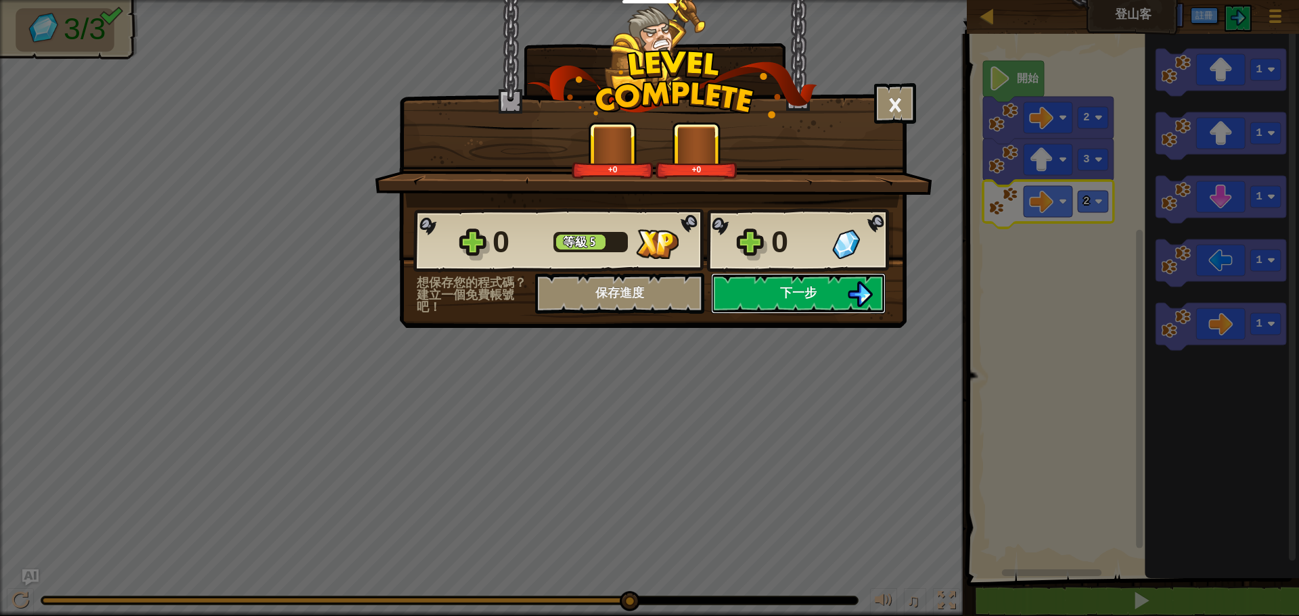
click at [785, 296] on span "下一步" at bounding box center [798, 292] width 37 height 17
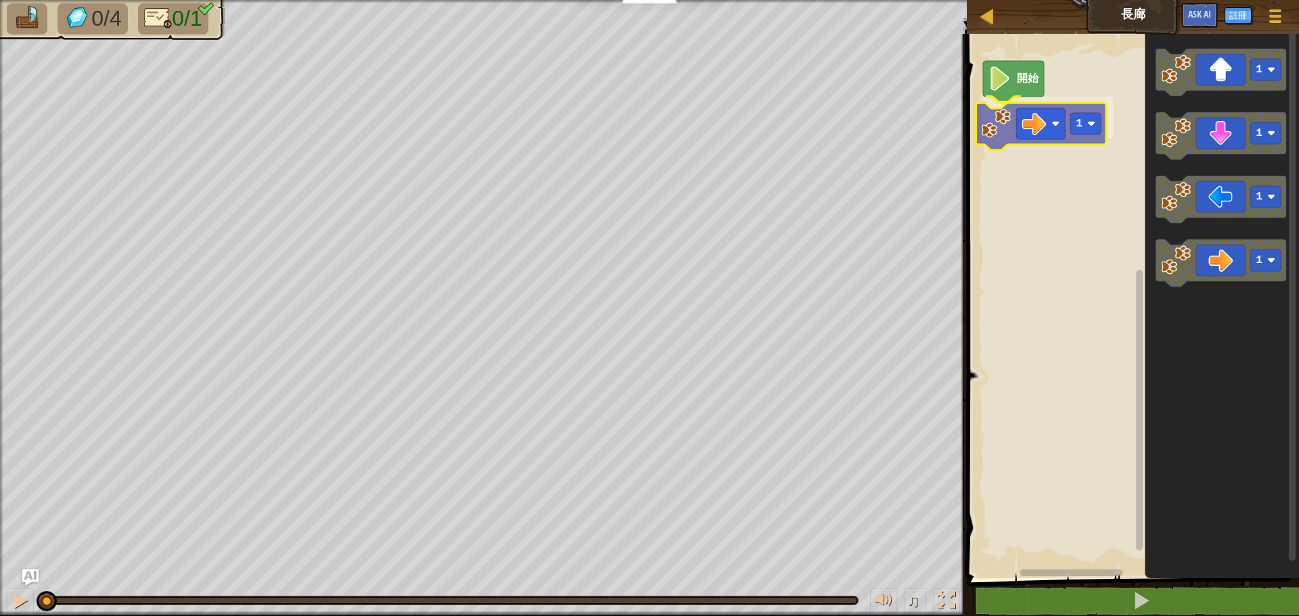
click at [1051, 131] on div "開始 1 1 1 1 1 1" at bounding box center [1131, 302] width 336 height 551
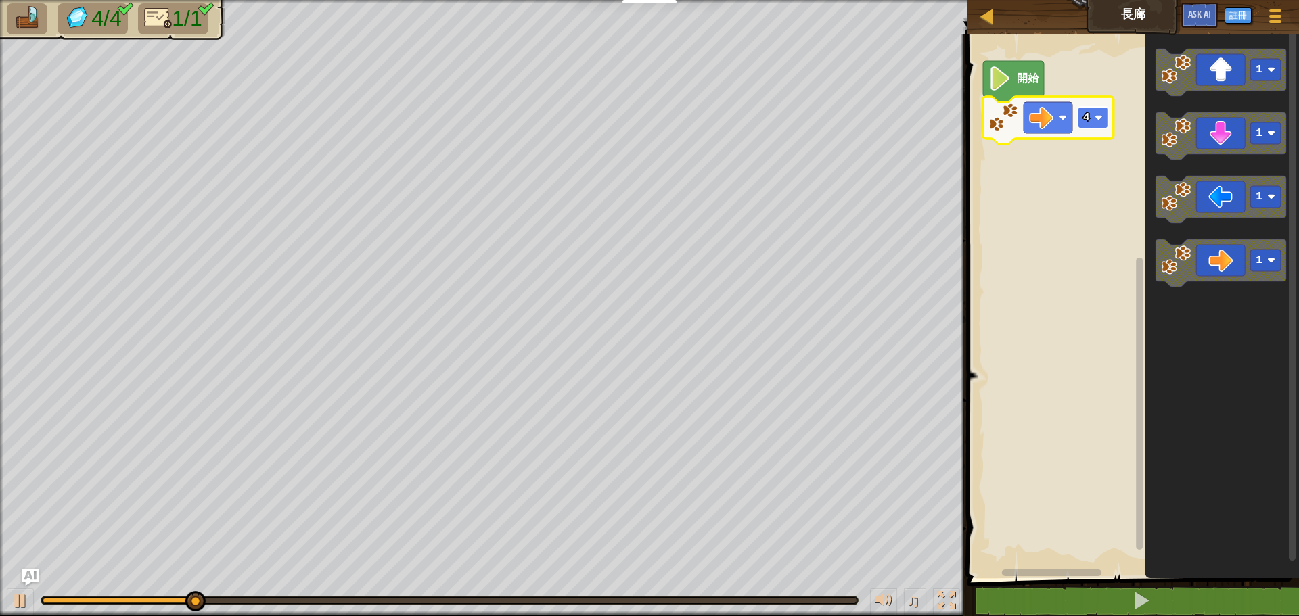
click at [1091, 126] on rect "Blockly工作區" at bounding box center [1093, 118] width 30 height 22
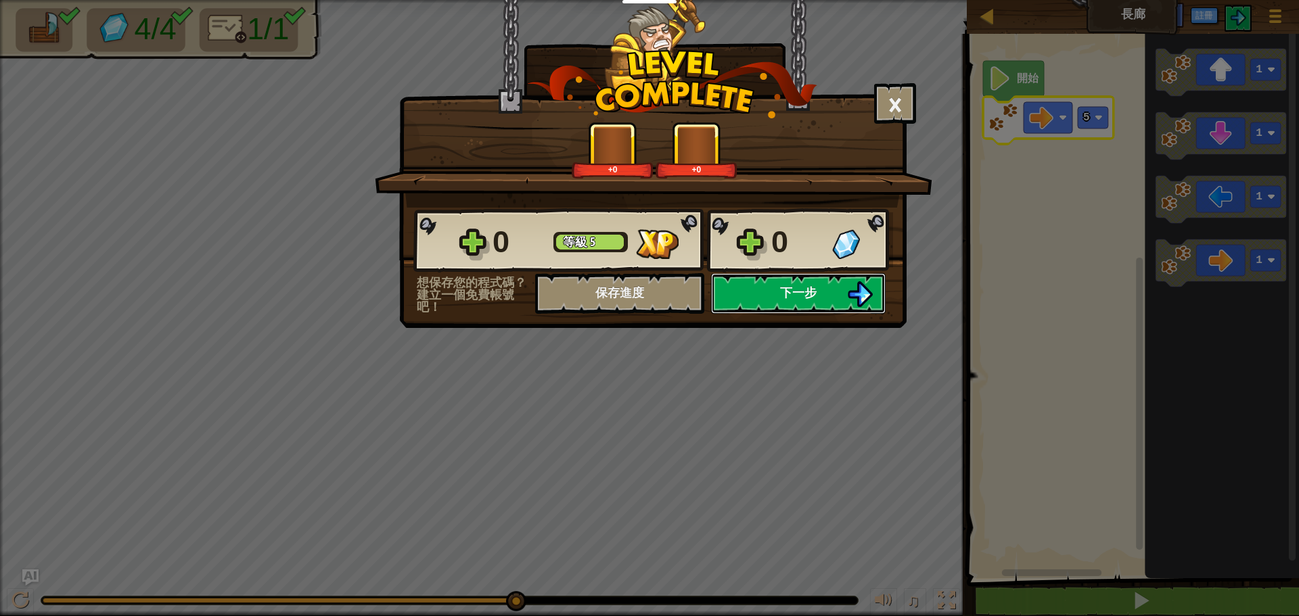
click at [762, 289] on button "下一步" at bounding box center [798, 293] width 175 height 41
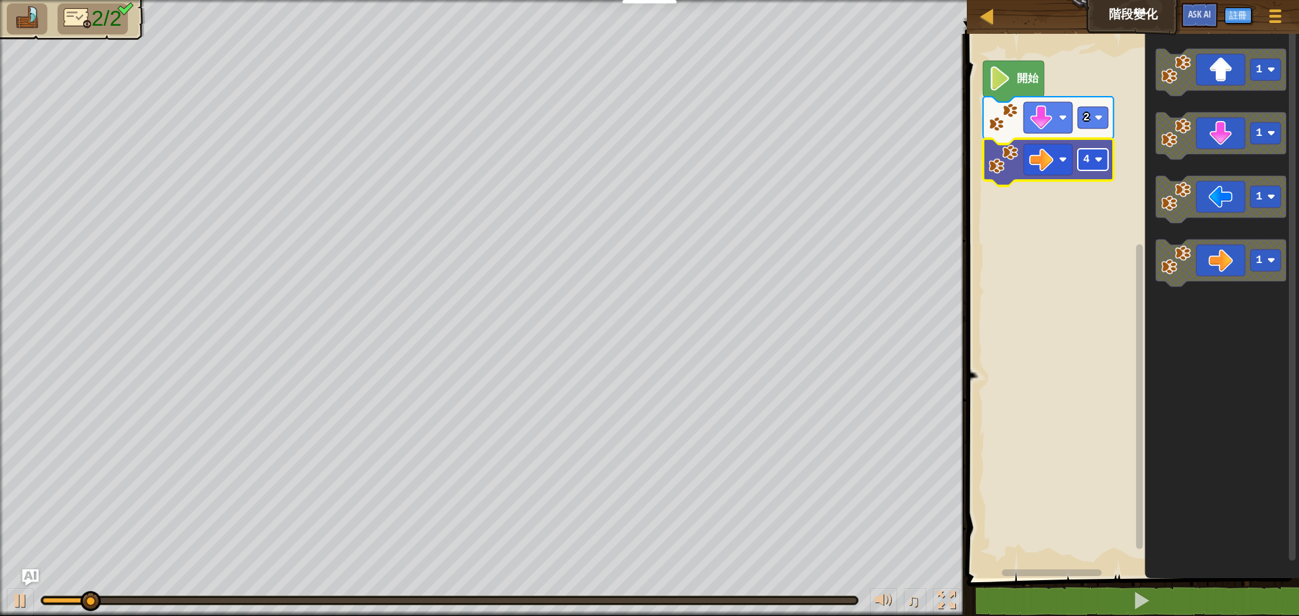
click at [1093, 160] on rect "Blockly工作區" at bounding box center [1093, 160] width 30 height 22
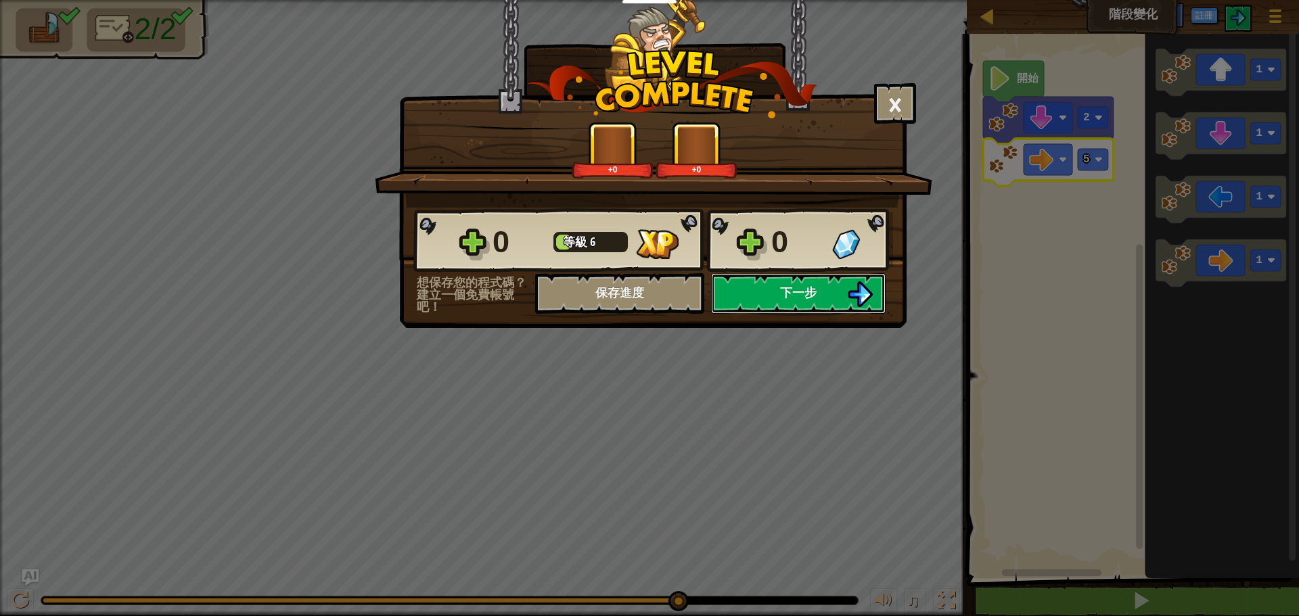
click at [781, 280] on button "下一步" at bounding box center [798, 293] width 175 height 41
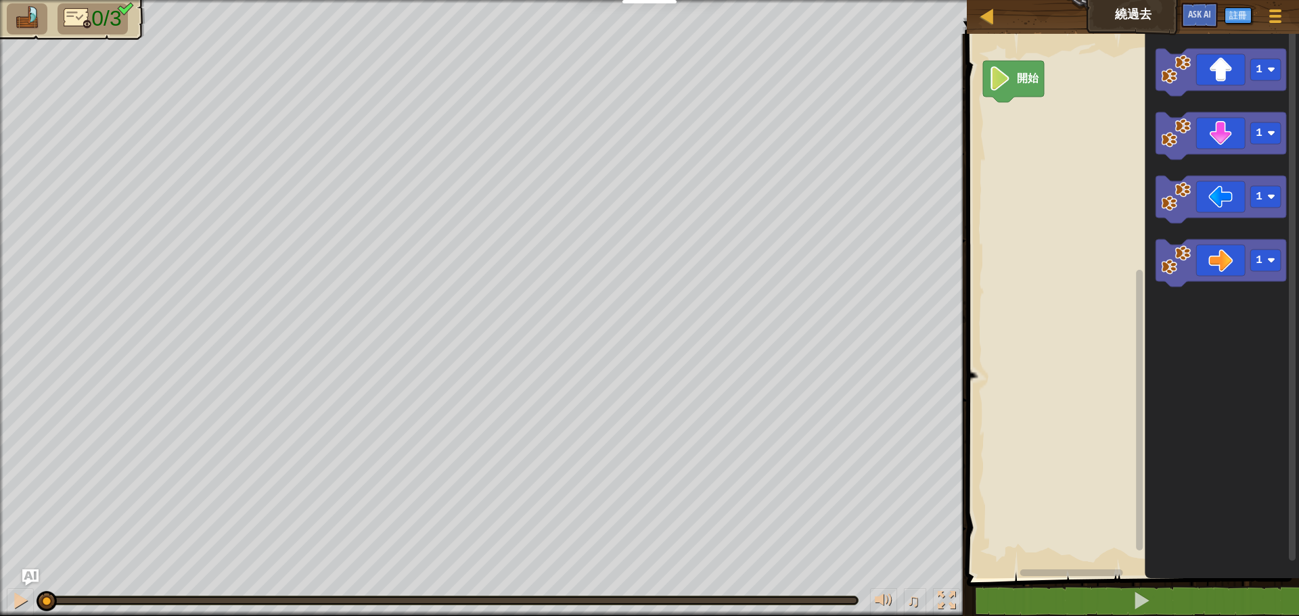
click at [1045, 117] on div "開始 1 1 1 1" at bounding box center [1131, 302] width 336 height 551
click at [1022, 127] on div "開始 1 1 1 1" at bounding box center [1131, 302] width 336 height 551
click at [1030, 158] on div "開始 1 1 1 1" at bounding box center [1131, 302] width 336 height 551
click at [992, 127] on div "開始 1 1 1 1 1 1" at bounding box center [1131, 302] width 336 height 551
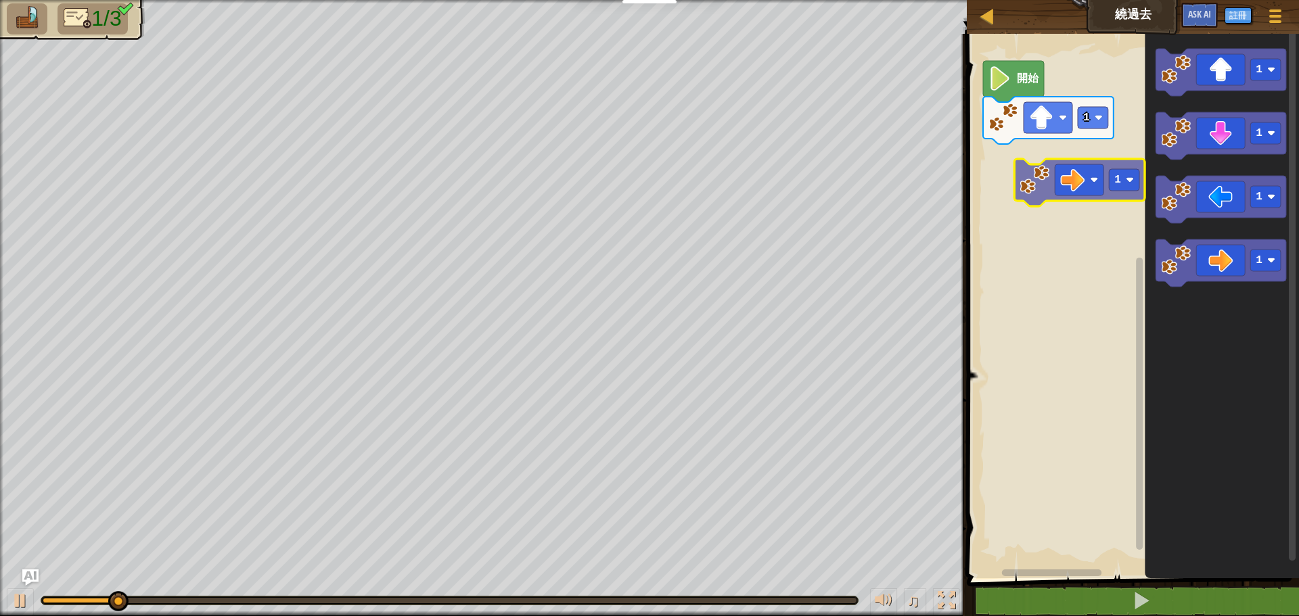
click at [1046, 187] on div "1 開始 1 1 1 1 1" at bounding box center [1131, 302] width 336 height 551
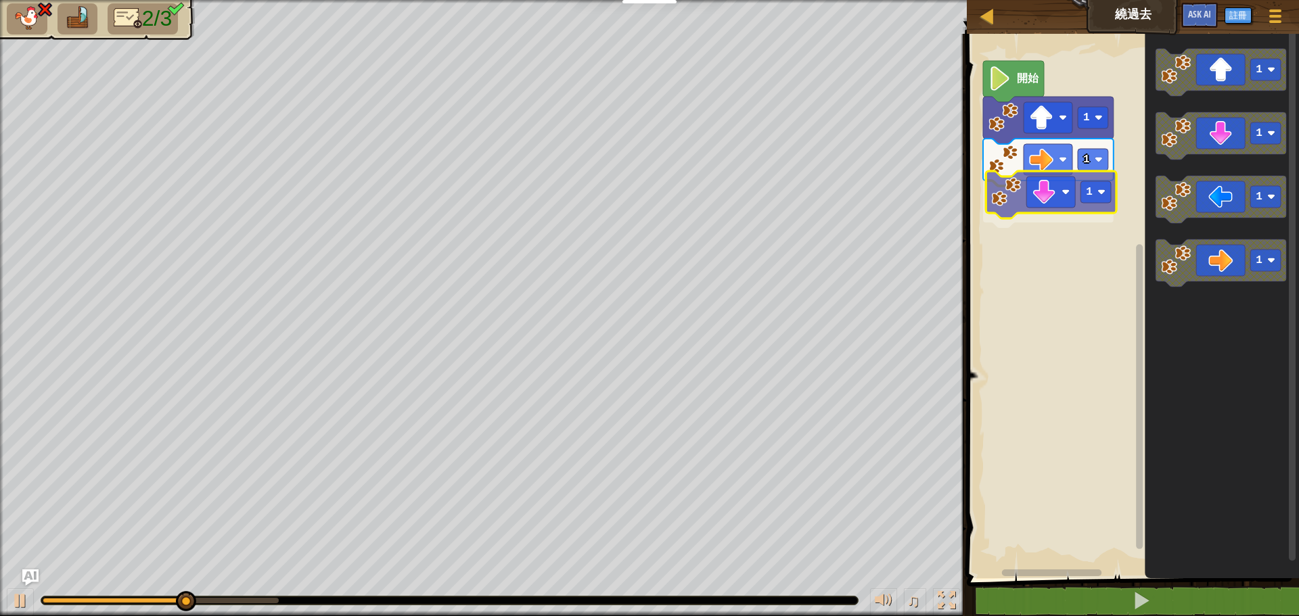
click at [1022, 217] on div "1 1 1 開始 1 1 1 1 1" at bounding box center [1131, 302] width 336 height 551
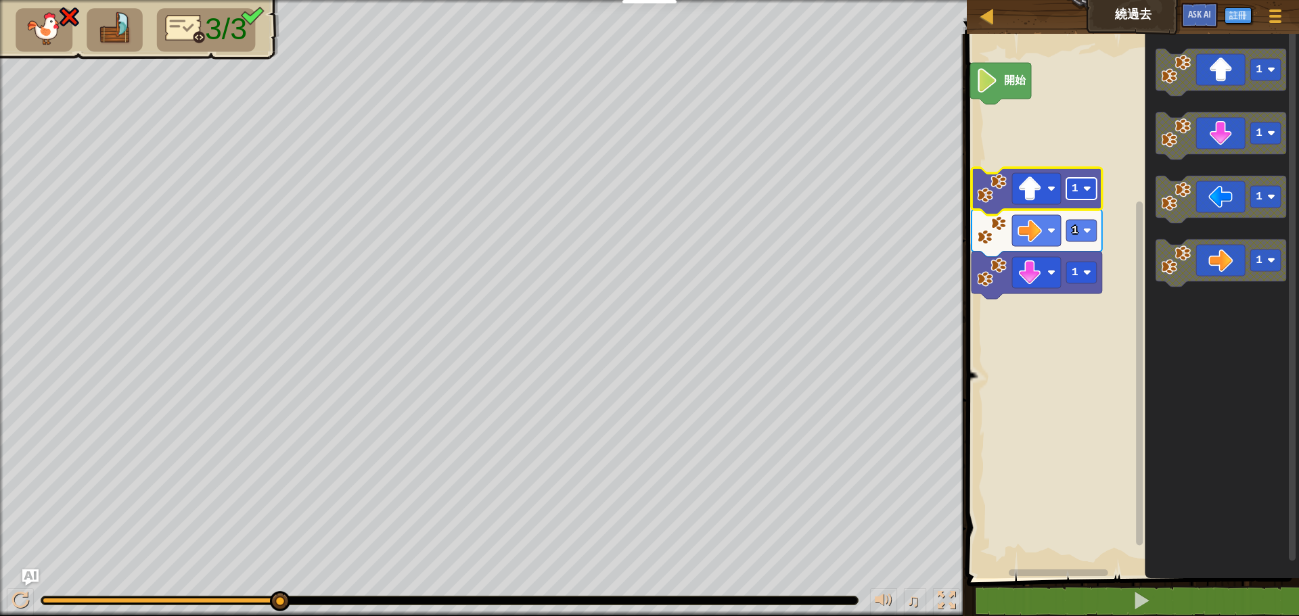
click at [1080, 185] on rect "Blockly工作區" at bounding box center [1081, 189] width 30 height 22
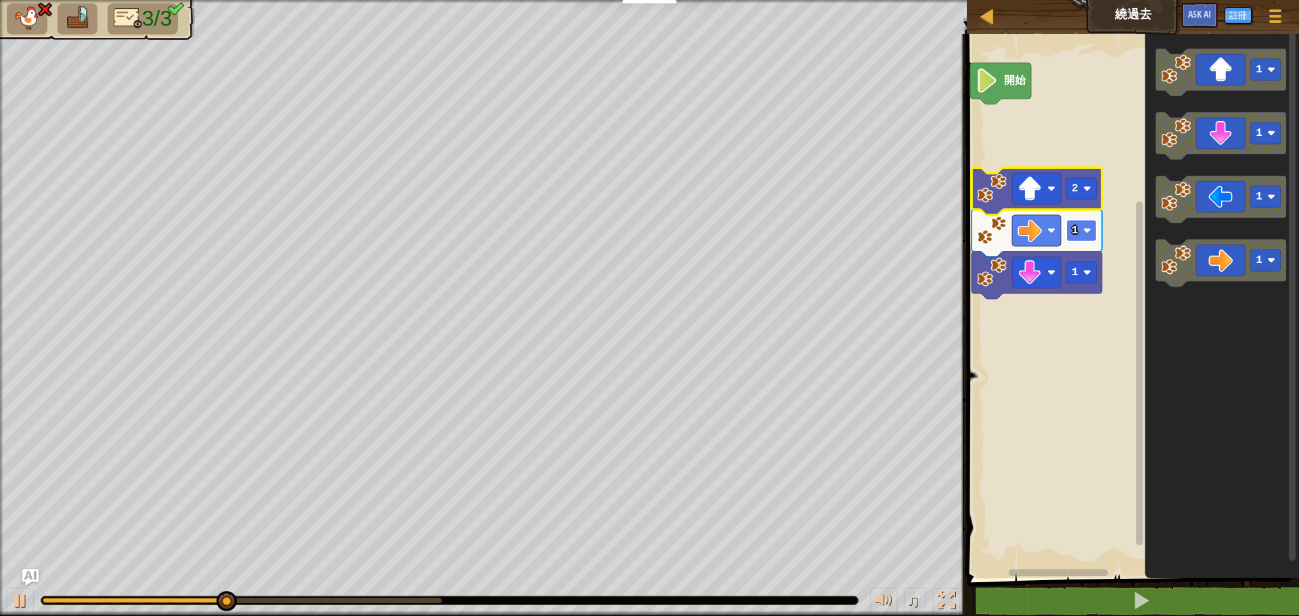
click at [1088, 226] on rect "Blockly工作區" at bounding box center [1081, 231] width 30 height 22
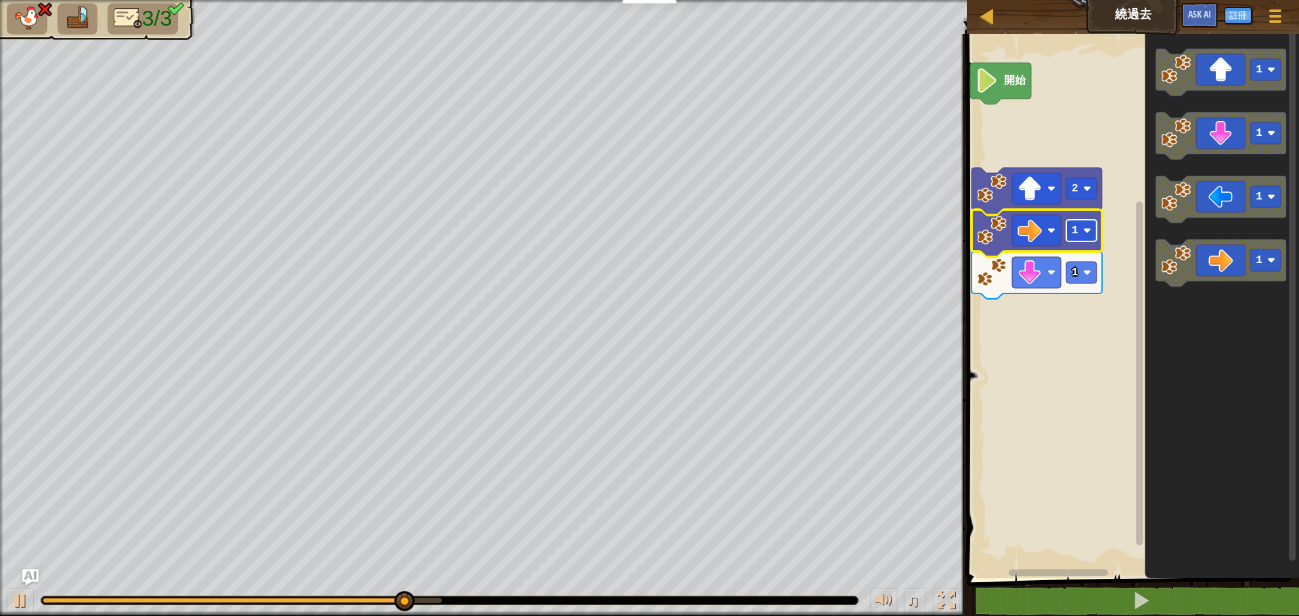
click at [1090, 233] on image "Blockly工作區" at bounding box center [1087, 231] width 8 height 8
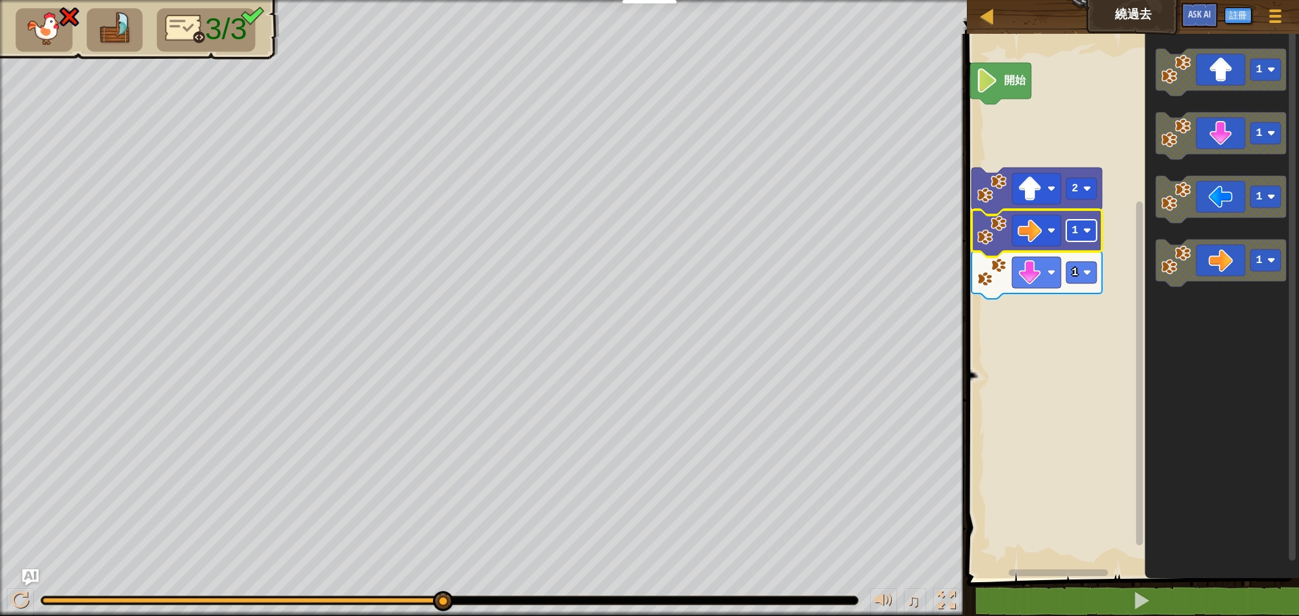
click at [1085, 231] on image "Blockly工作區" at bounding box center [1087, 231] width 8 height 8
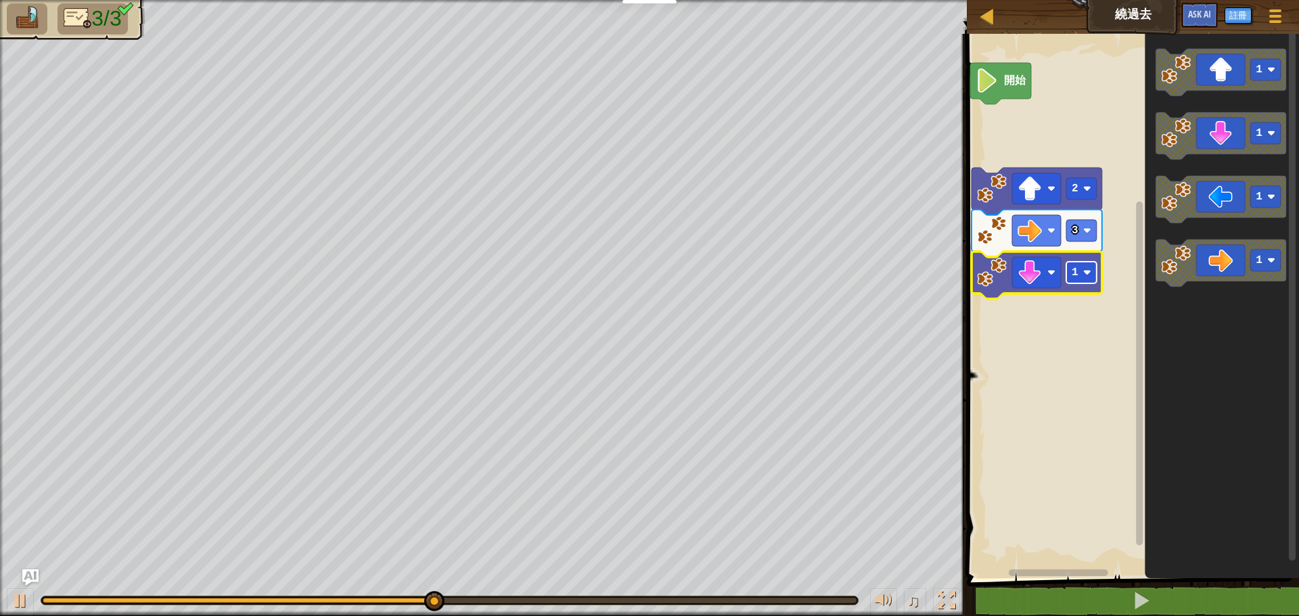
click at [1072, 269] on text "1" at bounding box center [1075, 273] width 7 height 12
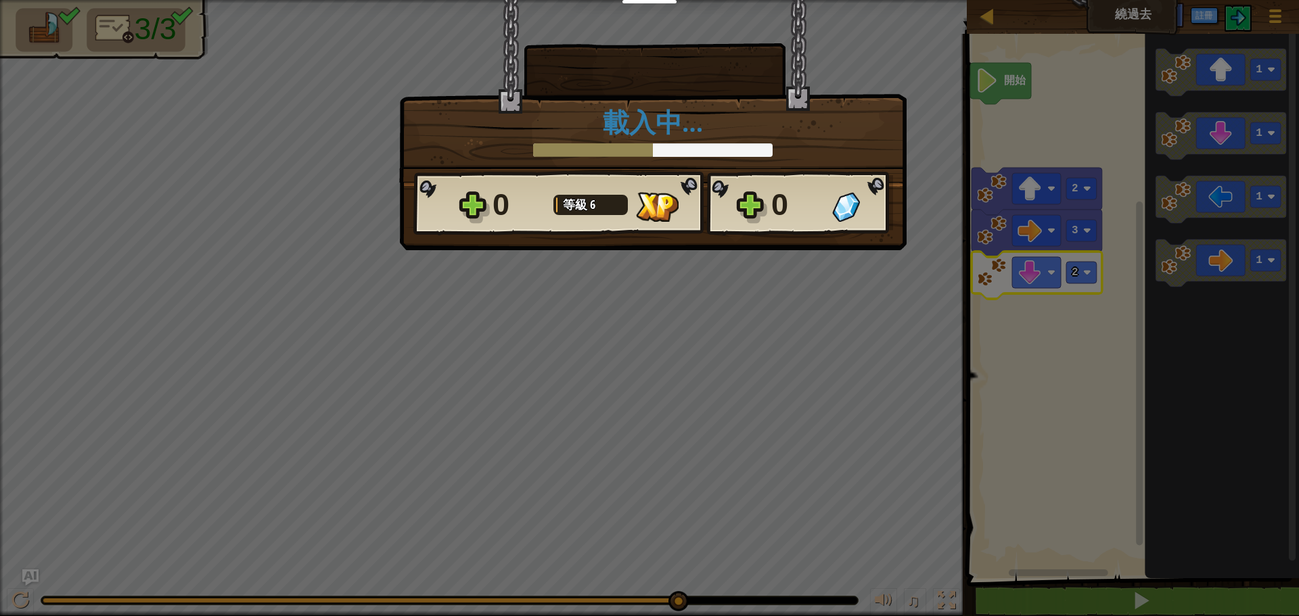
click at [773, 272] on div "× 這個關卡有多好玩? 載入中… Reticulating Splines... 載入中… 0 等級 6 0 想保存您的程式碼？建立一個免費帳號吧！ 保存進度…" at bounding box center [649, 308] width 1299 height 616
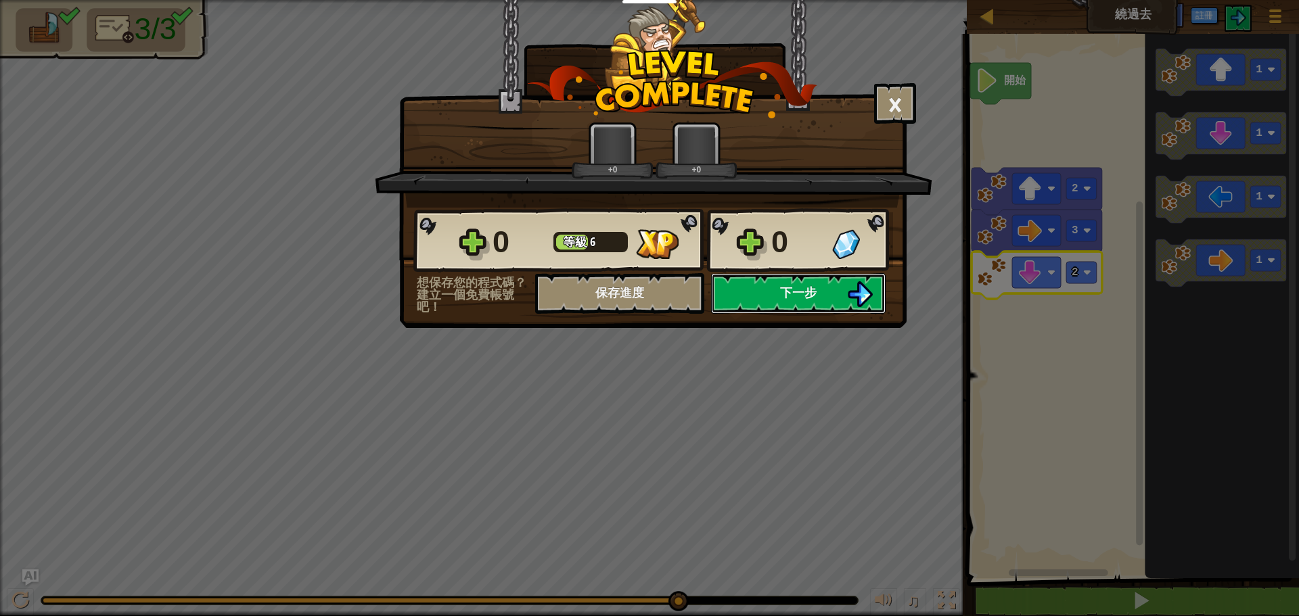
click at [771, 301] on button "下一步" at bounding box center [798, 293] width 175 height 41
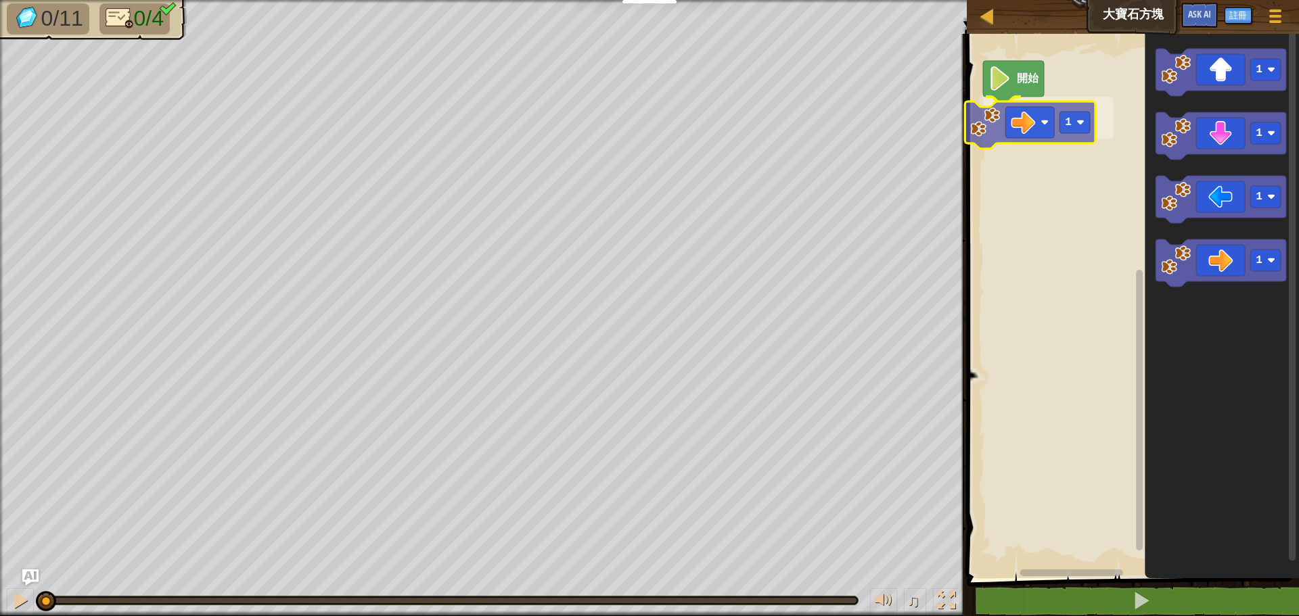
click at [1038, 121] on div "開始 1 1 1 1 1 1" at bounding box center [1131, 302] width 336 height 551
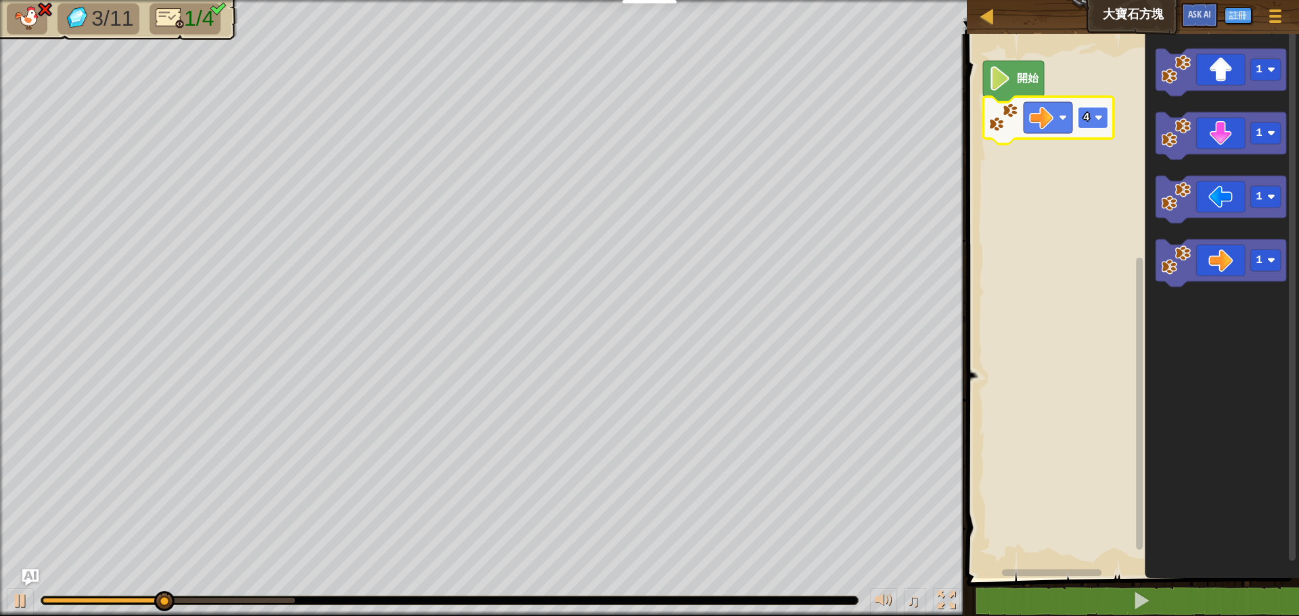
click at [1093, 116] on rect "Blockly工作區" at bounding box center [1093, 118] width 30 height 22
click at [1086, 195] on rect "Blockly工作區" at bounding box center [1131, 302] width 336 height 551
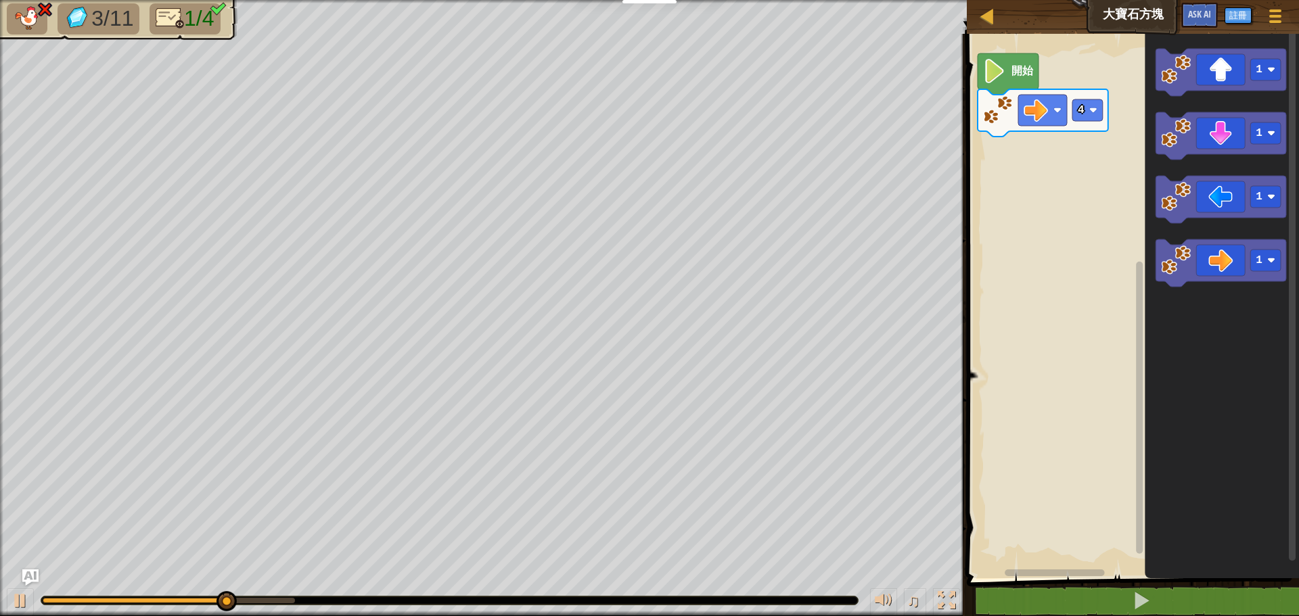
click at [1099, 94] on icon "Blockly工作區" at bounding box center [1043, 112] width 131 height 47
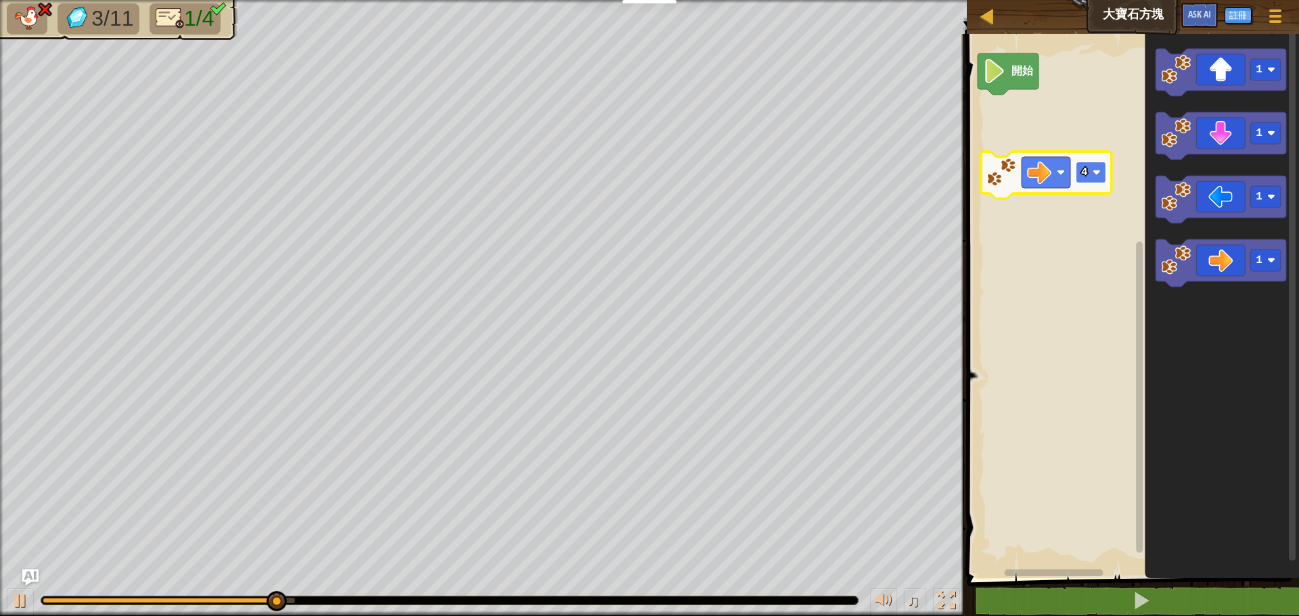
click at [1088, 173] on rect "Blockly工作區" at bounding box center [1091, 173] width 30 height 22
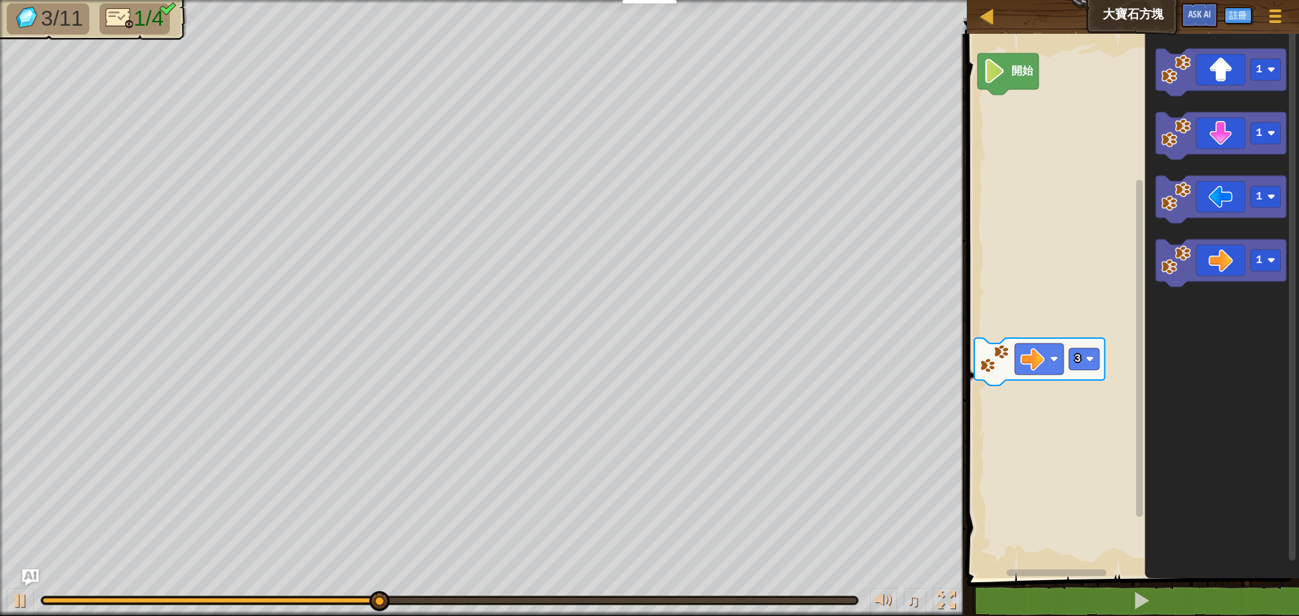
click at [1074, 373] on div "開始 3 1 1 1 1" at bounding box center [1131, 302] width 336 height 551
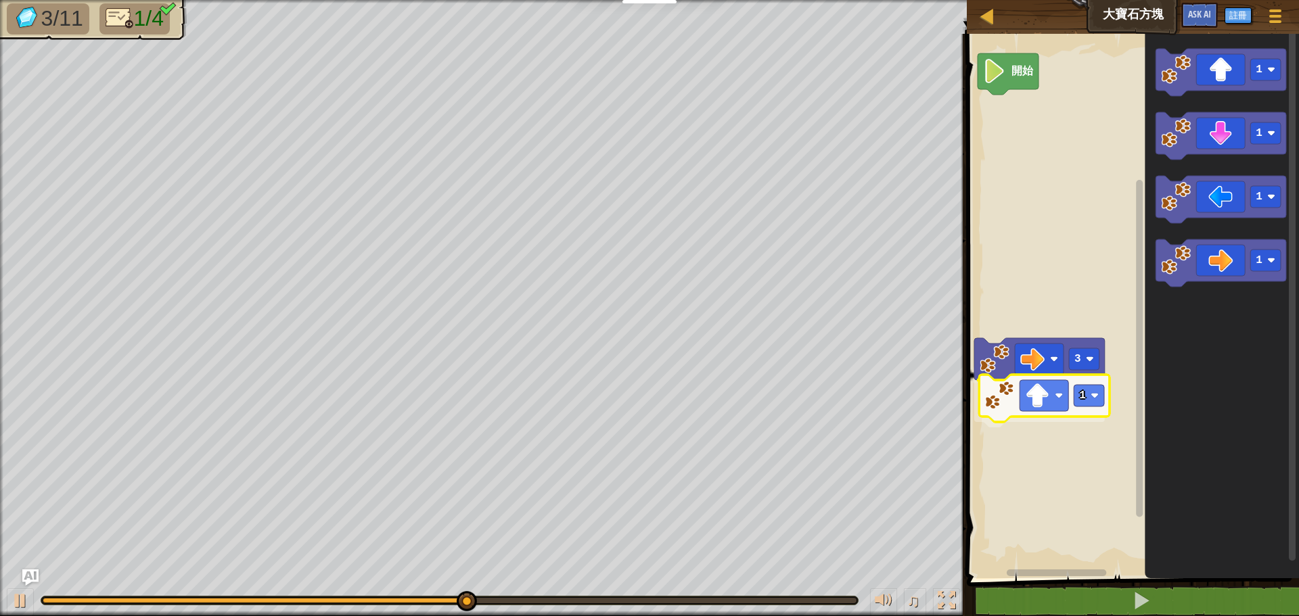
click at [992, 430] on div "開始 3 1 1 1 1 1 1" at bounding box center [1131, 302] width 336 height 551
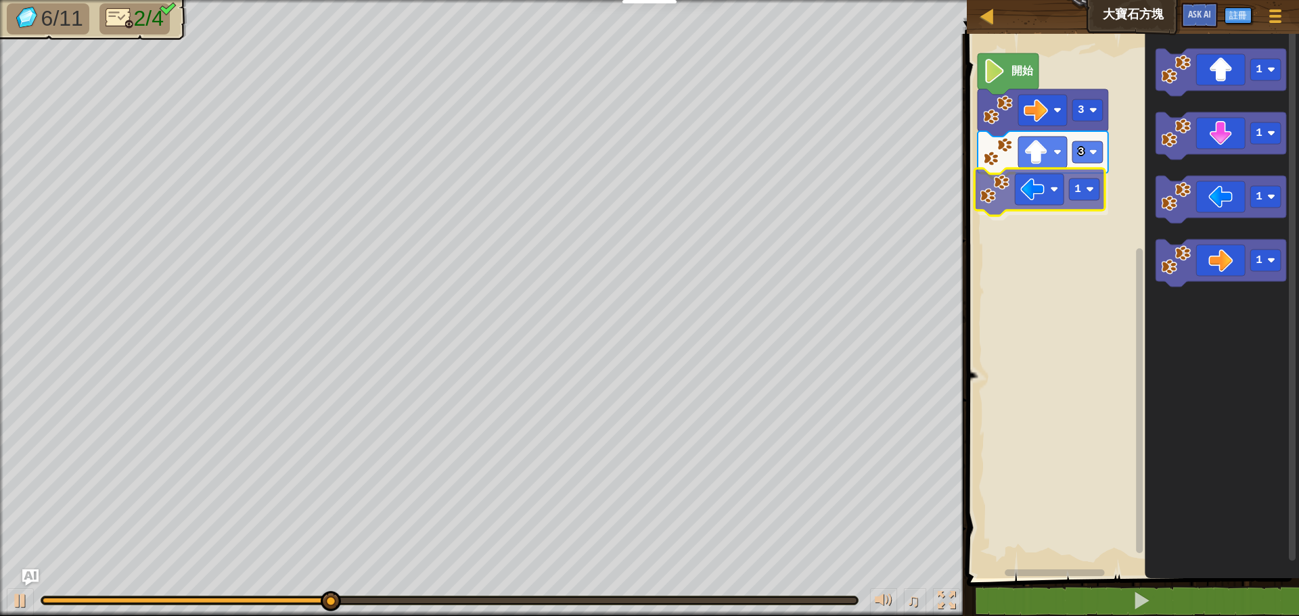
click at [1009, 181] on div "開始 3 3 1 1 1 1 1 1" at bounding box center [1131, 302] width 336 height 551
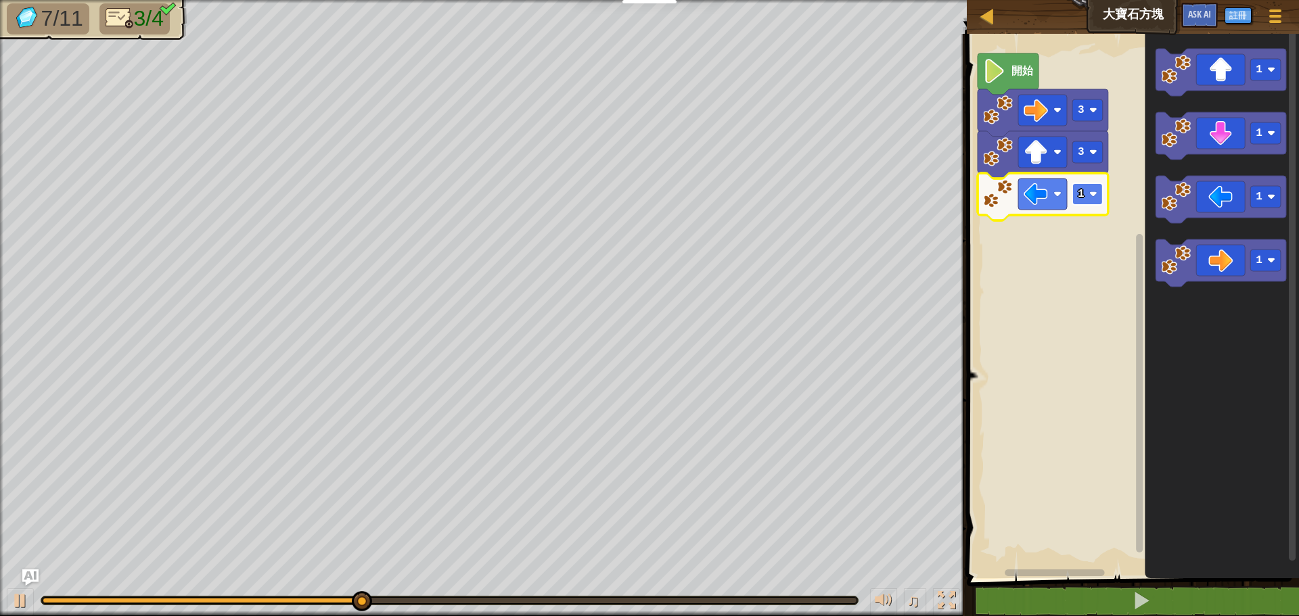
click at [1084, 200] on rect "Blockly工作區" at bounding box center [1087, 194] width 30 height 22
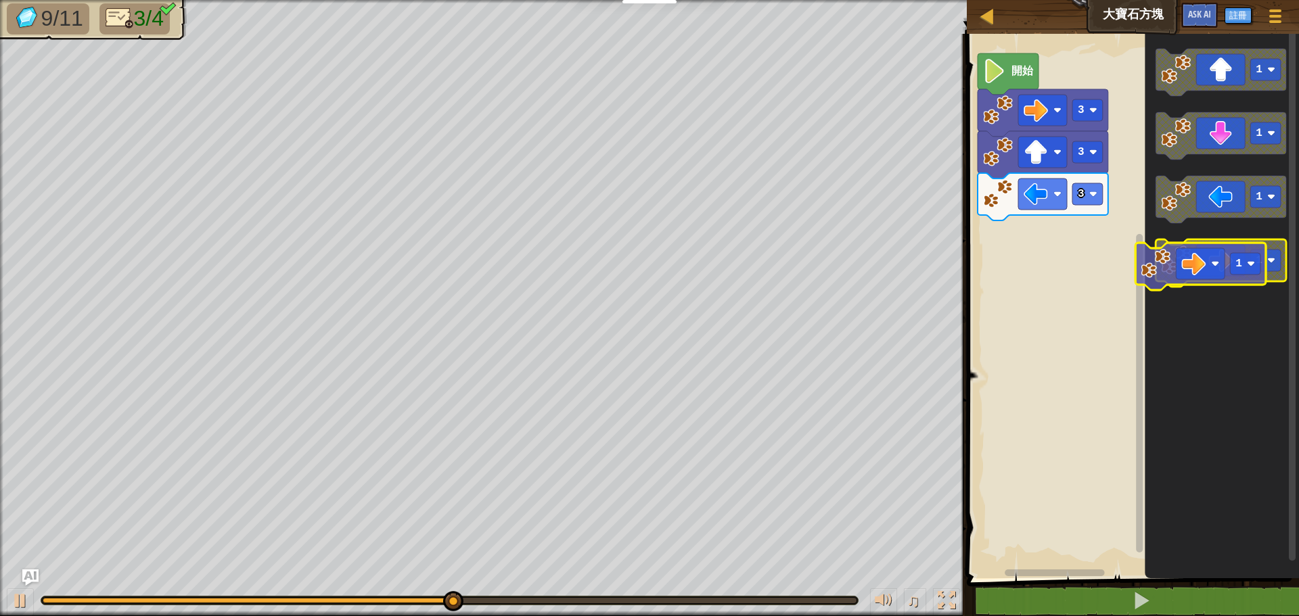
click at [1180, 269] on image "Blockly工作區" at bounding box center [1176, 261] width 30 height 30
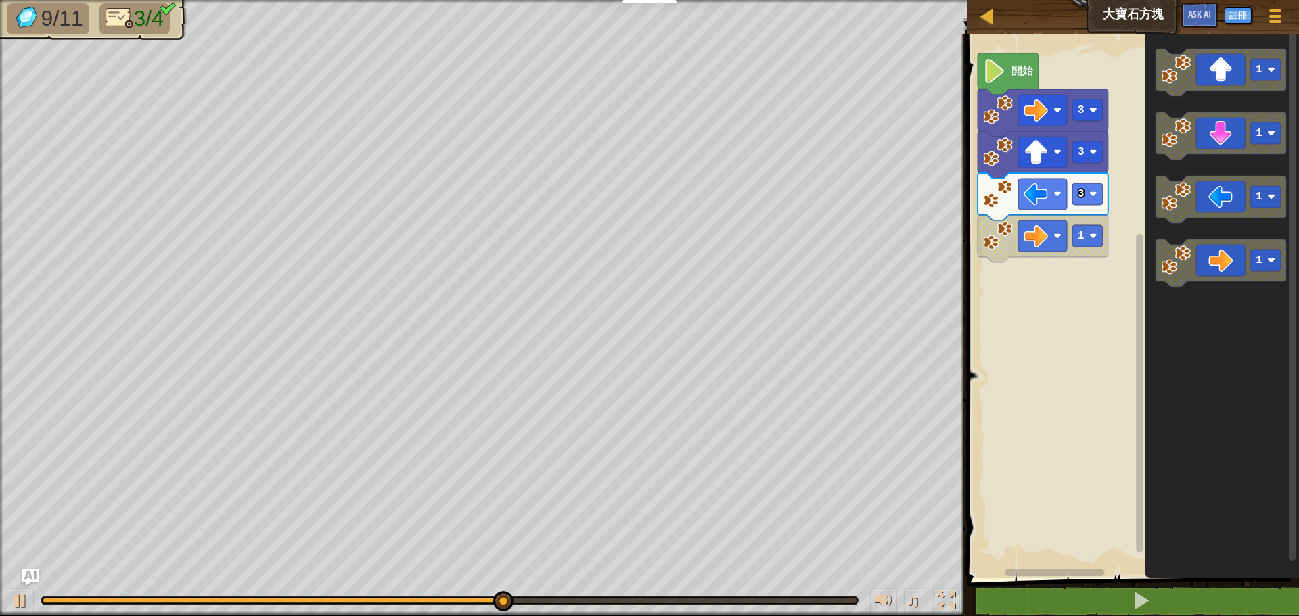
click at [1109, 287] on div "開始 3 3 3 1 1 1 1 1" at bounding box center [1131, 302] width 336 height 551
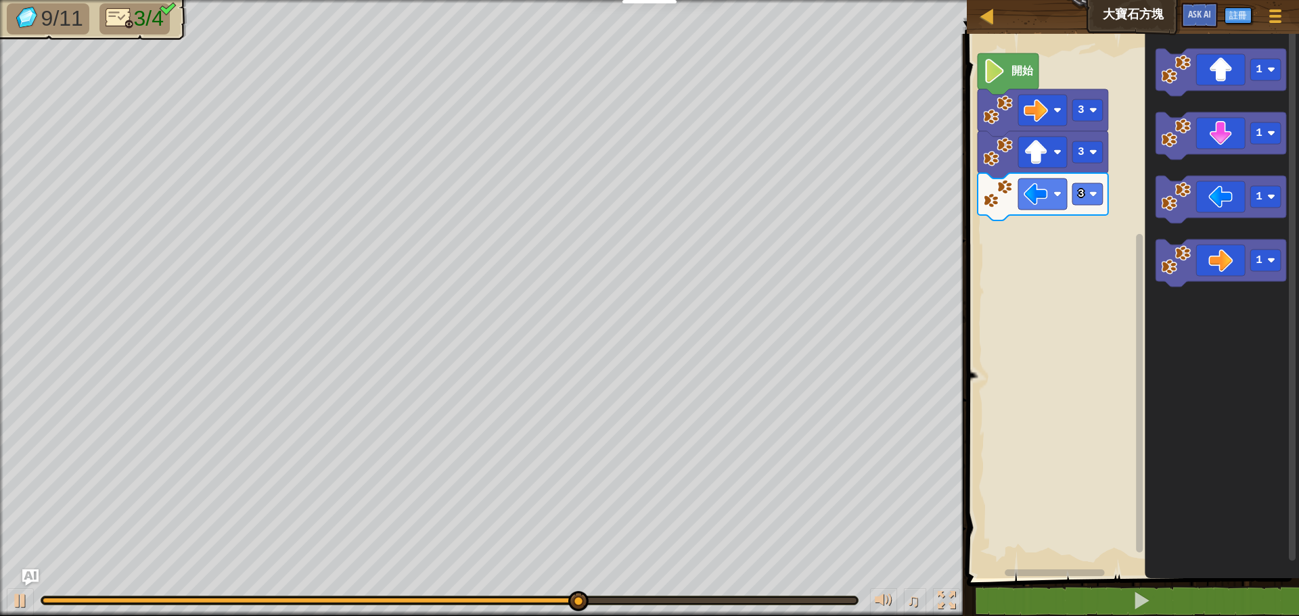
click at [1016, 252] on div "開始 3 3 3 1 1 1 1" at bounding box center [1131, 302] width 336 height 551
click at [1024, 256] on div "開始 3 3 3 1 1 1 1" at bounding box center [1131, 302] width 336 height 551
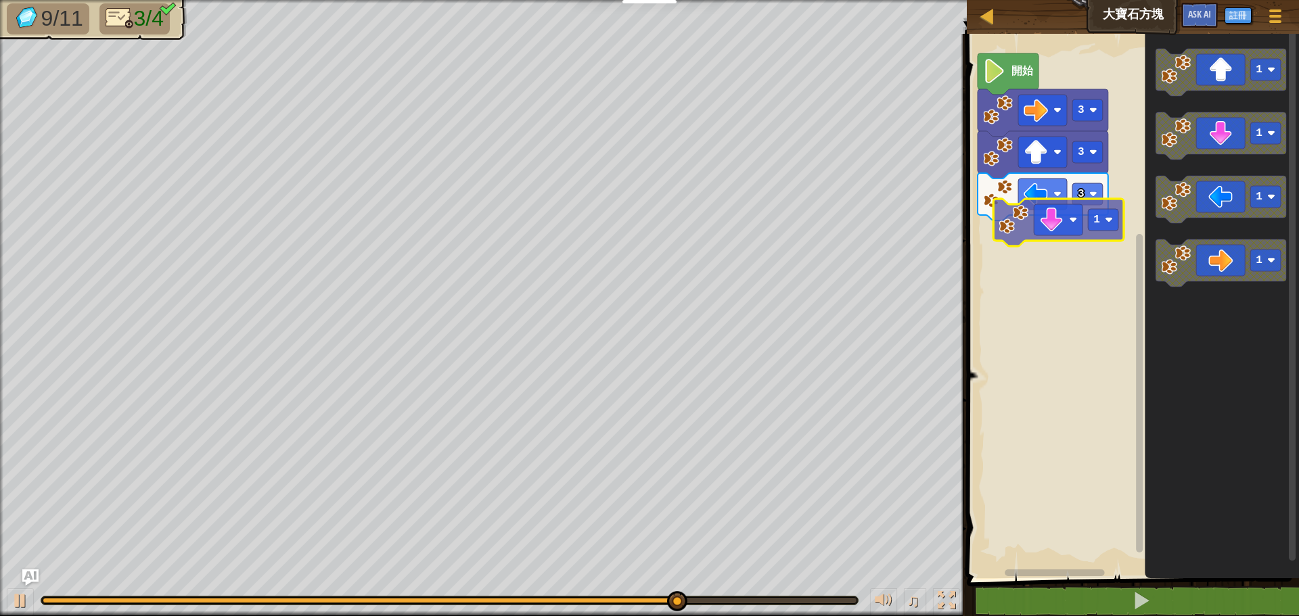
click at [1019, 228] on div "開始 3 3 3 1 1 1 1 1 1" at bounding box center [1131, 302] width 336 height 551
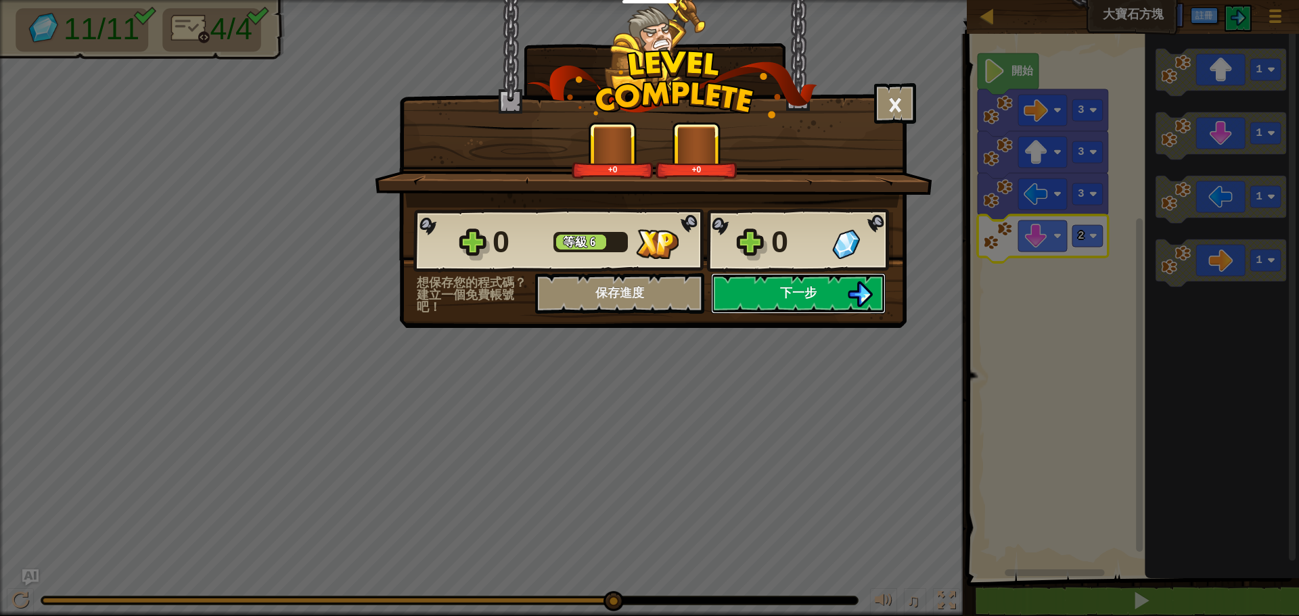
click at [811, 294] on span "下一步" at bounding box center [798, 292] width 37 height 17
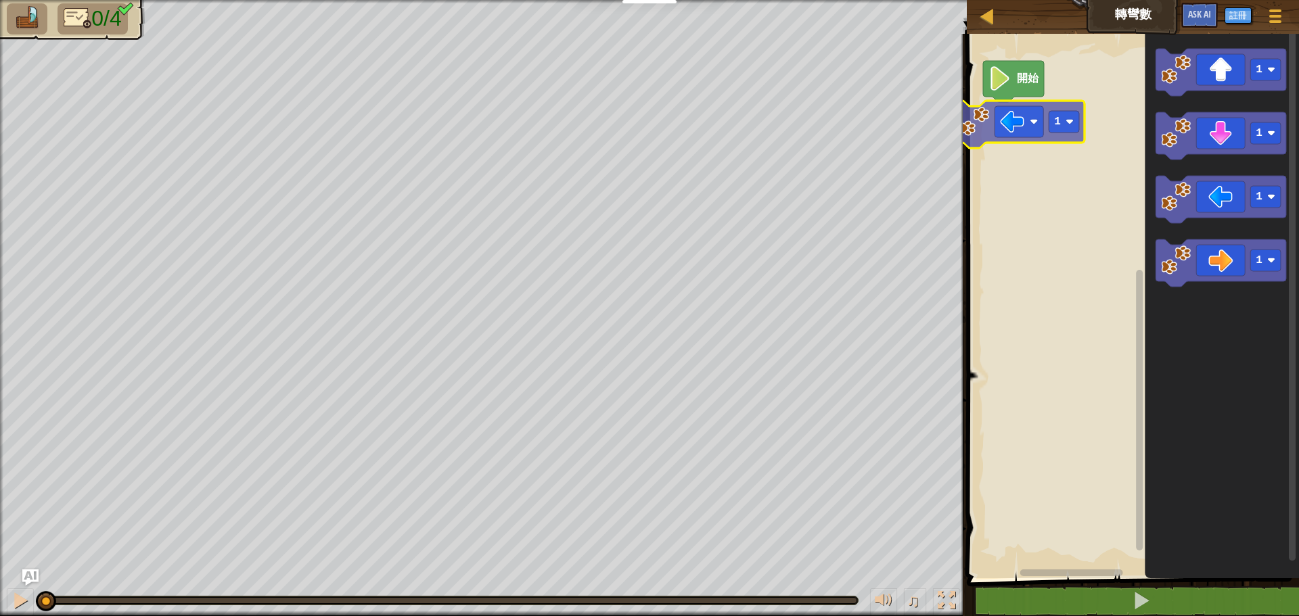
click at [1019, 125] on div "開始 1 1 1 1 1" at bounding box center [1131, 302] width 336 height 551
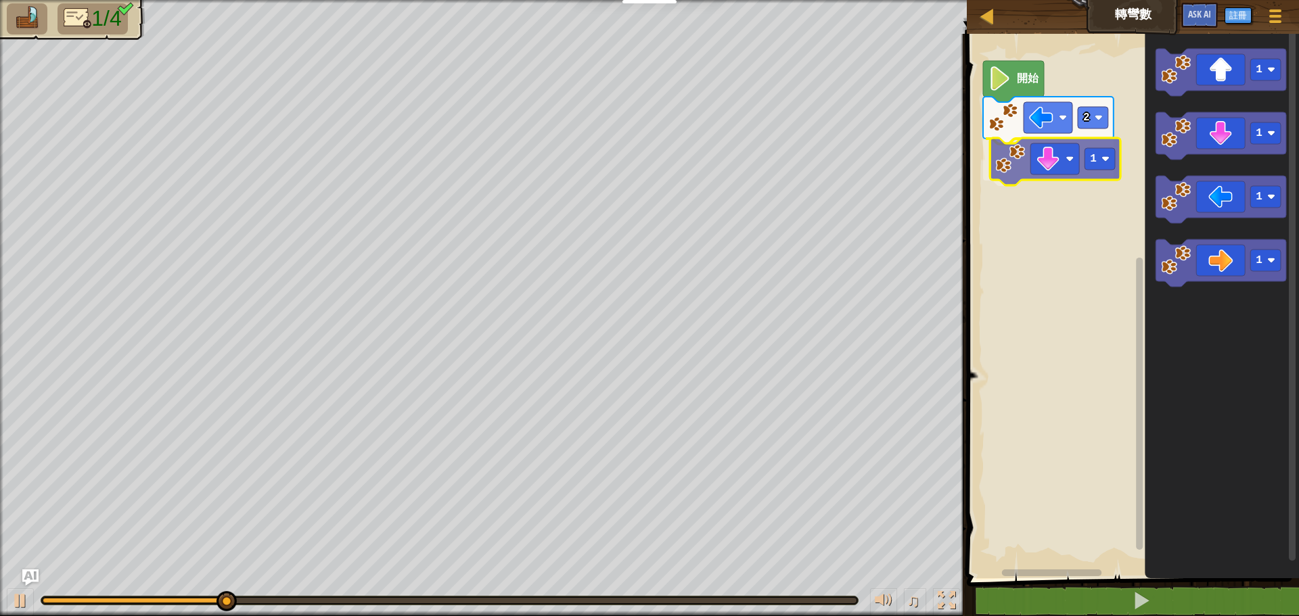
click at [1054, 158] on div "開始 2 1 1 1 1 1 1" at bounding box center [1131, 302] width 336 height 551
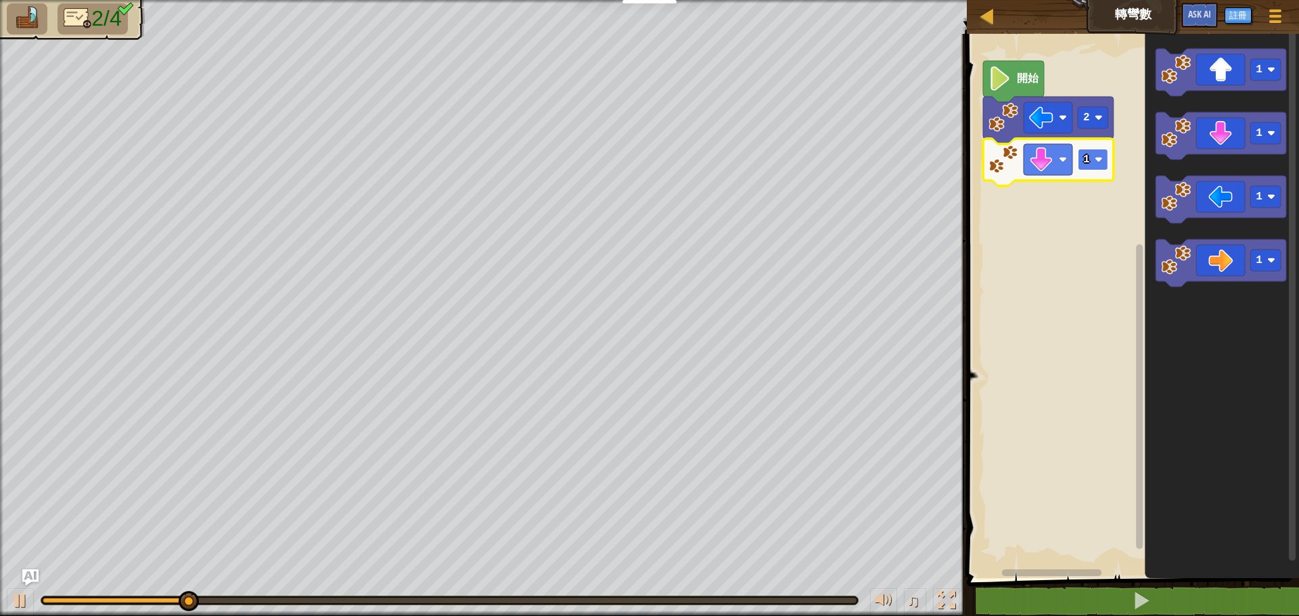
click at [1097, 164] on rect "Blockly工作區" at bounding box center [1093, 160] width 30 height 22
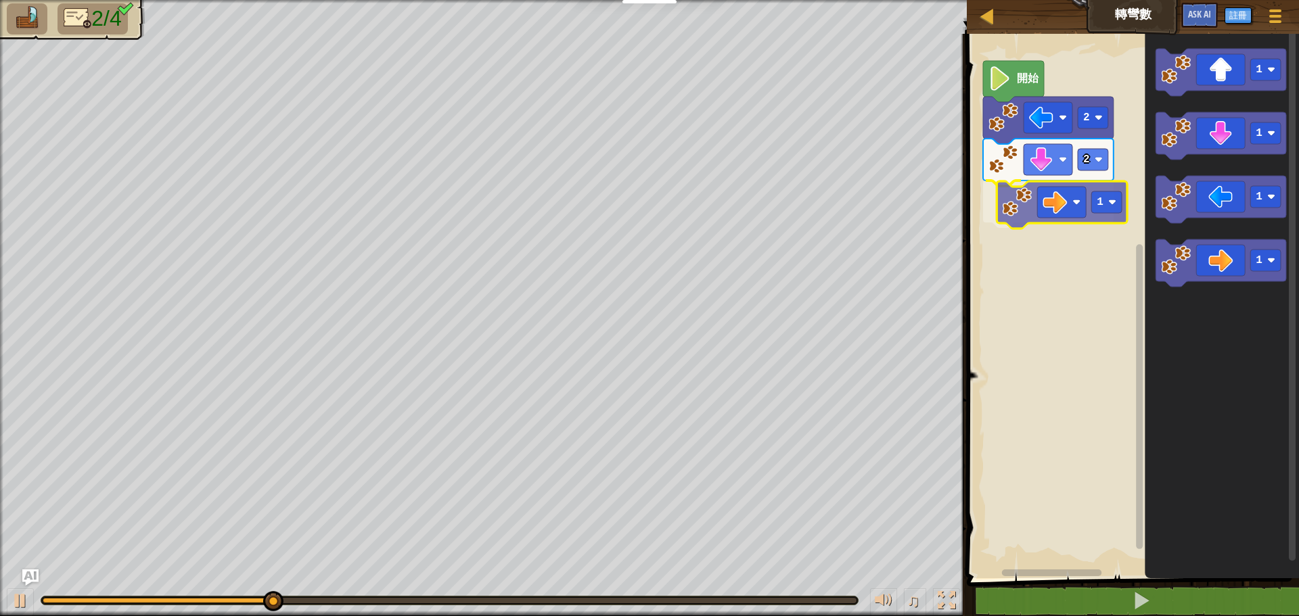
click at [1054, 193] on div "開始 2 2 1 1 1 1 1 1" at bounding box center [1131, 302] width 336 height 551
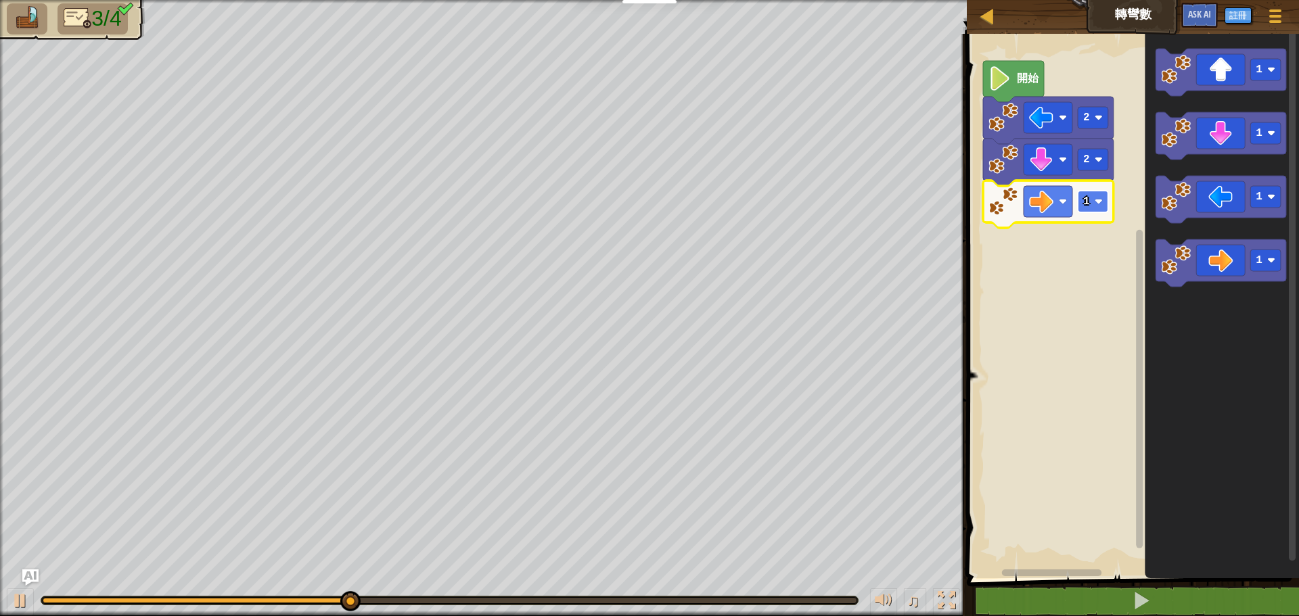
click at [1108, 200] on rect "Blockly工作區" at bounding box center [1093, 202] width 30 height 22
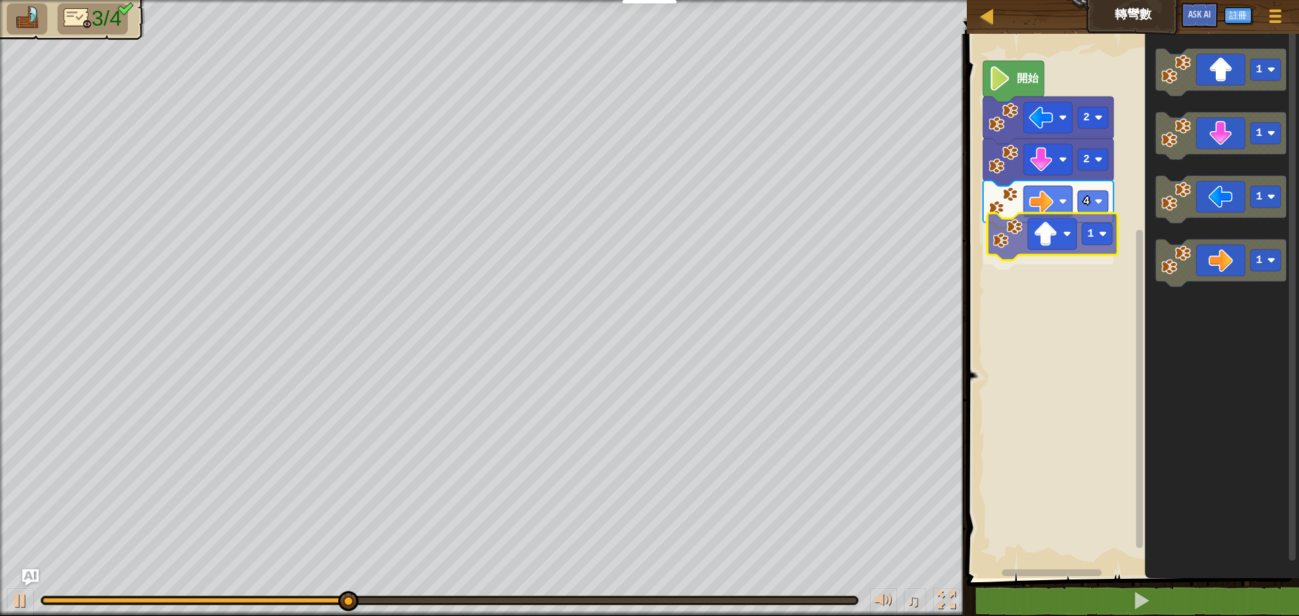
click at [1052, 246] on div "開始 2 2 4 1 1 1 1 1 1" at bounding box center [1131, 302] width 336 height 551
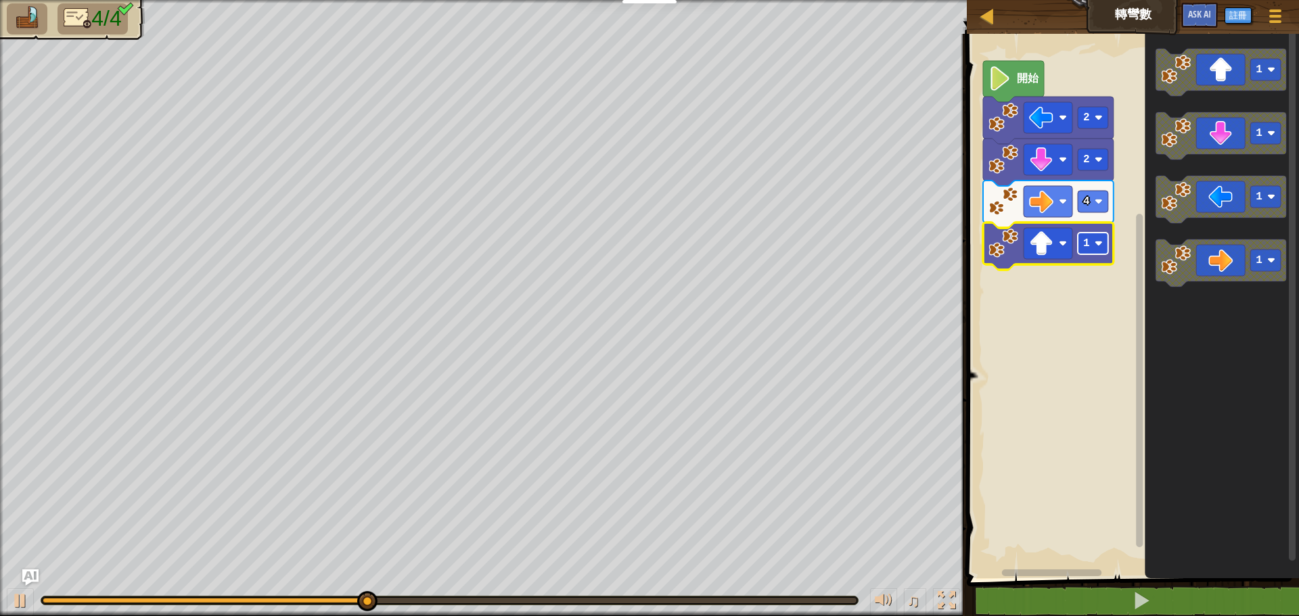
click at [1103, 248] on rect "Blockly工作區" at bounding box center [1093, 244] width 30 height 22
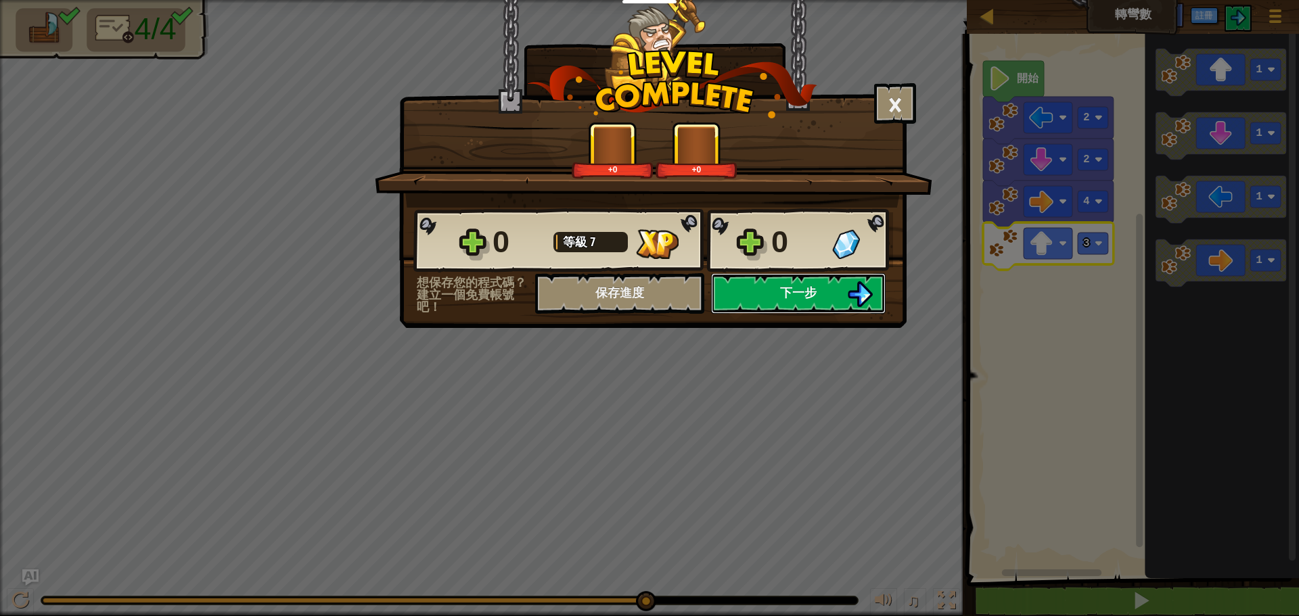
click at [764, 292] on button "下一步" at bounding box center [798, 293] width 175 height 41
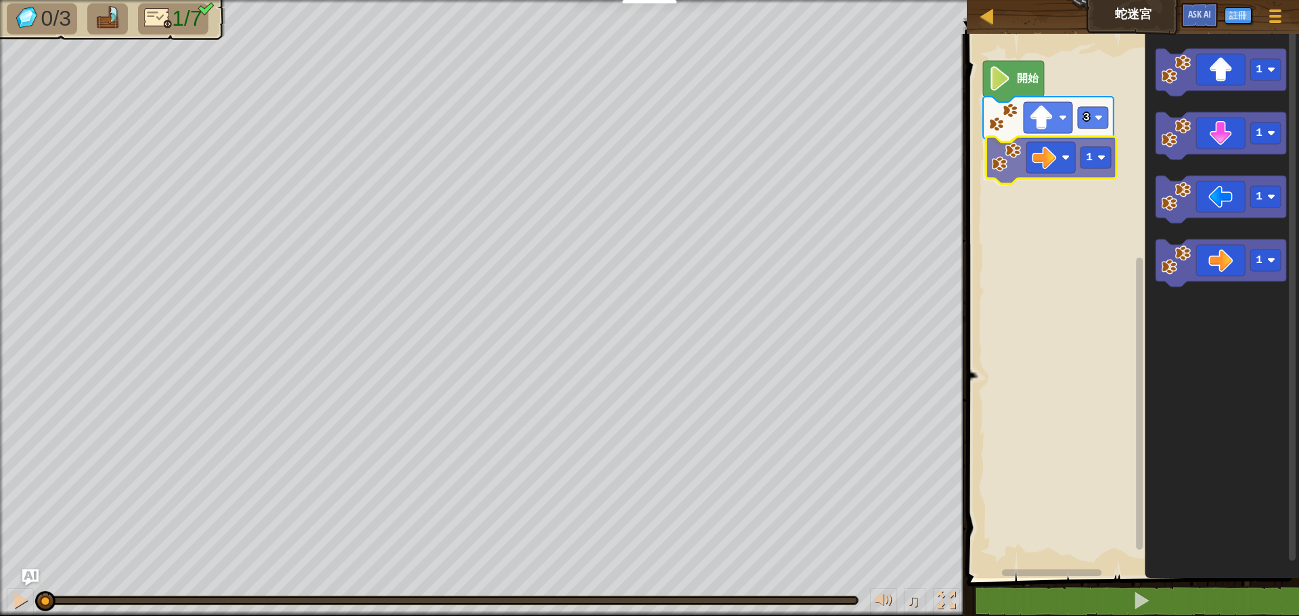
click at [1064, 154] on div "3 1 開始 1 1 1 1 1" at bounding box center [1131, 302] width 336 height 551
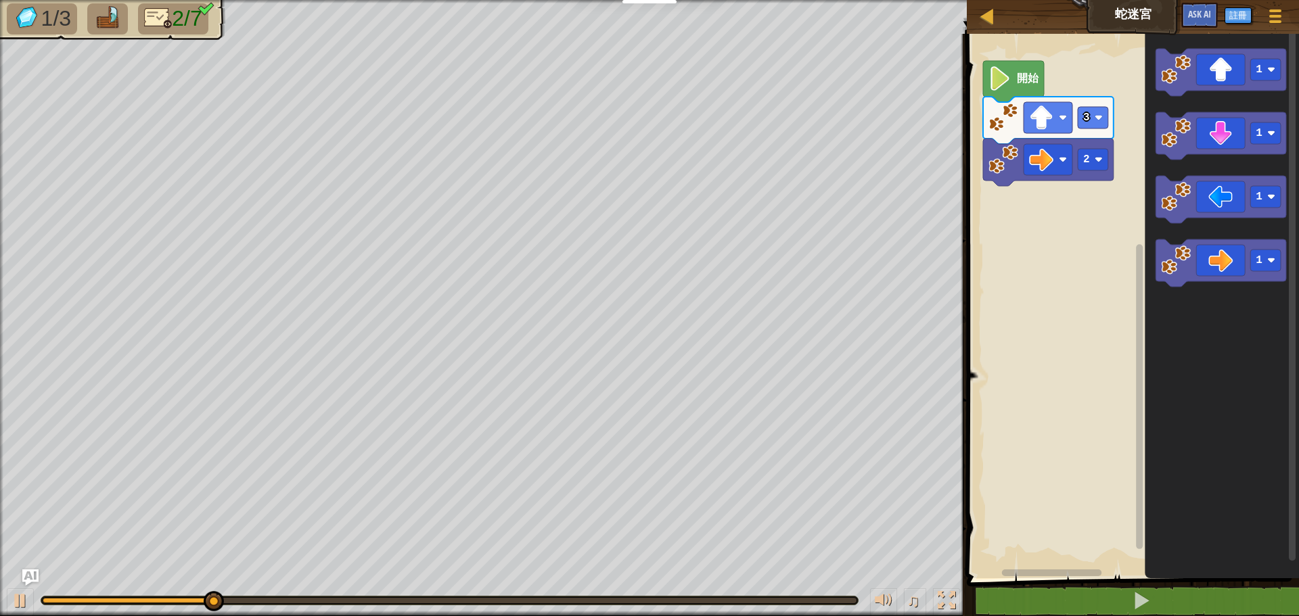
click at [1084, 194] on div "開始 3 2 1 1 1 1" at bounding box center [1131, 302] width 336 height 551
click at [1015, 190] on div "開始 3 2 1 1 1 1 1 1" at bounding box center [1131, 302] width 336 height 551
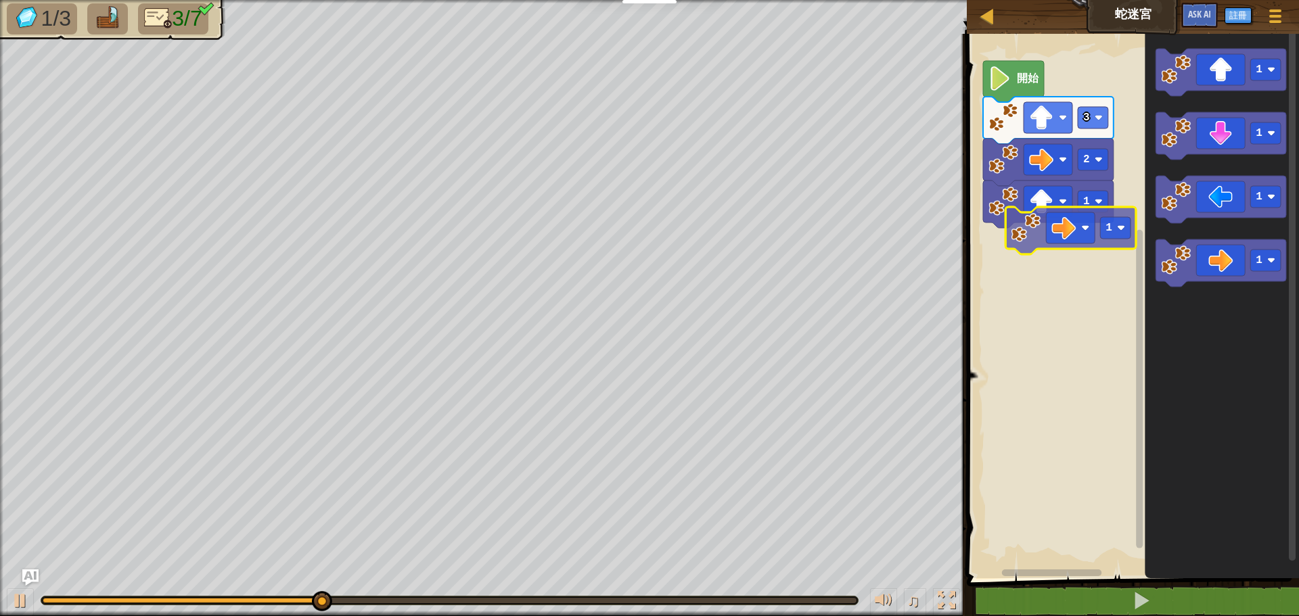
click at [1013, 258] on div "開始 3 2 1 1 1 1 1 1" at bounding box center [1131, 302] width 336 height 551
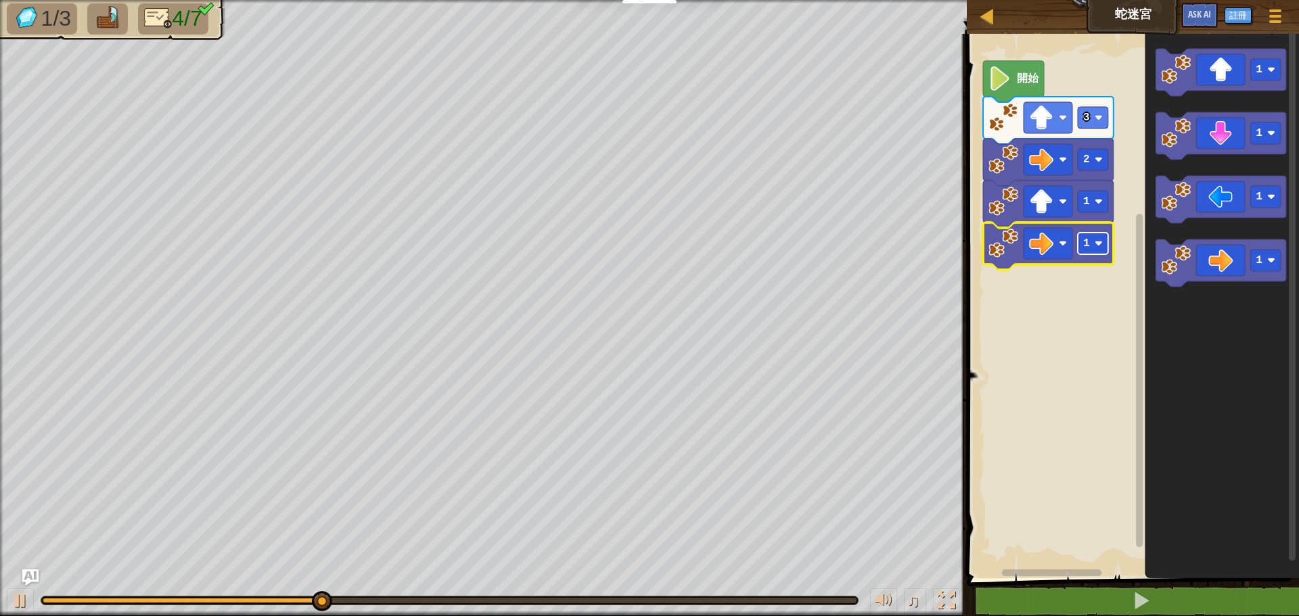
click at [1095, 244] on image "Blockly工作區" at bounding box center [1099, 243] width 8 height 8
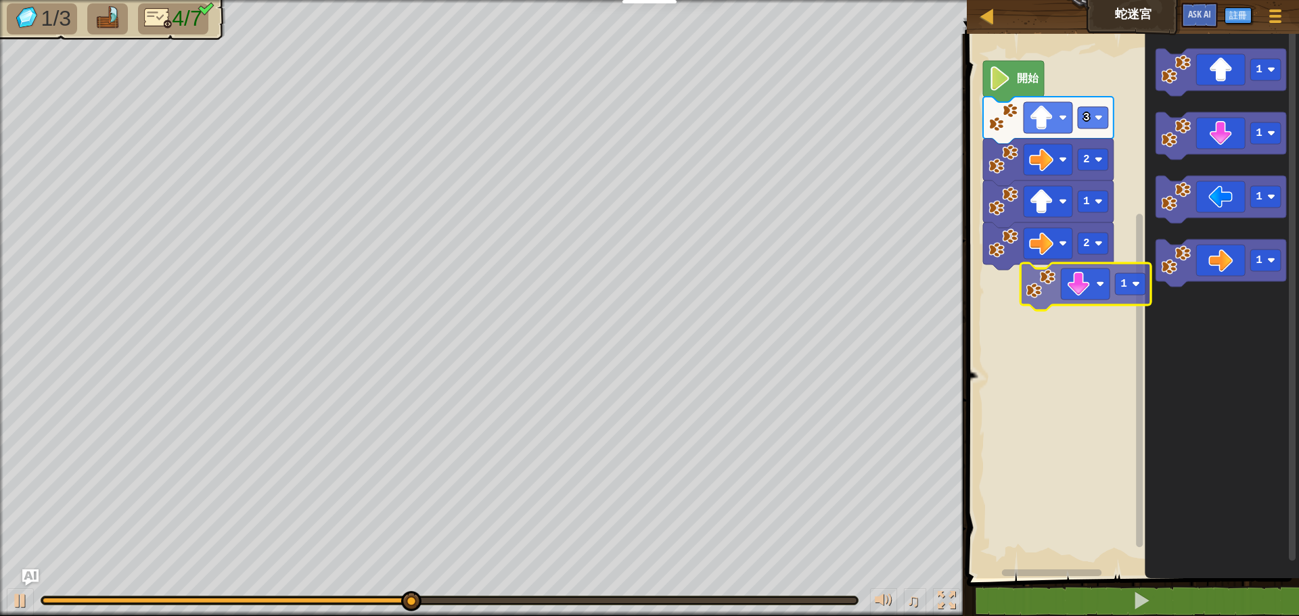
click at [1034, 285] on div "開始 3 2 1 2 1 1 1 1 1" at bounding box center [1131, 302] width 336 height 551
click at [1093, 285] on rect "Blockly工作區" at bounding box center [1093, 286] width 30 height 22
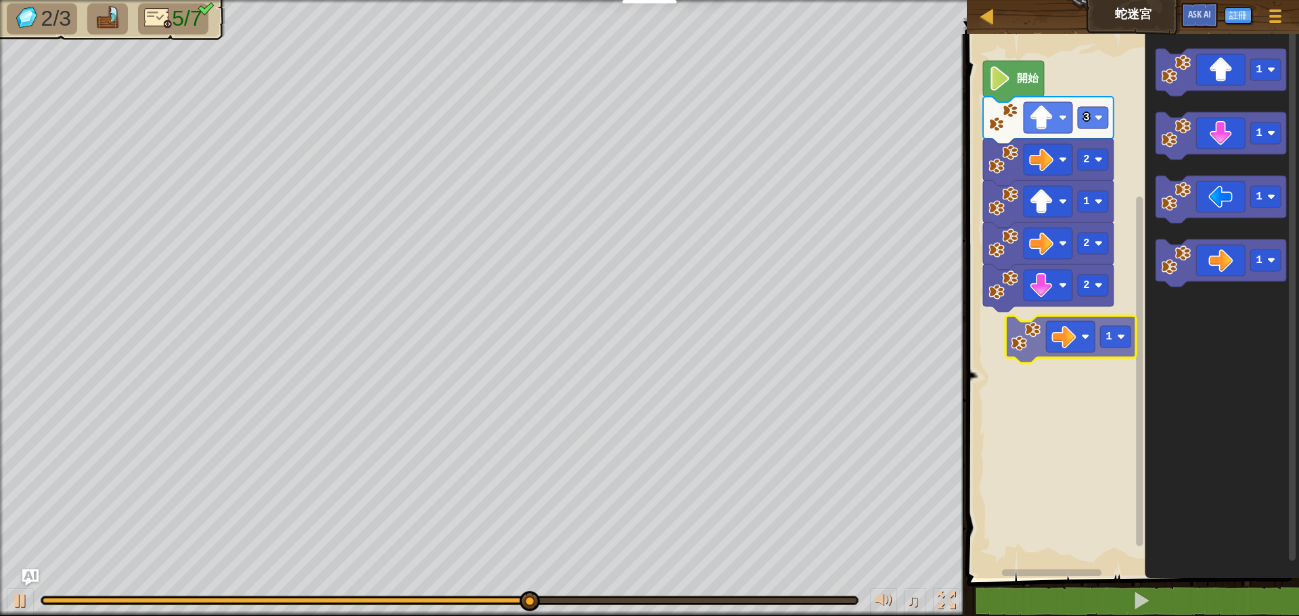
click at [1051, 336] on div "開始 3 2 1 2 2 1 1 1 1 1" at bounding box center [1131, 302] width 336 height 551
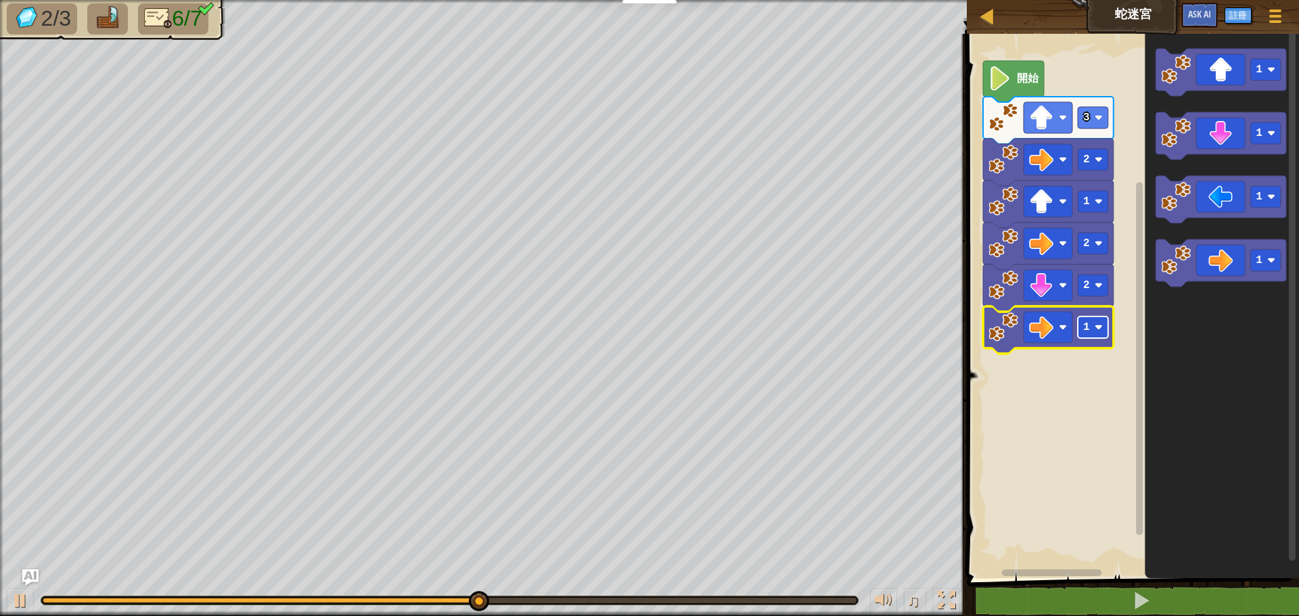
click at [1087, 334] on rect "Blockly工作區" at bounding box center [1093, 328] width 30 height 22
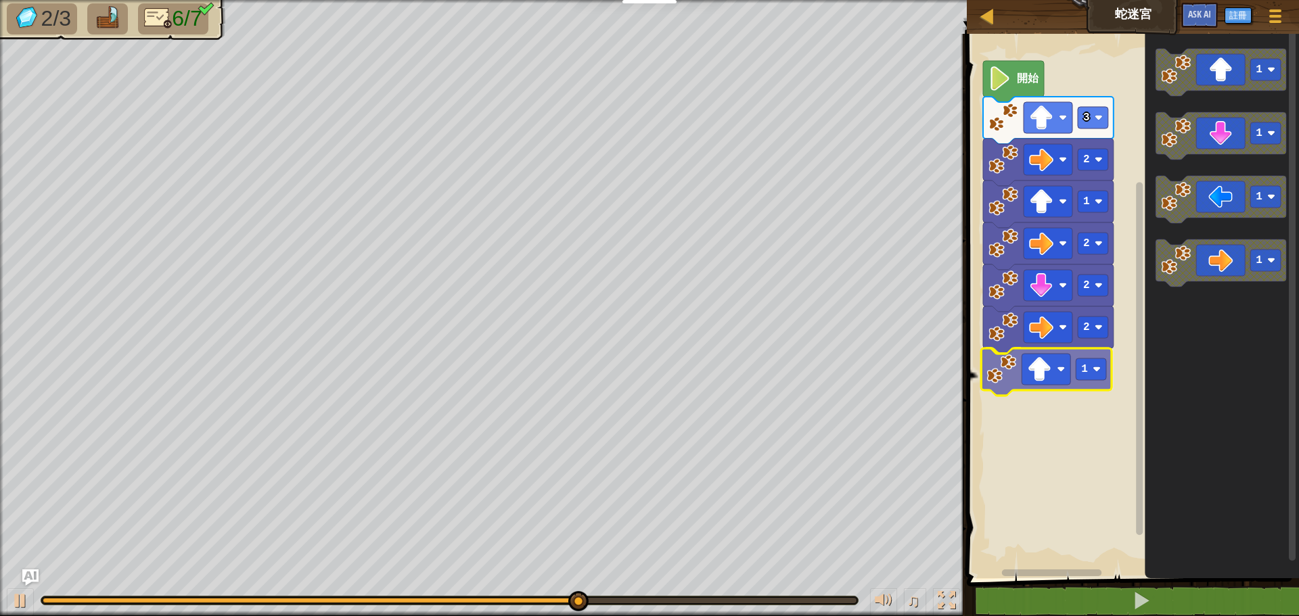
click at [1045, 351] on div "開始 3 2 1 2 2 2 1 1 1 1 1 1" at bounding box center [1131, 302] width 336 height 551
click at [1099, 370] on image "Blockly工作區" at bounding box center [1099, 369] width 8 height 8
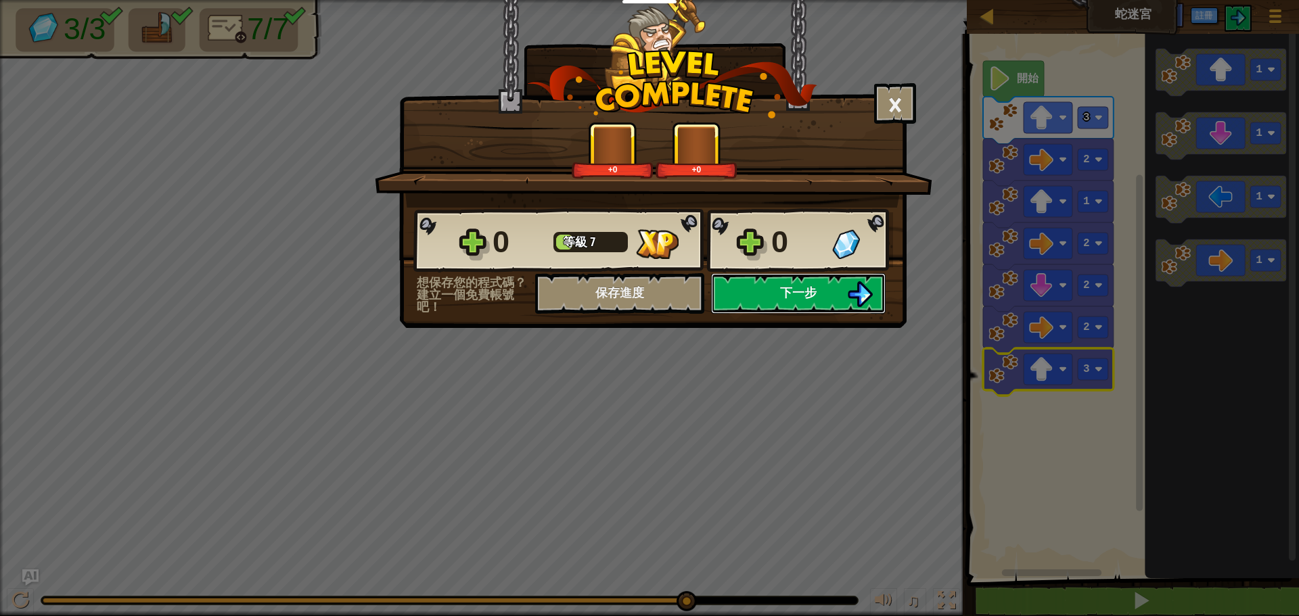
click at [804, 297] on span "下一步" at bounding box center [798, 292] width 37 height 17
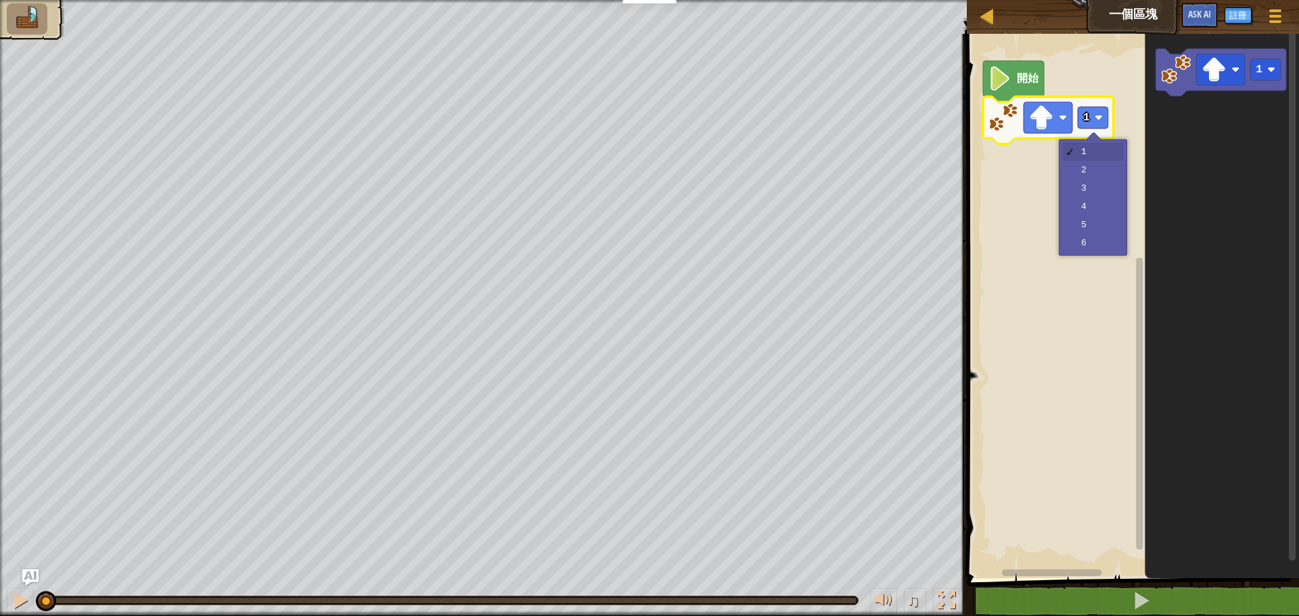
click at [1095, 116] on image "Blockly工作區" at bounding box center [1099, 118] width 8 height 8
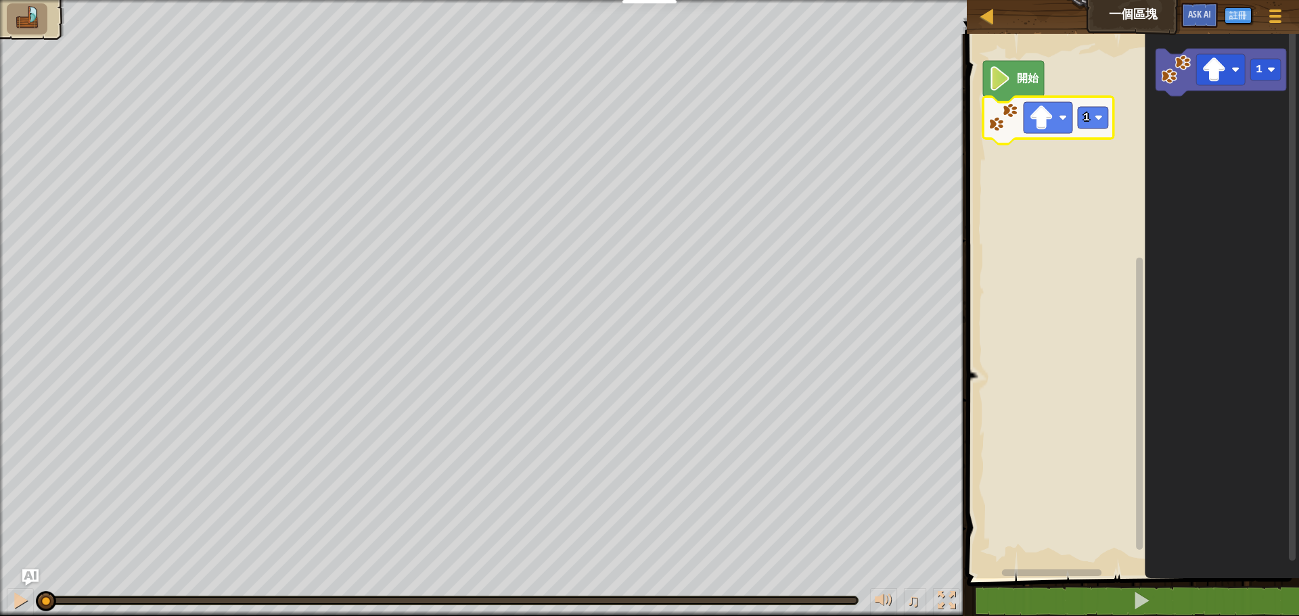
click at [1095, 116] on image "Blockly工作區" at bounding box center [1099, 118] width 8 height 8
click at [1134, 15] on div "地圖 一個區塊 遊戲選單 註冊 Ask AI" at bounding box center [1133, 17] width 332 height 34
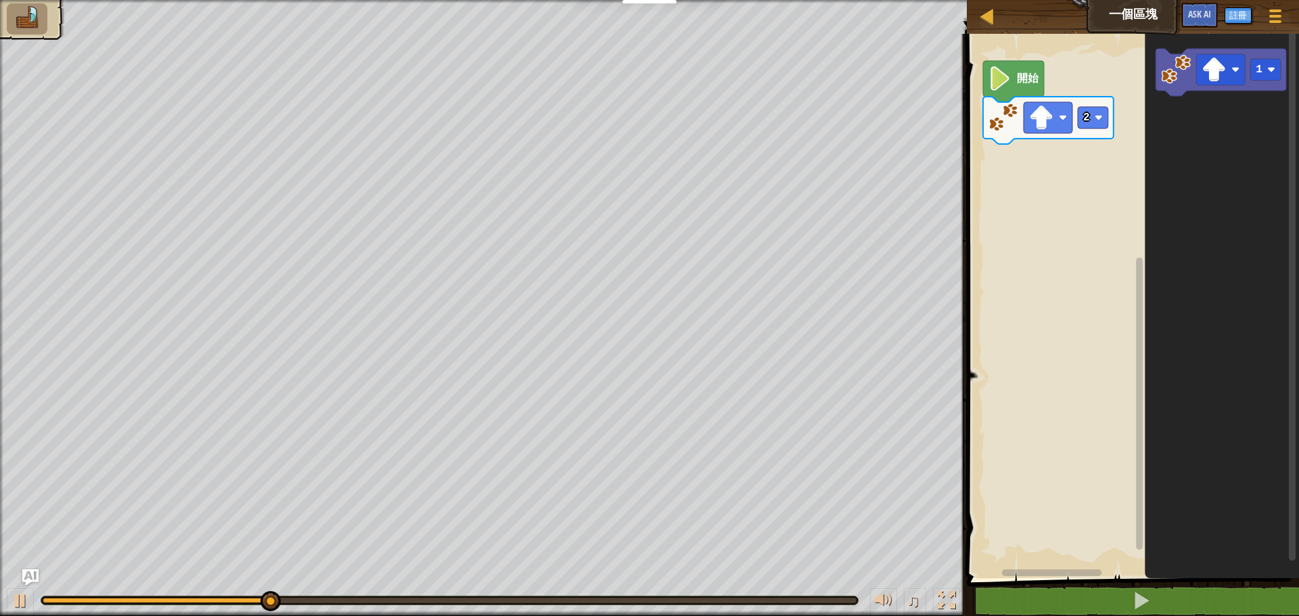
click at [993, 174] on div "開始 2 1" at bounding box center [1131, 302] width 336 height 551
click at [1073, 171] on div "開始 2 1" at bounding box center [1131, 302] width 336 height 551
click at [983, 158] on div "開始 2 1 1 1" at bounding box center [1131, 302] width 336 height 551
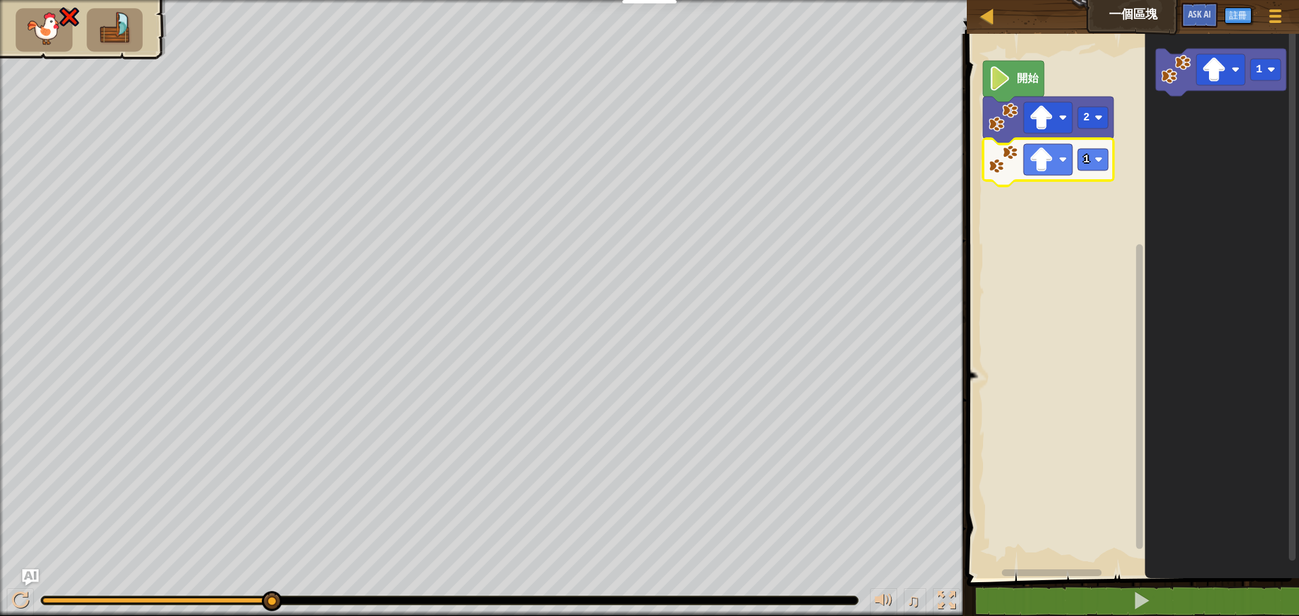
click at [1005, 162] on image "Blockly工作區" at bounding box center [1003, 160] width 30 height 30
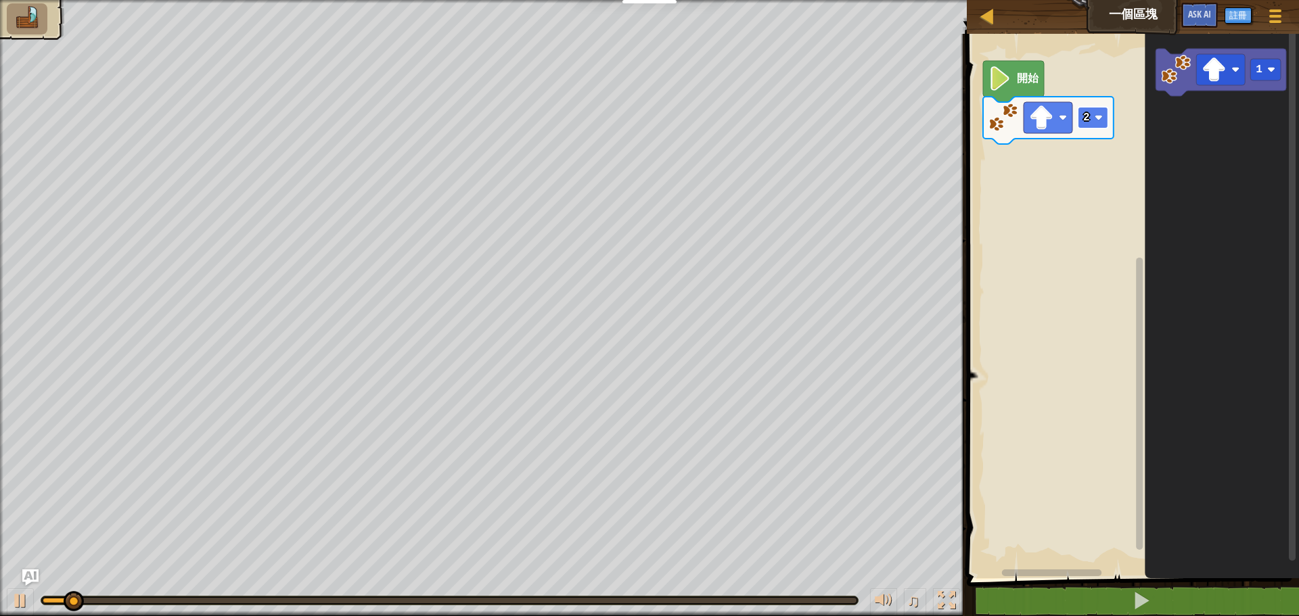
click at [1093, 129] on rect "Blockly工作區" at bounding box center [1093, 118] width 30 height 22
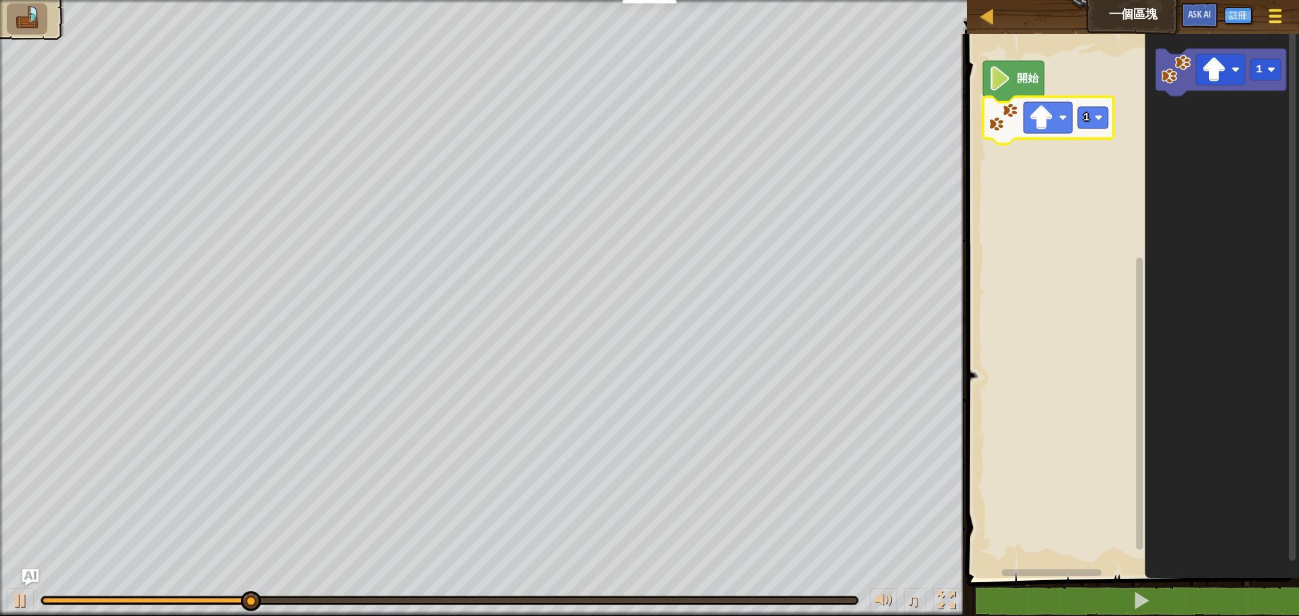
click at [1281, 20] on div at bounding box center [1275, 16] width 18 height 20
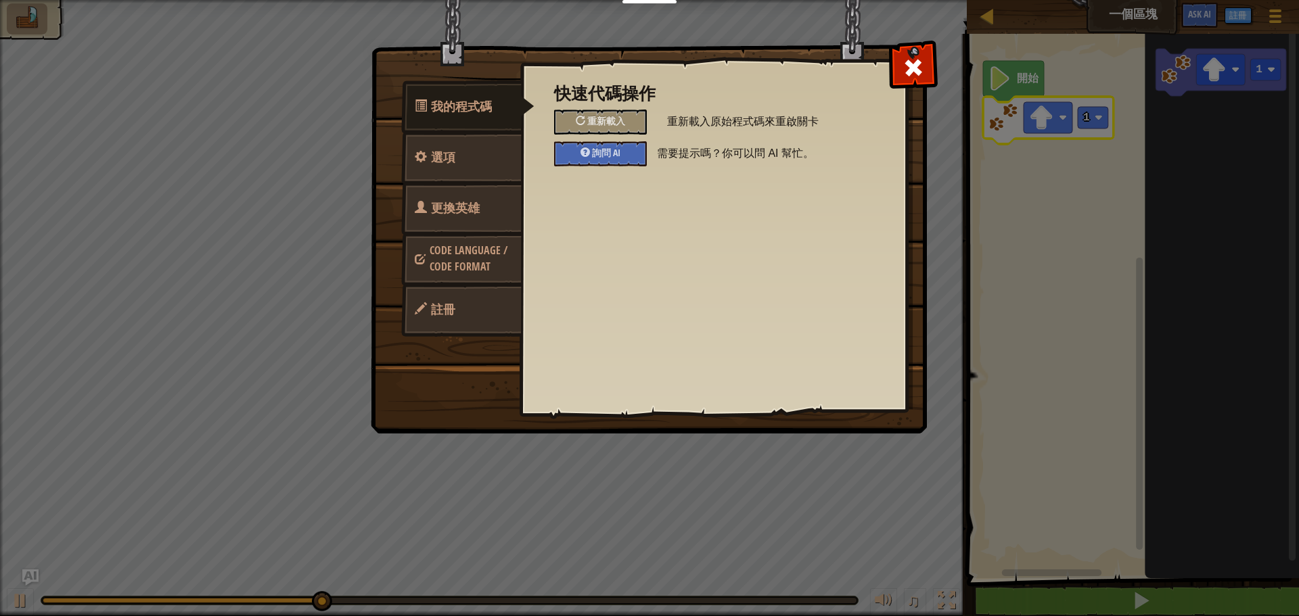
click at [937, 70] on img at bounding box center [654, 191] width 567 height 484
click at [911, 70] on span at bounding box center [913, 68] width 22 height 22
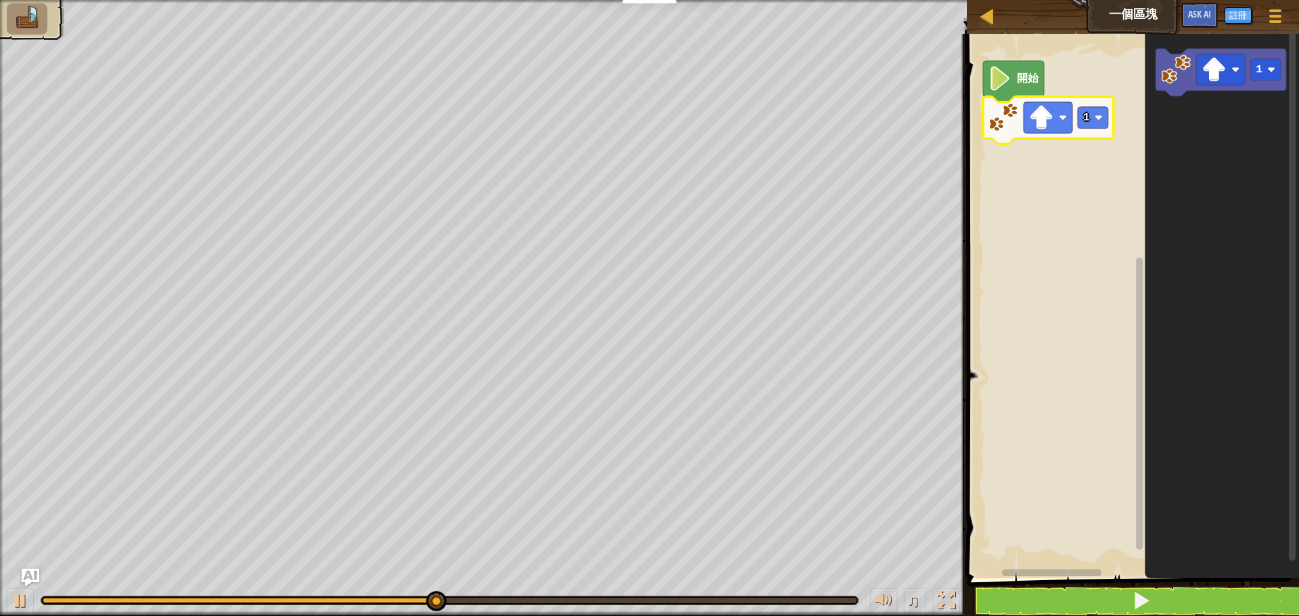
click at [22, 578] on img "Ask AI" at bounding box center [31, 578] width 18 height 18
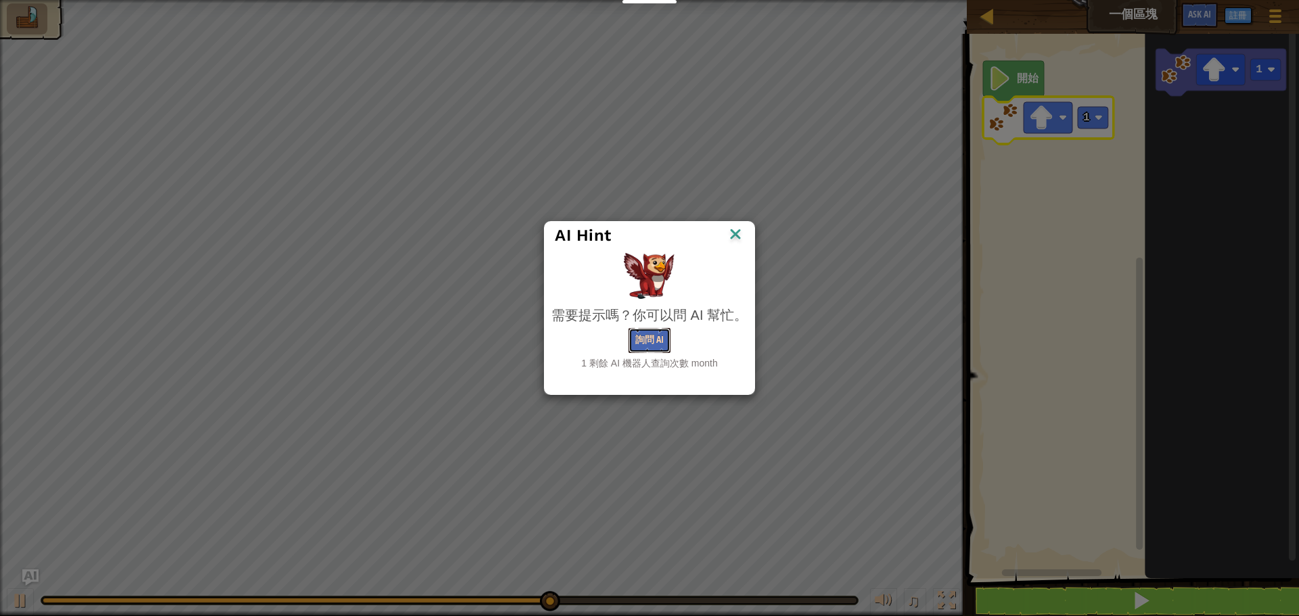
click at [645, 337] on button "詢問 AI" at bounding box center [649, 340] width 42 height 25
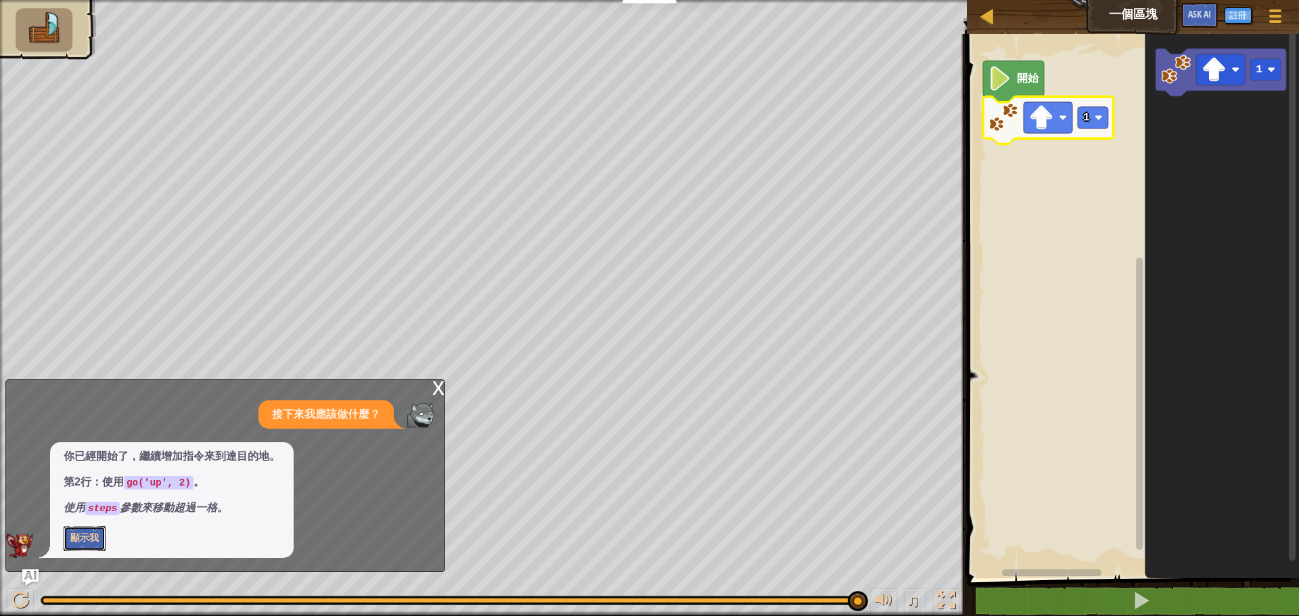
click at [93, 538] on button "顯示我" at bounding box center [85, 538] width 42 height 25
click at [1061, 535] on rect "Blockly工作區" at bounding box center [1131, 302] width 336 height 551
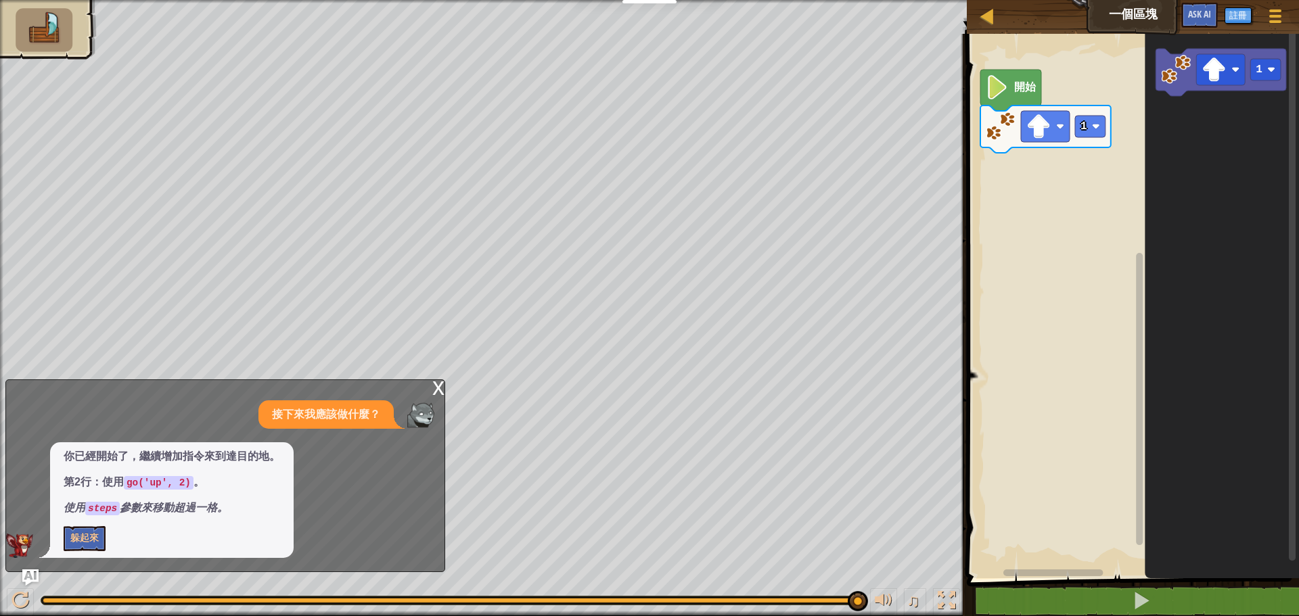
click at [1052, 568] on div "開始 1 1" at bounding box center [1131, 302] width 336 height 551
click at [1136, 110] on div "開始 1 1" at bounding box center [1131, 302] width 336 height 551
click at [1251, 297] on icon "Blockly工作區" at bounding box center [1222, 302] width 154 height 551
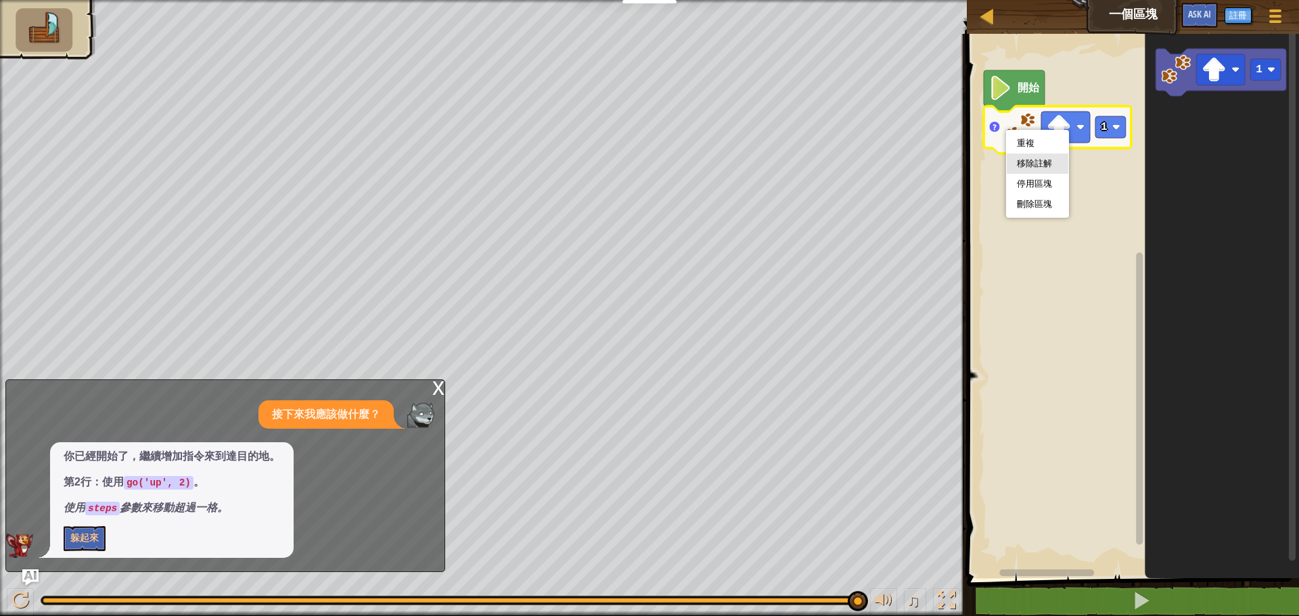
scroll to position [1, 0]
click at [1065, 298] on rect "Blockly工作區" at bounding box center [1131, 302] width 336 height 551
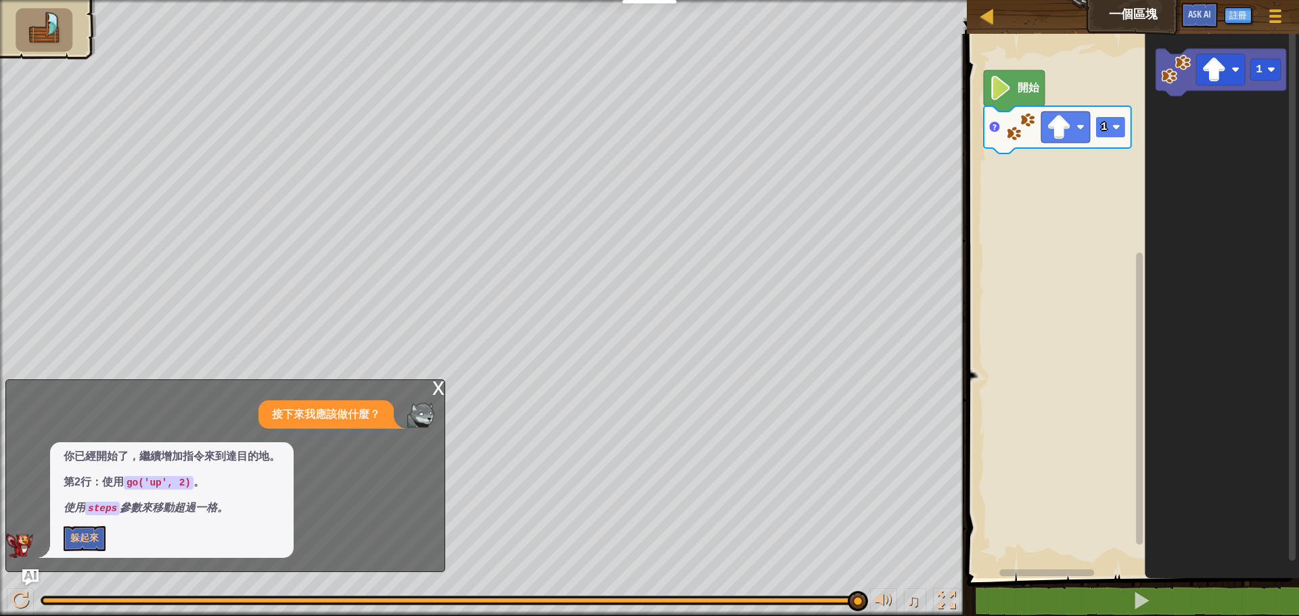
click at [1111, 130] on rect "Blockly工作區" at bounding box center [1110, 127] width 30 height 22
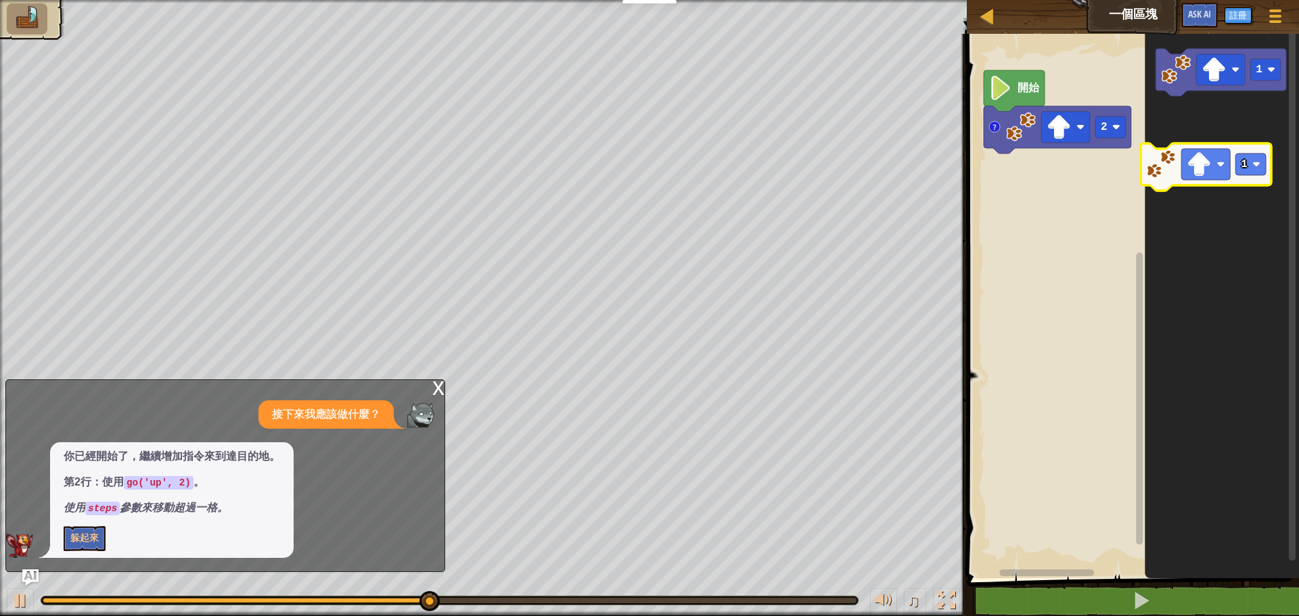
click at [1197, 166] on icon "1" at bounding box center [1222, 302] width 154 height 551
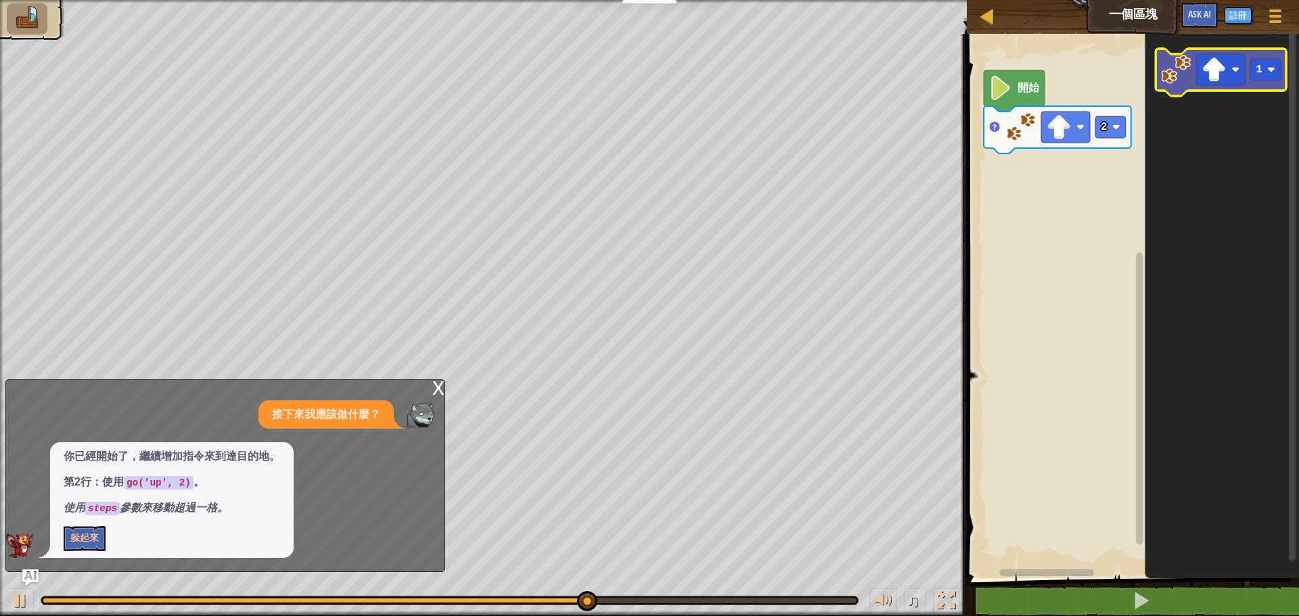
click at [1171, 76] on image "Blockly工作區" at bounding box center [1176, 70] width 30 height 30
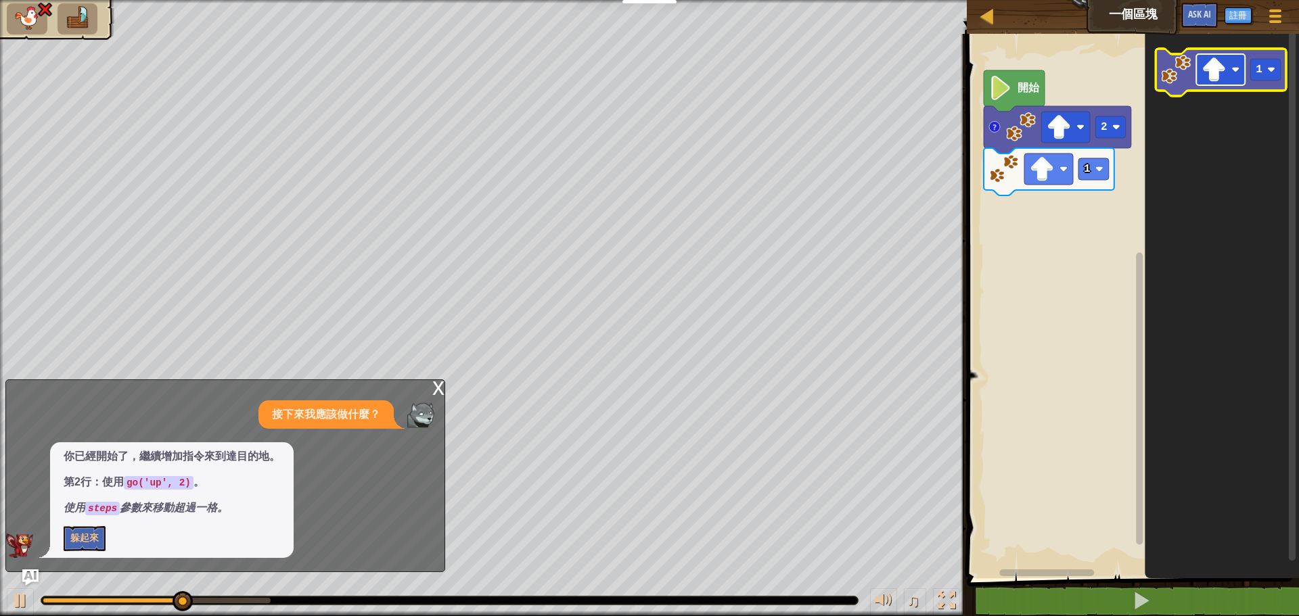
click at [1235, 84] on rect "Blockly工作區" at bounding box center [1220, 69] width 49 height 31
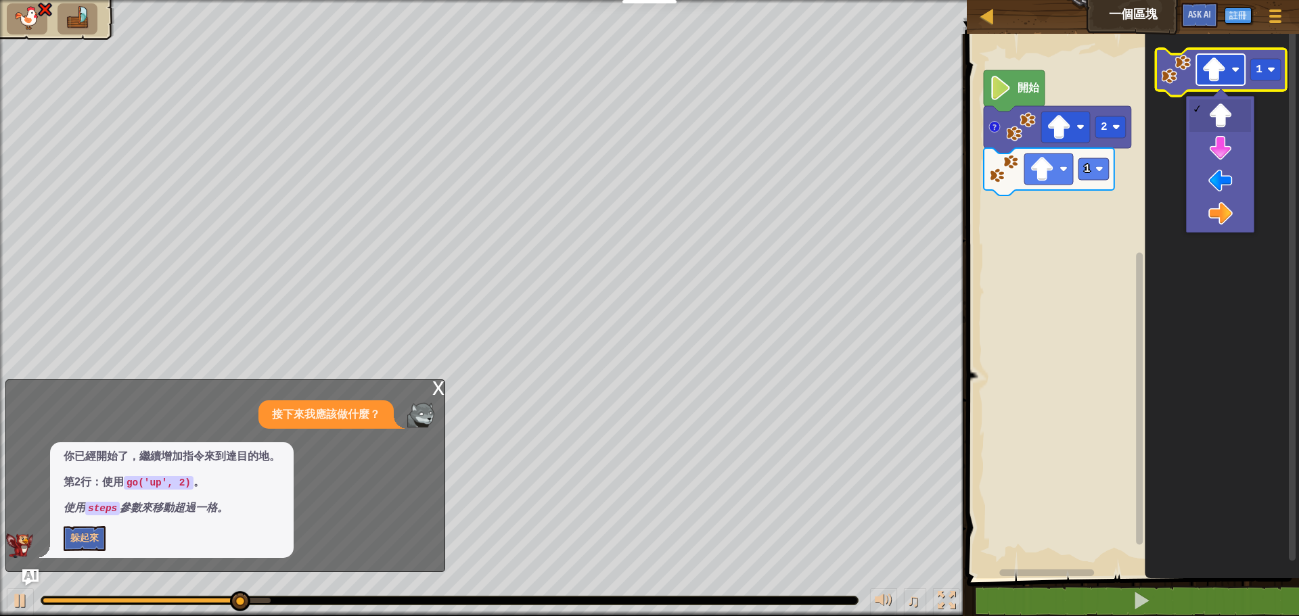
click at [1226, 76] on rect "Blockly工作區" at bounding box center [1220, 69] width 49 height 31
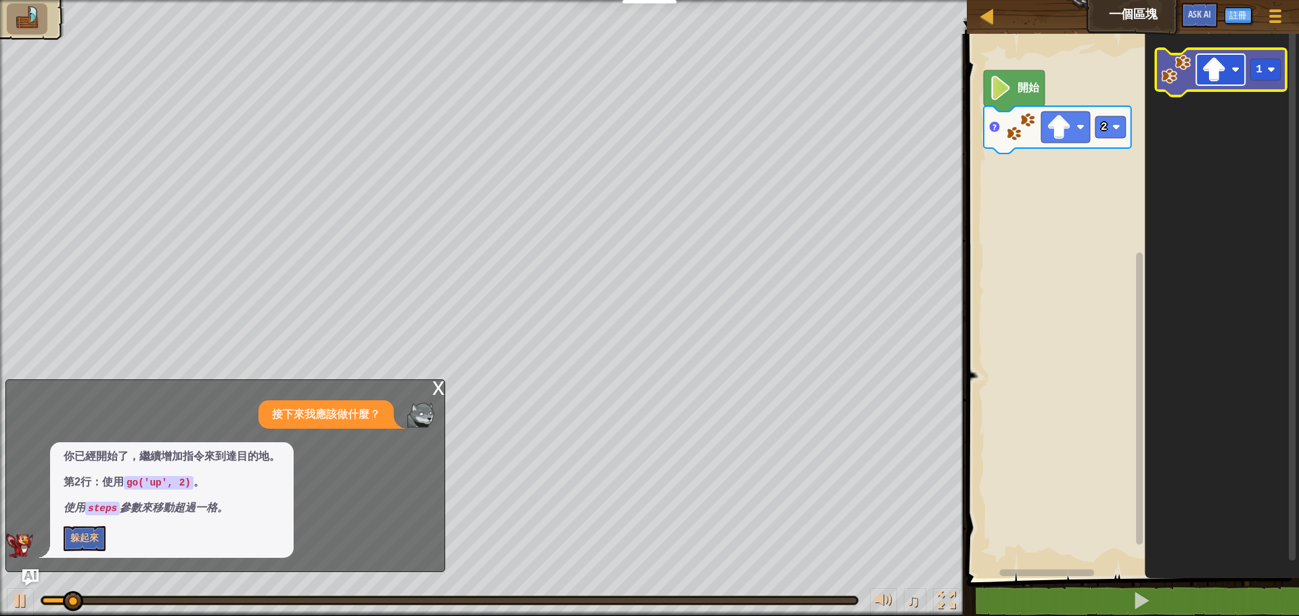
click at [1221, 84] on rect "Blockly工作區" at bounding box center [1220, 69] width 49 height 31
click at [1103, 156] on div "開始 2 1" at bounding box center [1131, 302] width 336 height 551
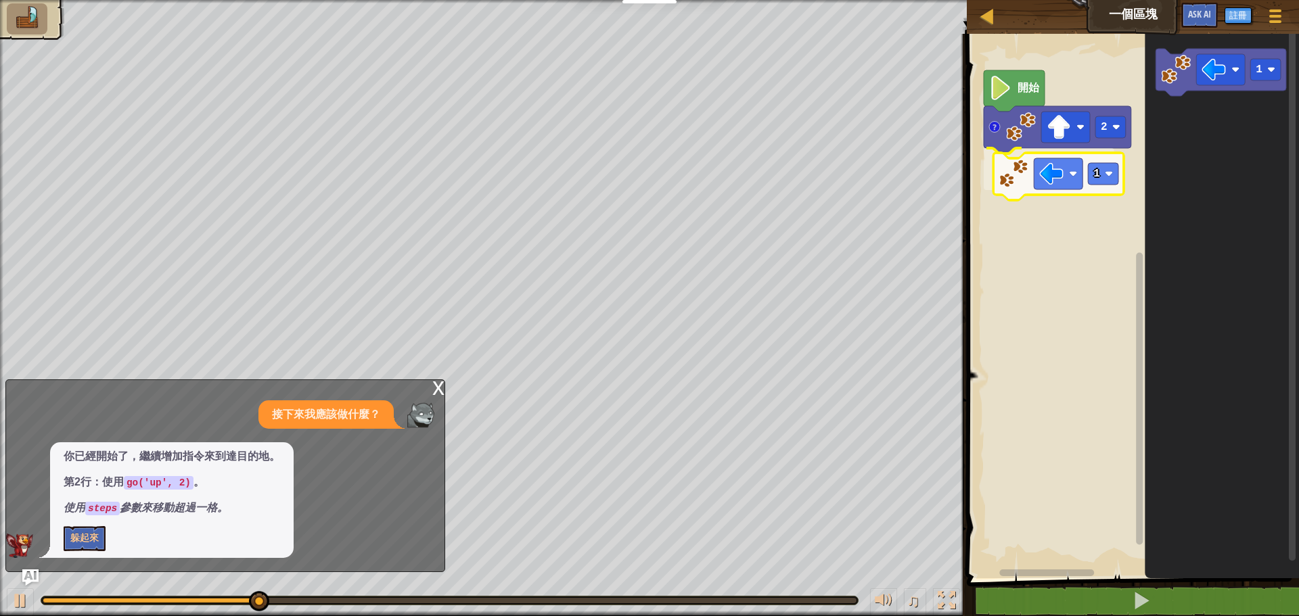
click at [978, 177] on div "開始 2 1 1 1" at bounding box center [1131, 302] width 336 height 551
click at [1093, 166] on rect "Blockly工作區" at bounding box center [1093, 169] width 30 height 22
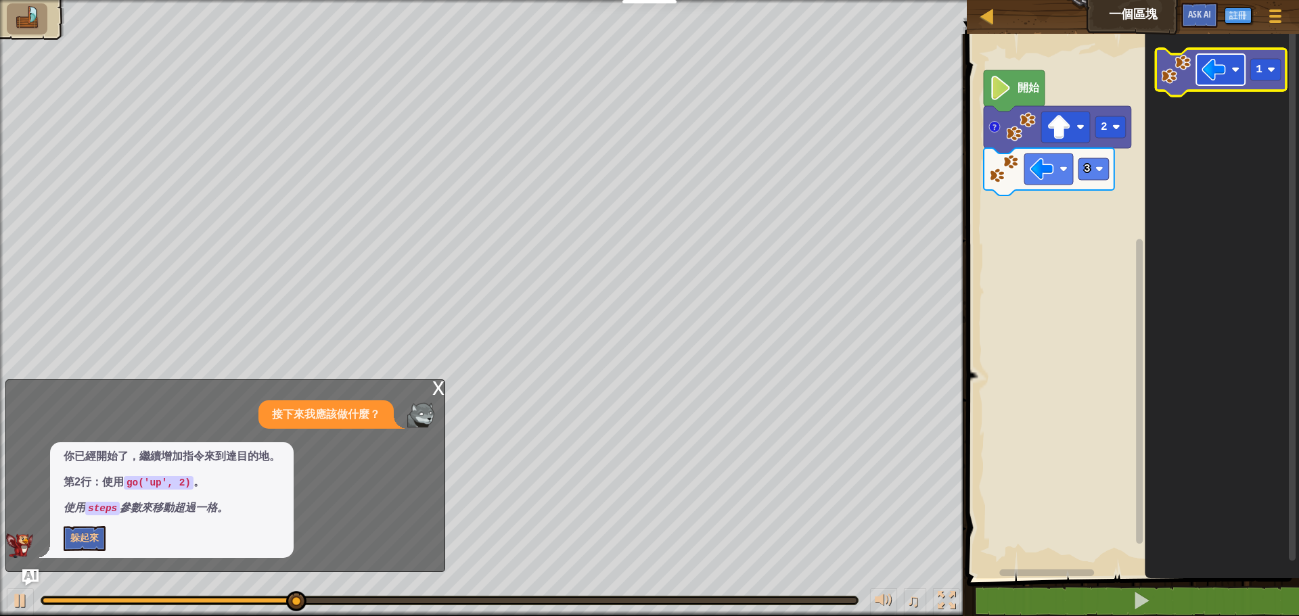
click at [1225, 80] on image "Blockly工作區" at bounding box center [1213, 70] width 24 height 24
click at [1050, 189] on div "開始 2 3 1" at bounding box center [1131, 302] width 336 height 551
click at [1036, 212] on div "開始 2 3 1" at bounding box center [1131, 302] width 336 height 551
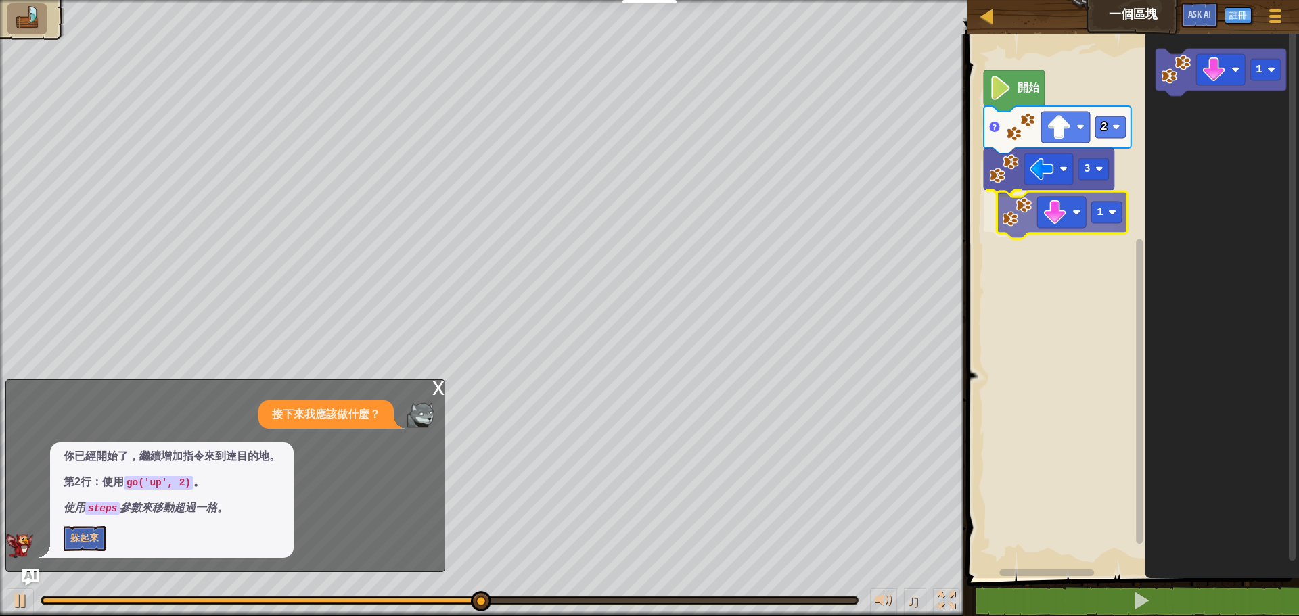
click at [990, 206] on div "開始 2 3 1 1 1" at bounding box center [1131, 302] width 336 height 551
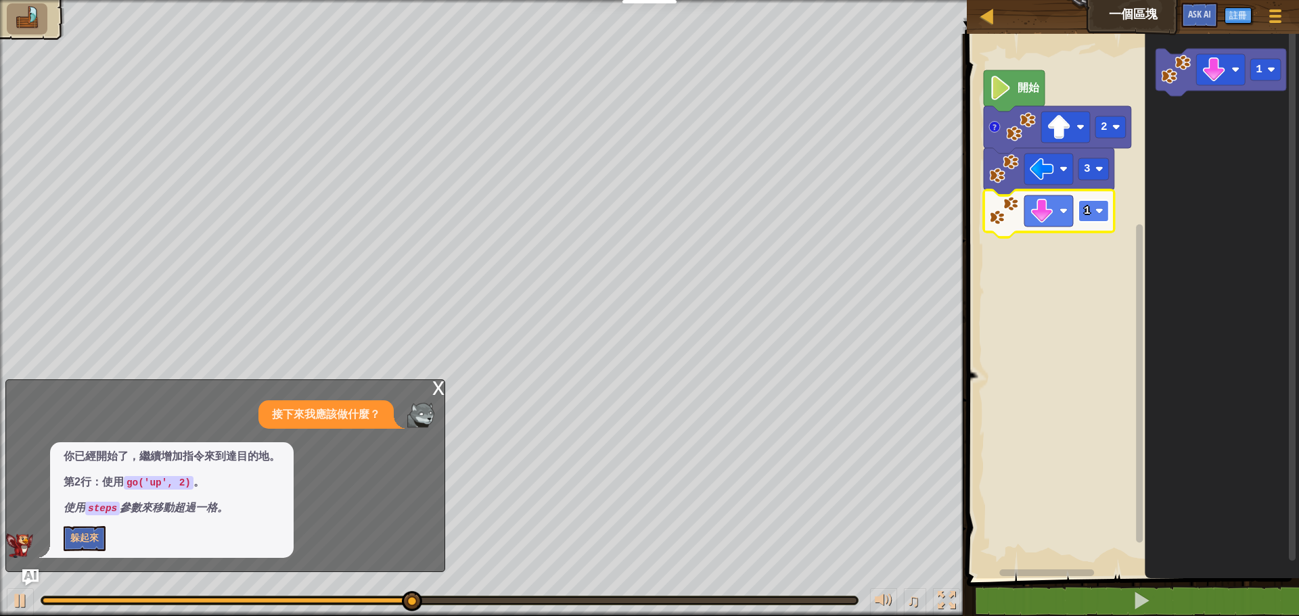
click at [1095, 214] on image "Blockly工作區" at bounding box center [1099, 211] width 8 height 8
click at [436, 382] on div "x" at bounding box center [438, 387] width 12 height 14
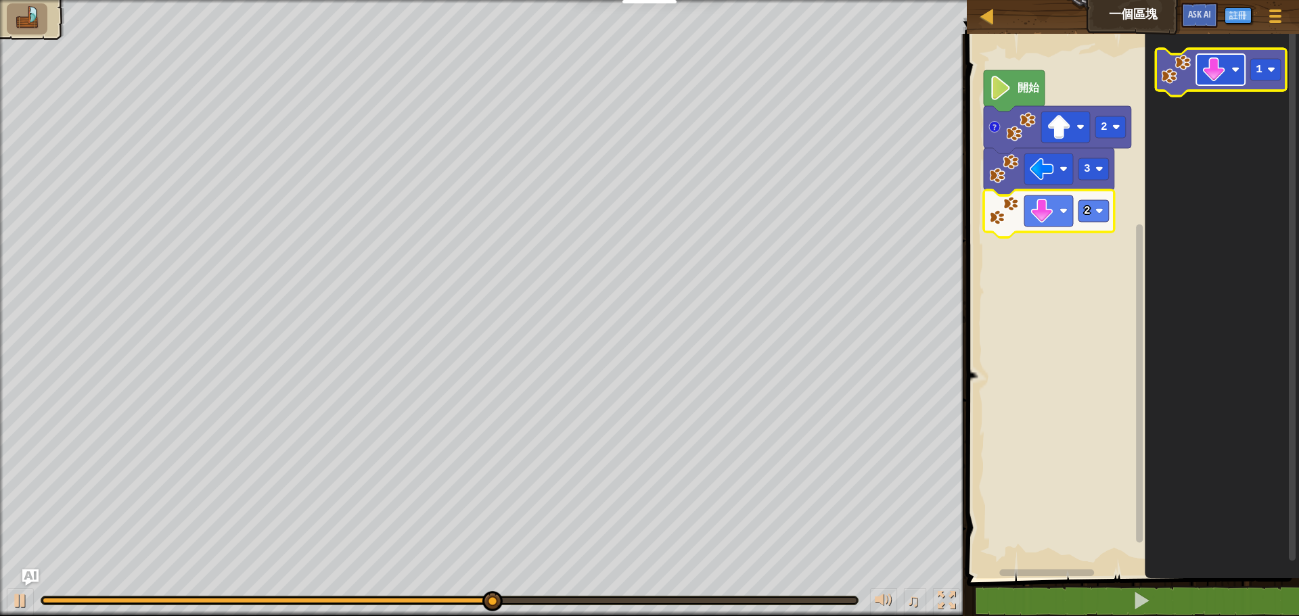
click at [1226, 75] on rect "Blockly工作區" at bounding box center [1220, 69] width 49 height 31
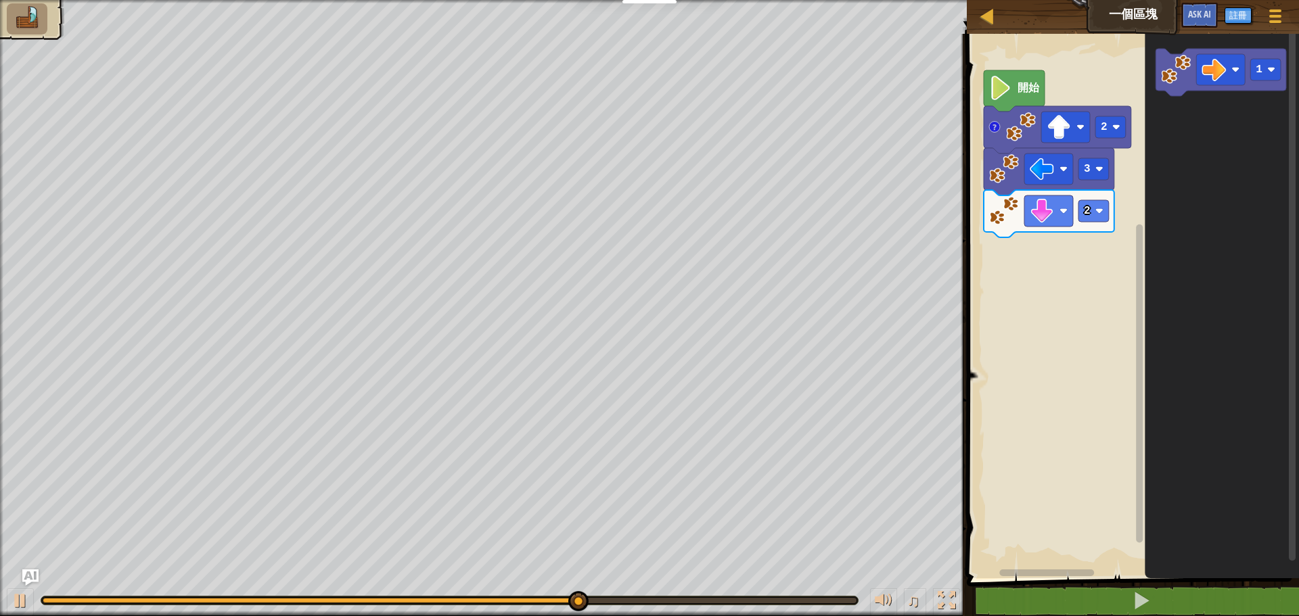
click at [1097, 198] on div "開始 2 3 2 1" at bounding box center [1131, 302] width 336 height 551
click at [1059, 245] on div "開始 2 3 2 1" at bounding box center [1131, 302] width 336 height 551
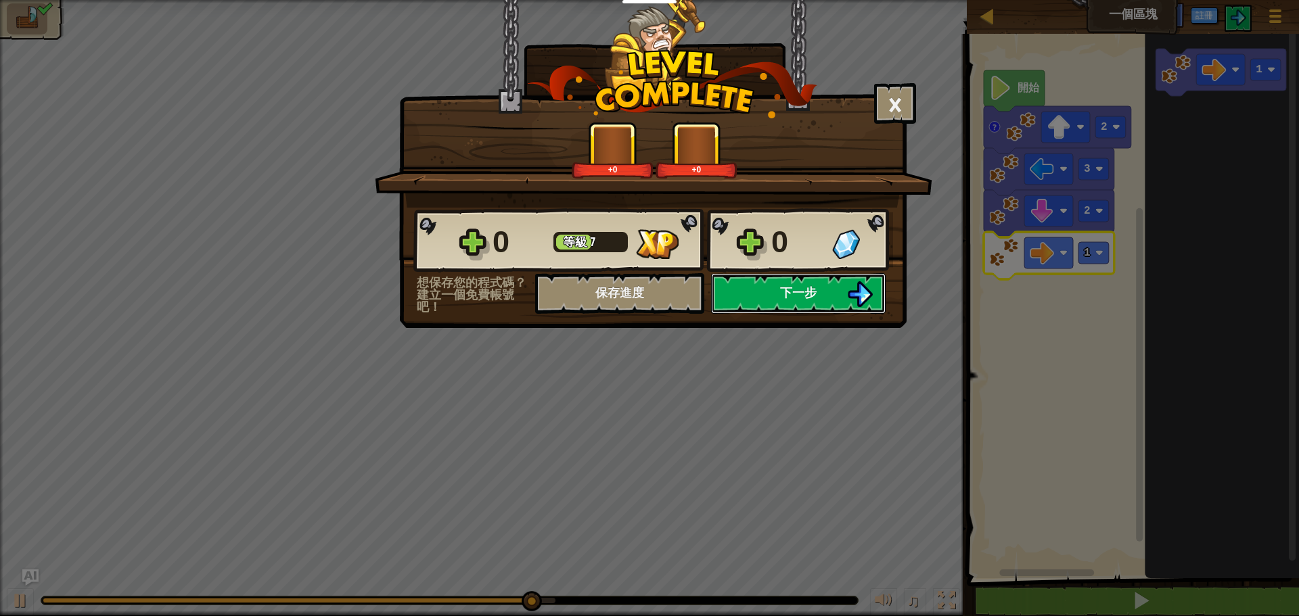
click at [769, 291] on button "下一步" at bounding box center [798, 293] width 175 height 41
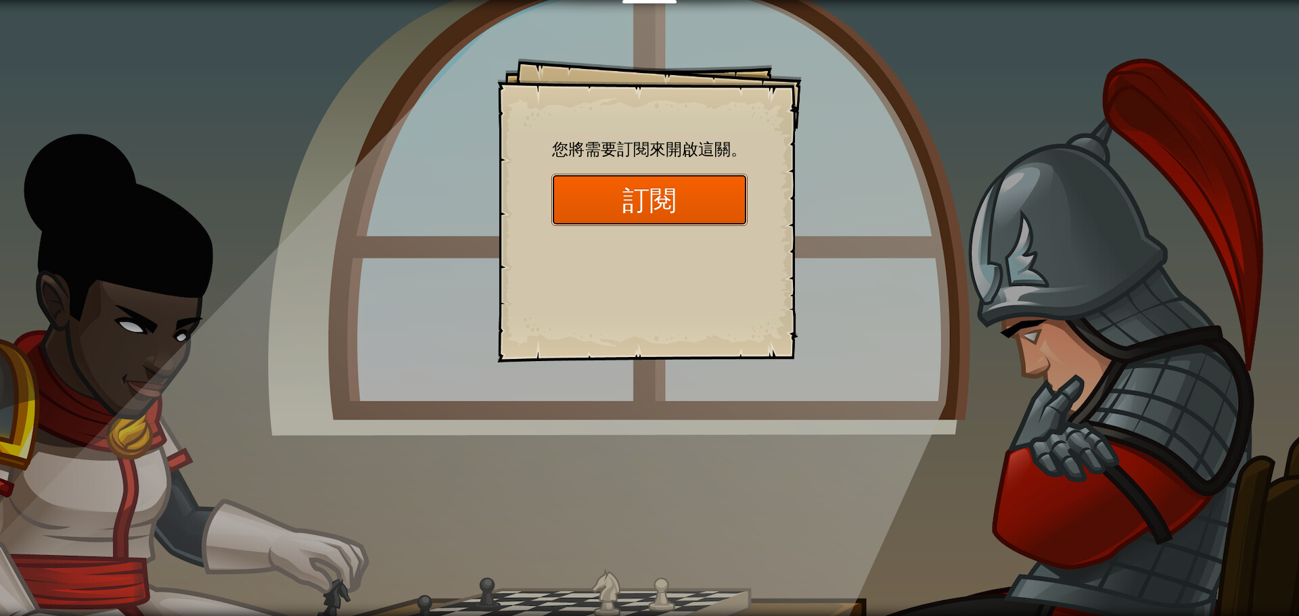
click at [654, 209] on button "訂閱" at bounding box center [649, 200] width 196 height 52
